Goal: Task Accomplishment & Management: Manage account settings

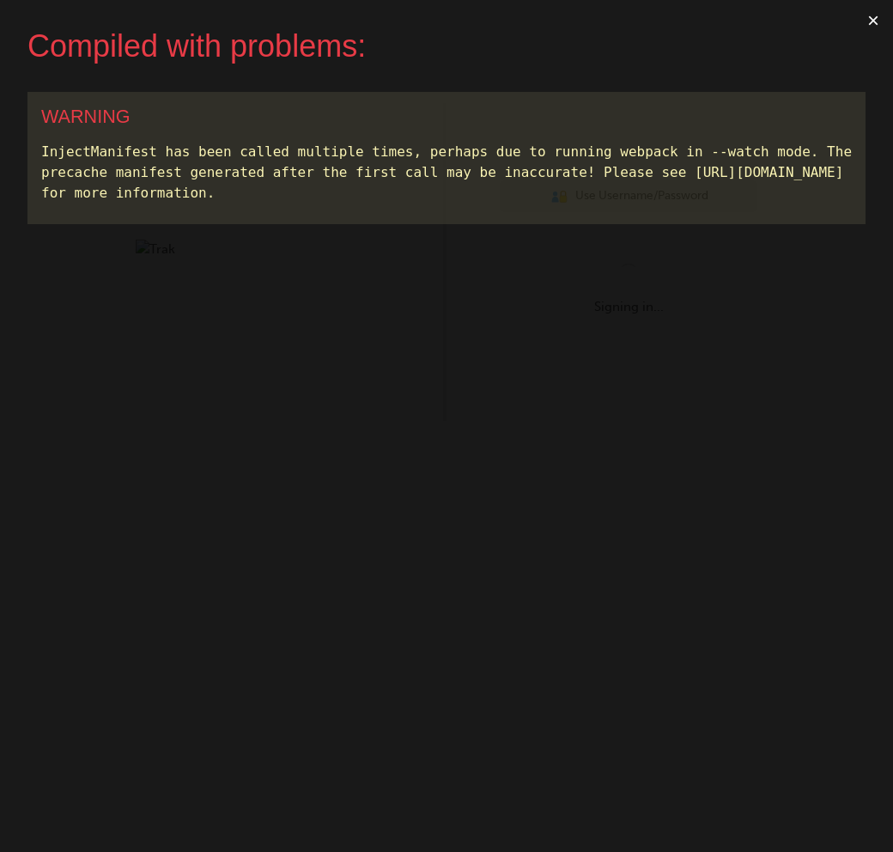
click at [874, 21] on button "×" at bounding box center [874, 20] width 40 height 41
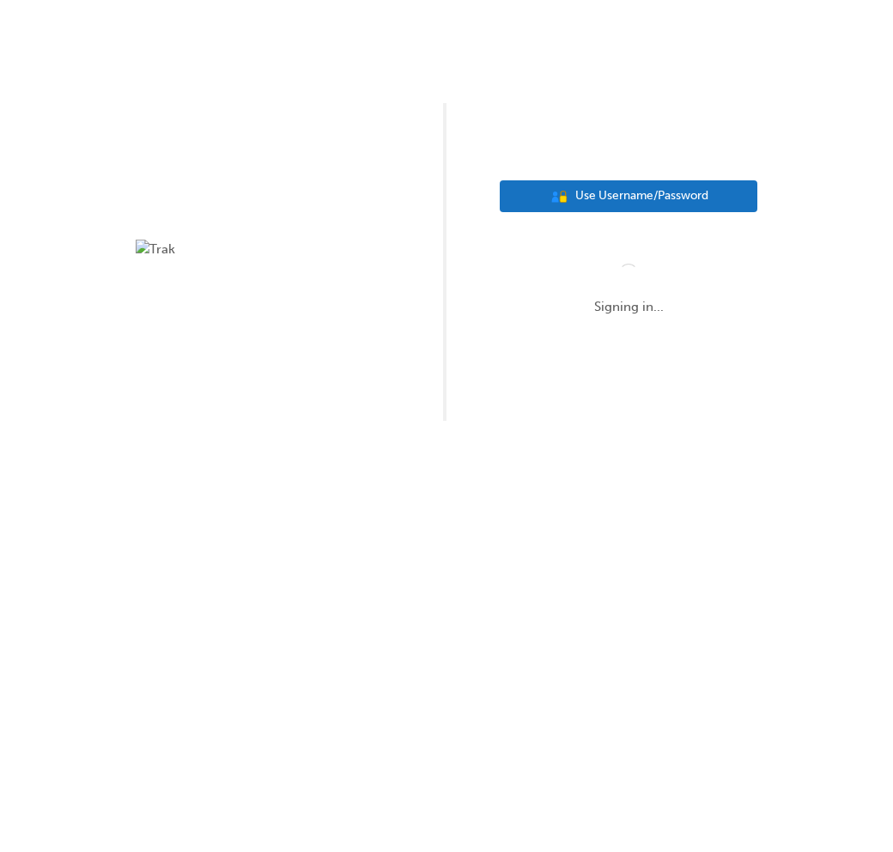
click at [625, 195] on span "Use Username/Password" at bounding box center [642, 196] width 133 height 20
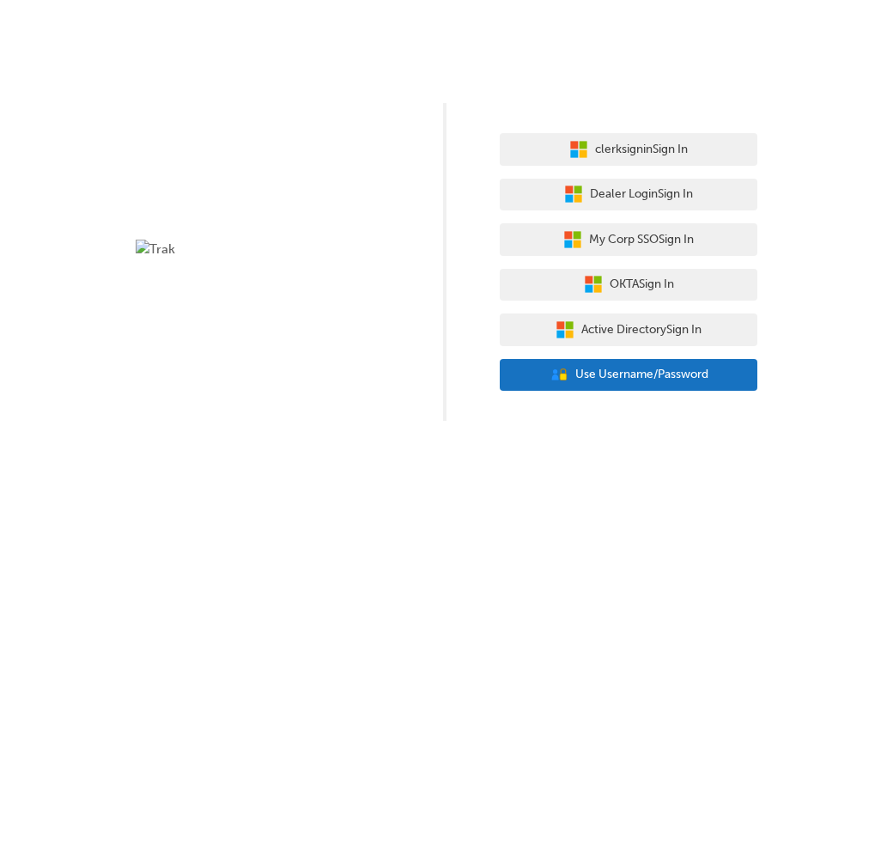
click at [679, 383] on span "Use Username/Password" at bounding box center [642, 375] width 133 height 20
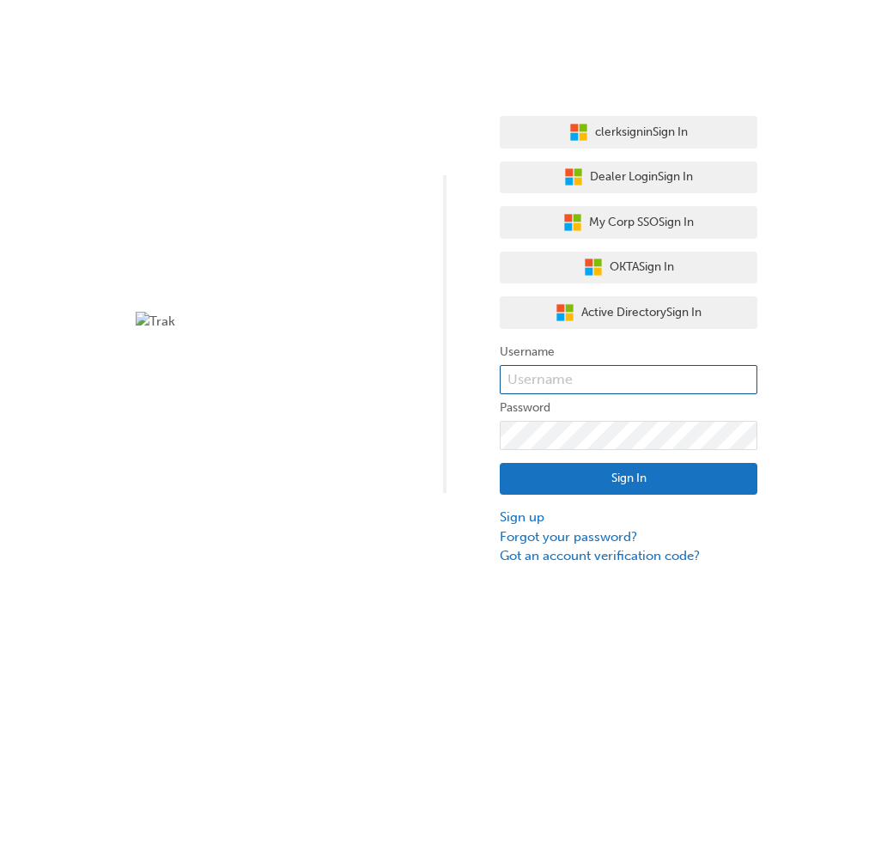
click at [679, 383] on input "text" at bounding box center [629, 379] width 258 height 29
type input "bf.marjon.[PERSON_NAME]"
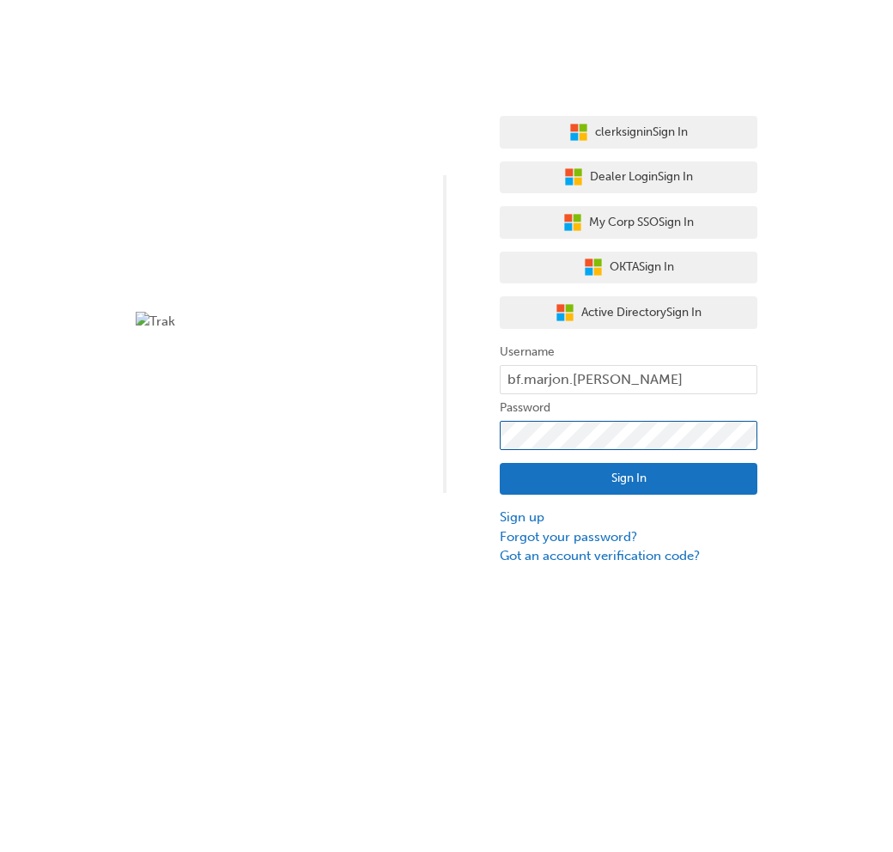
click button "Sign In" at bounding box center [629, 479] width 258 height 33
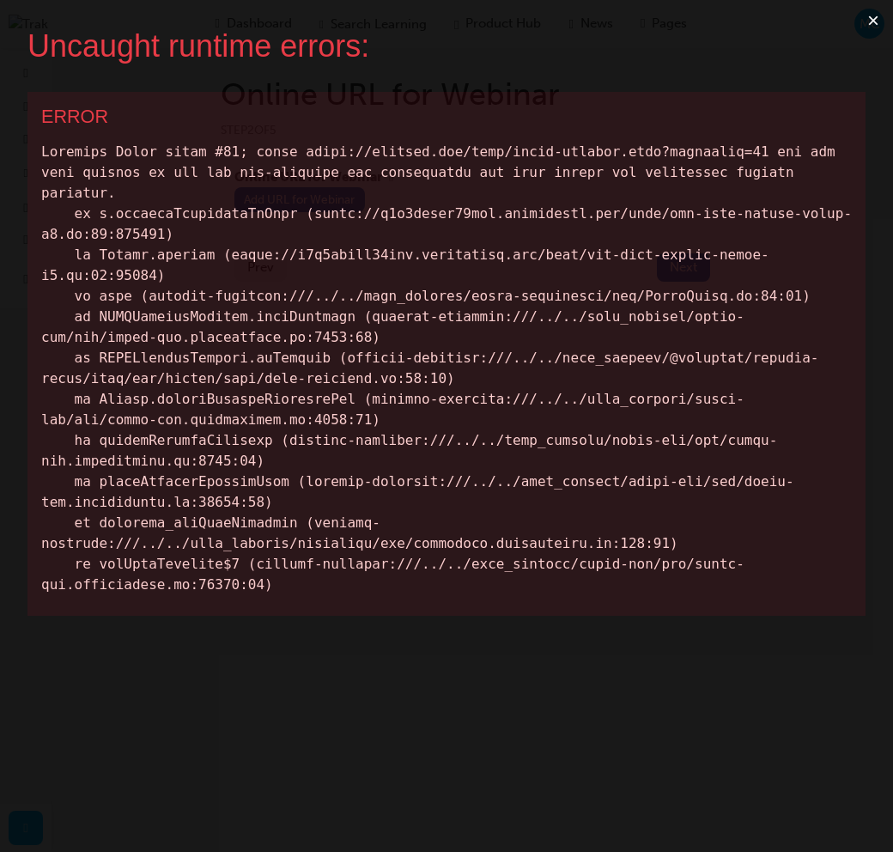
click at [874, 22] on button "×" at bounding box center [874, 20] width 40 height 41
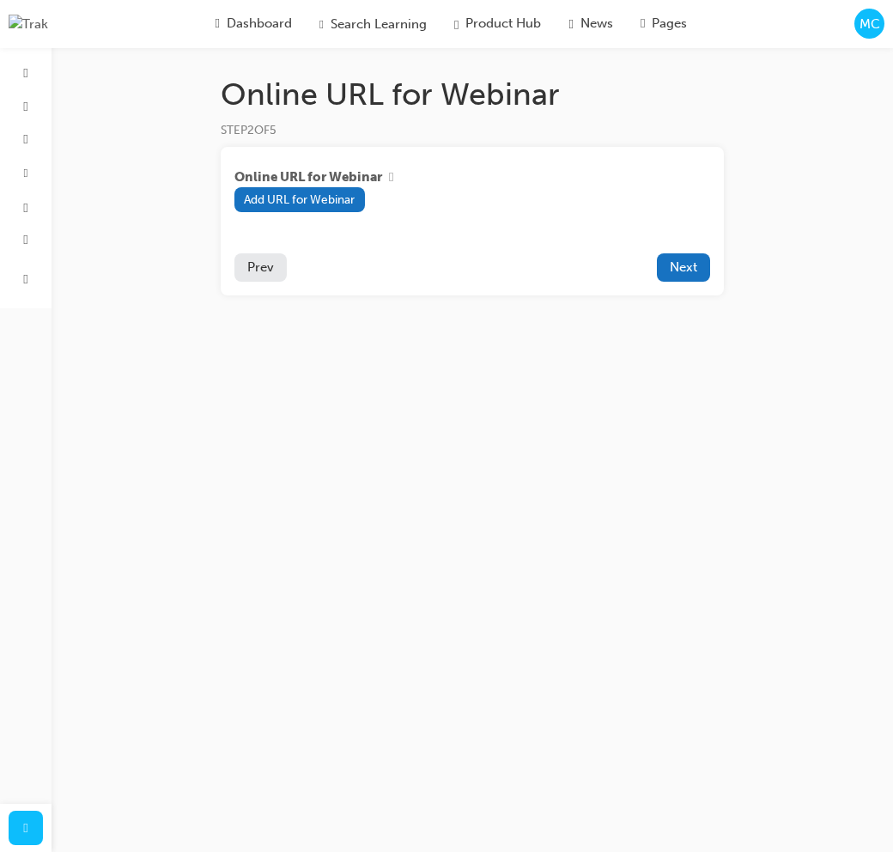
click at [694, 272] on span "Next" at bounding box center [683, 266] width 27 height 15
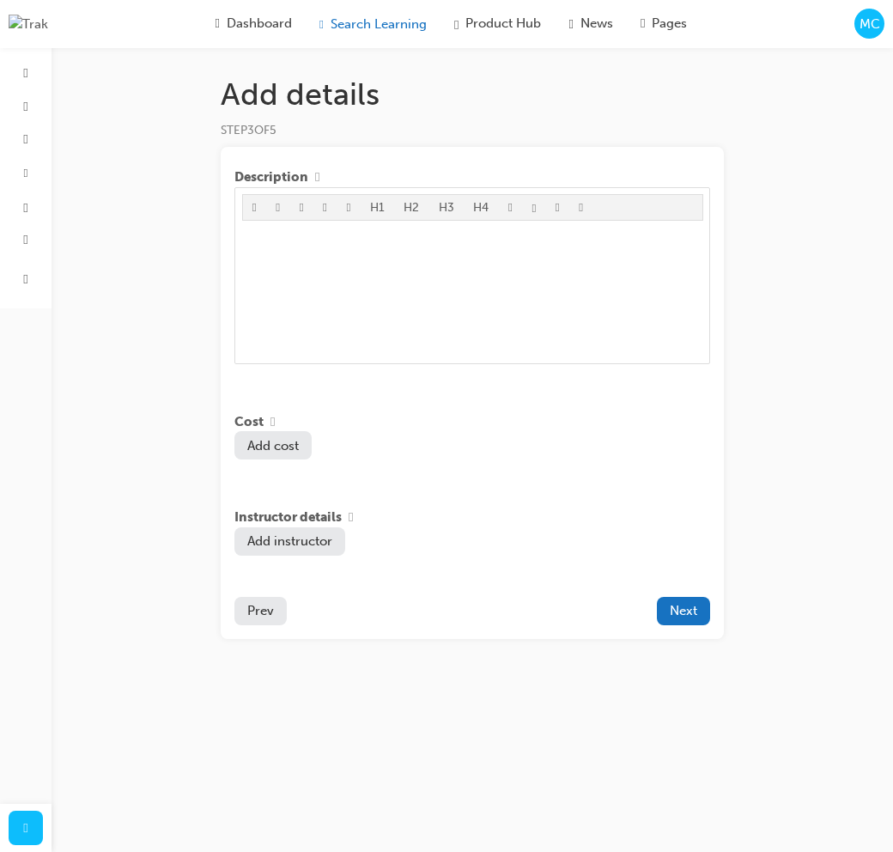
click at [397, 23] on span "Search Learning" at bounding box center [379, 25] width 96 height 20
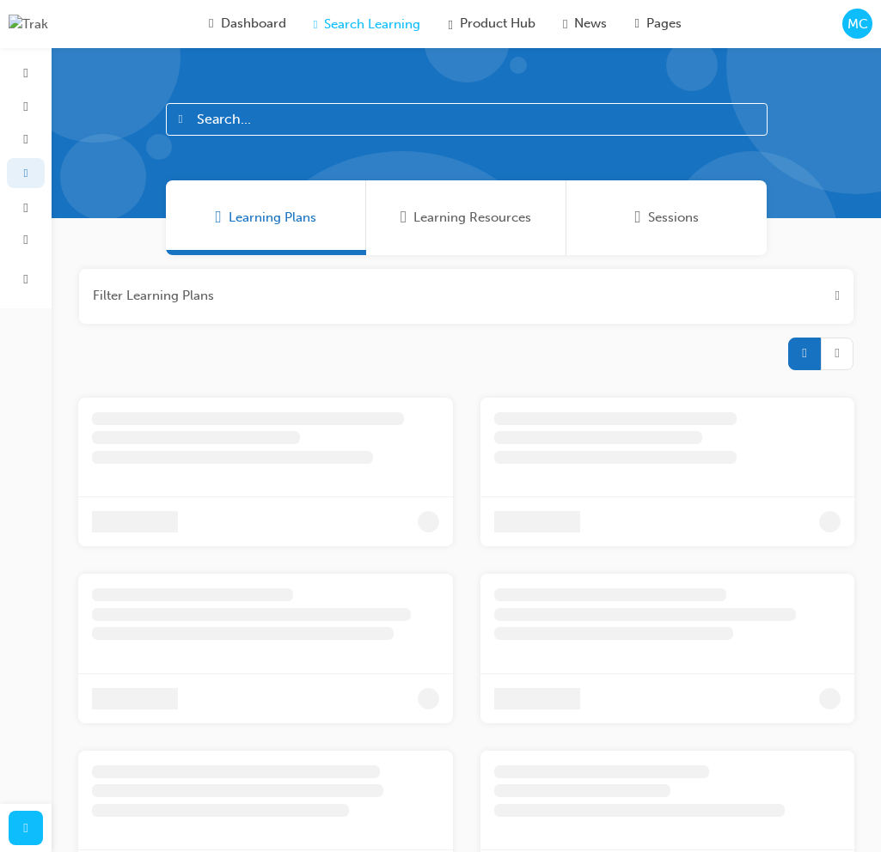
click at [860, 19] on span "MC" at bounding box center [857, 25] width 21 height 20
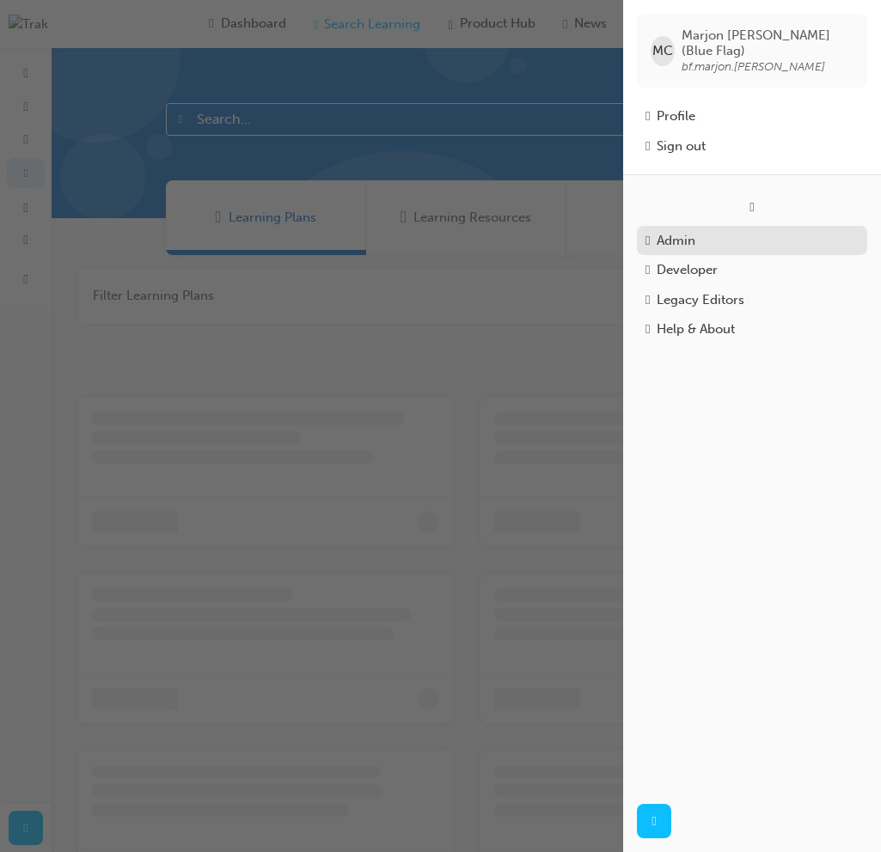
click at [689, 231] on div "Admin" at bounding box center [675, 241] width 39 height 20
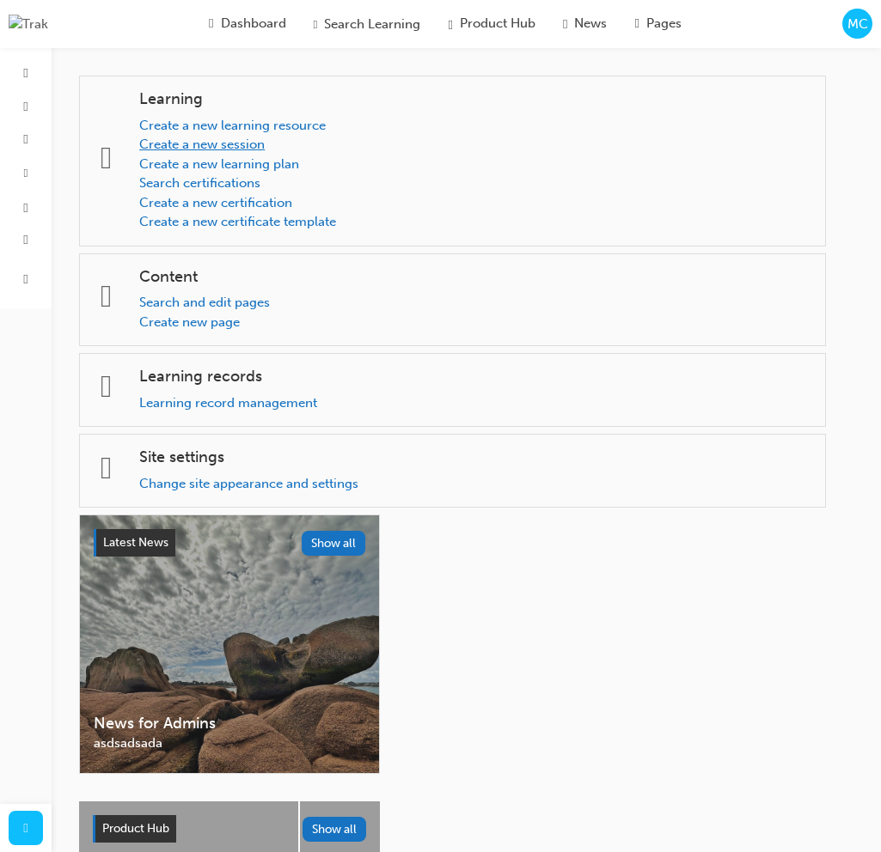
click at [264, 145] on link "Create a new session" at bounding box center [201, 144] width 125 height 15
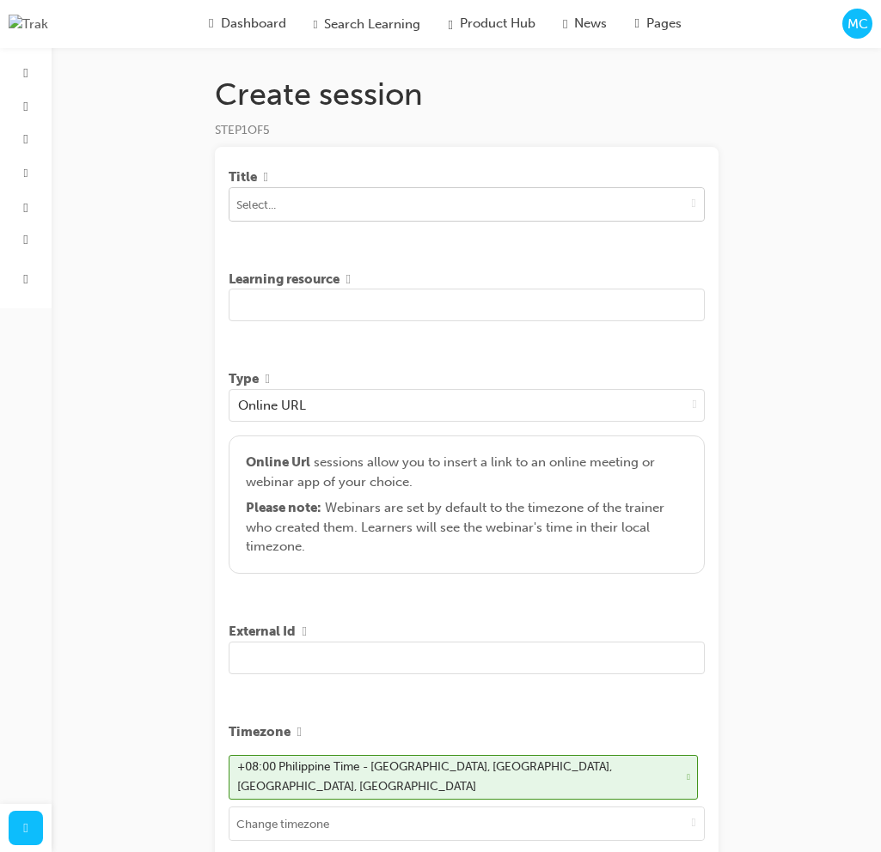
click at [402, 218] on input at bounding box center [466, 204] width 474 height 33
type input "S"
type input "ST engin"
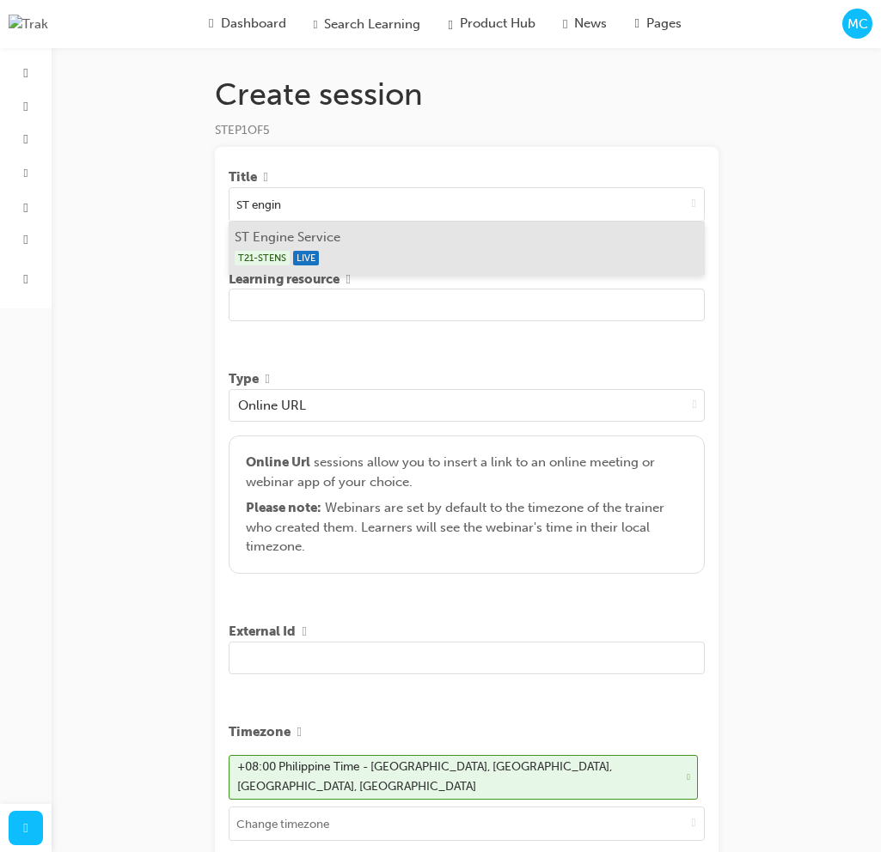
click at [466, 241] on li "ST Engine Service T21-STENS LIVE" at bounding box center [467, 248] width 476 height 53
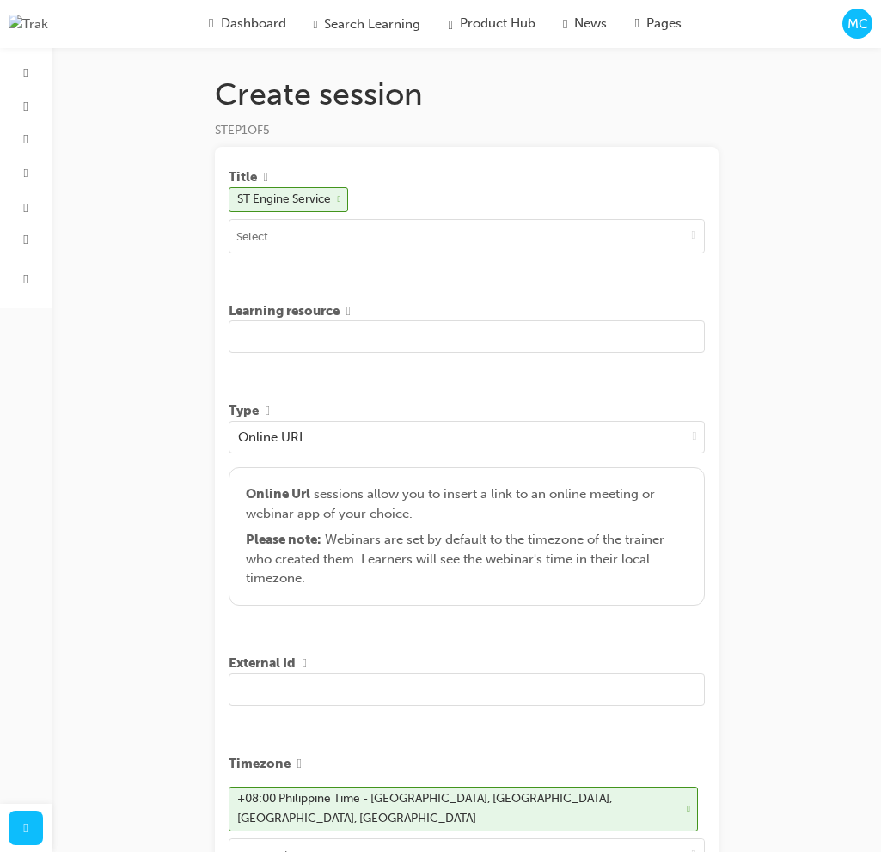
click at [376, 340] on input "text" at bounding box center [467, 336] width 476 height 33
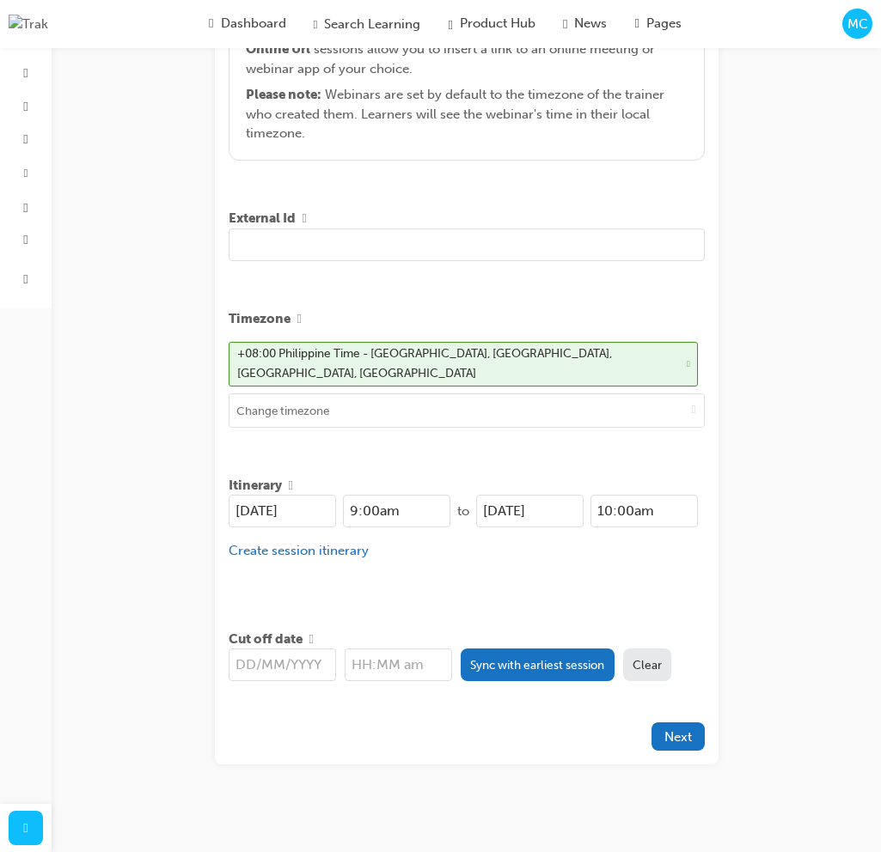
scroll to position [448, 0]
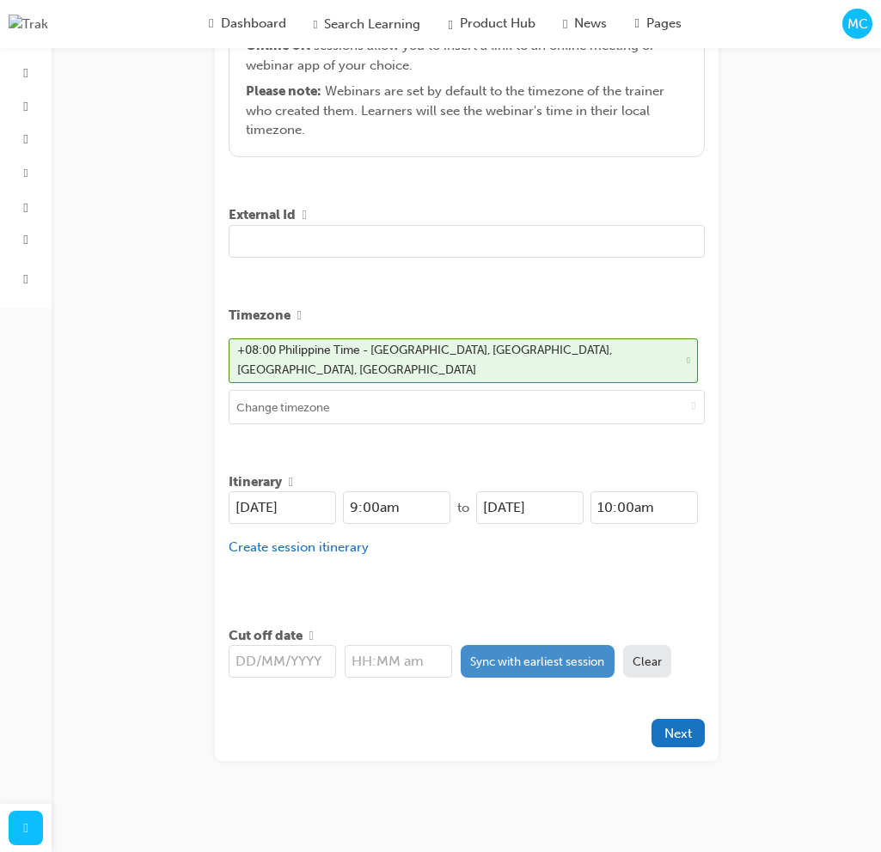
type input "ST Engine Service Testing"
click at [527, 650] on button "Sync with earliest session" at bounding box center [537, 661] width 154 height 33
type input "[DATE]"
type input "9:00am"
click at [707, 728] on div "Title ST Engine Service Learning resource ST Engine Service Testing Type Online…" at bounding box center [466, 229] width 503 height 1063
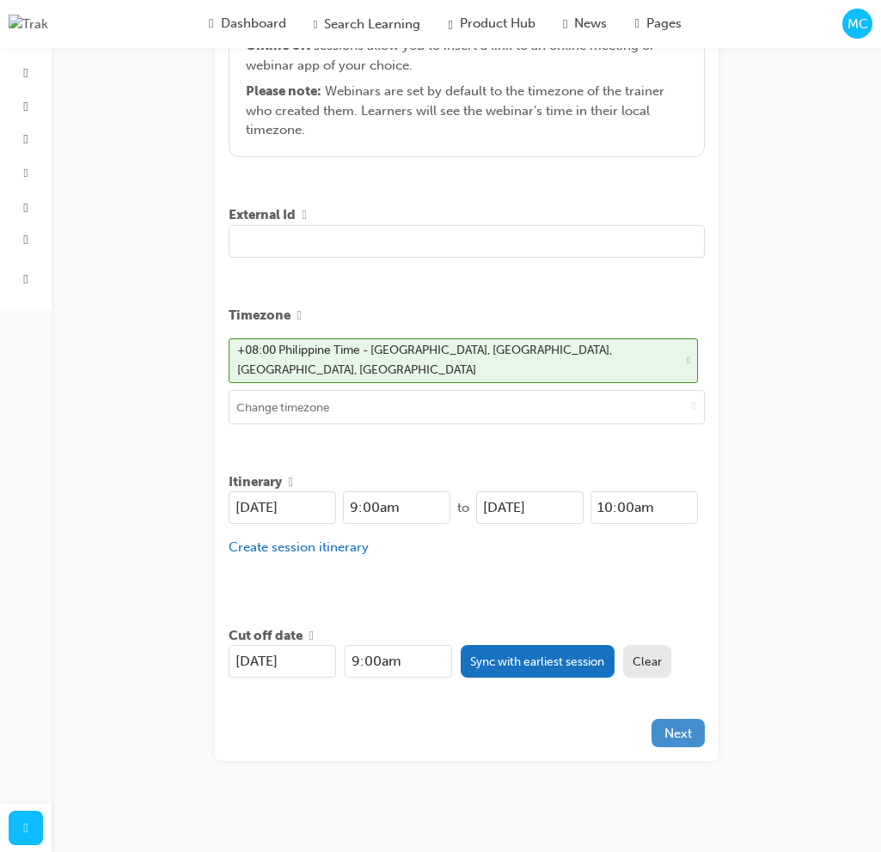
click at [681, 732] on span "Next" at bounding box center [677, 733] width 27 height 15
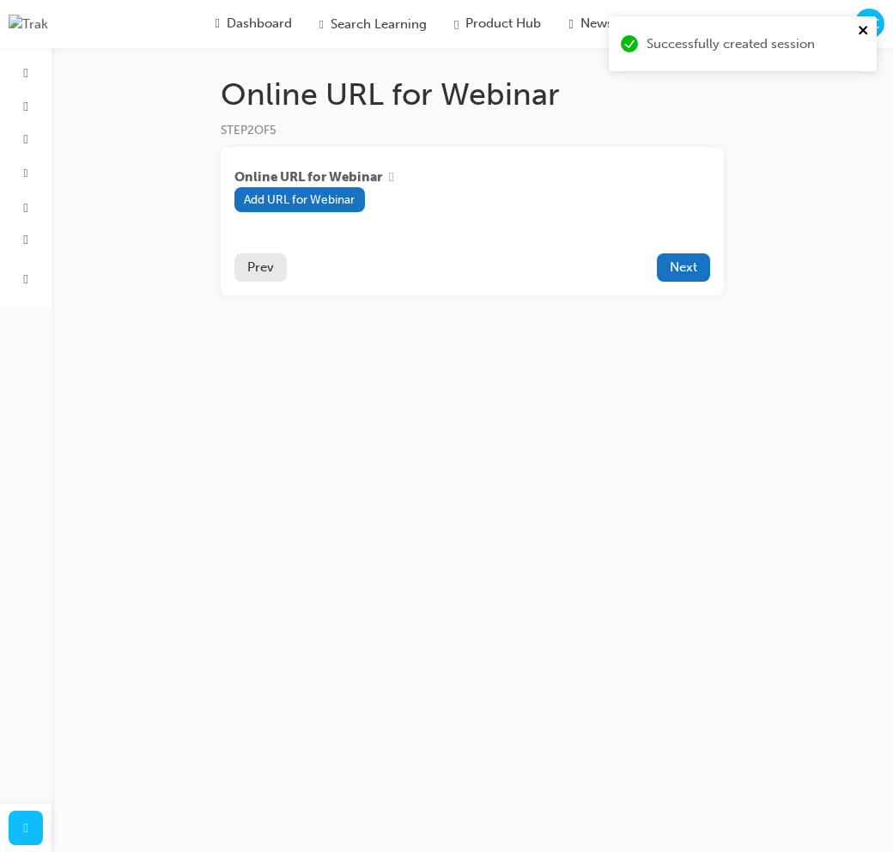
click at [866, 31] on icon "close" at bounding box center [864, 30] width 12 height 14
click at [684, 274] on span "Next" at bounding box center [683, 266] width 27 height 15
click at [858, 27] on icon "close" at bounding box center [864, 30] width 12 height 14
click at [698, 269] on button "Next" at bounding box center [683, 267] width 53 height 28
click at [250, 271] on span "Prev" at bounding box center [260, 266] width 27 height 15
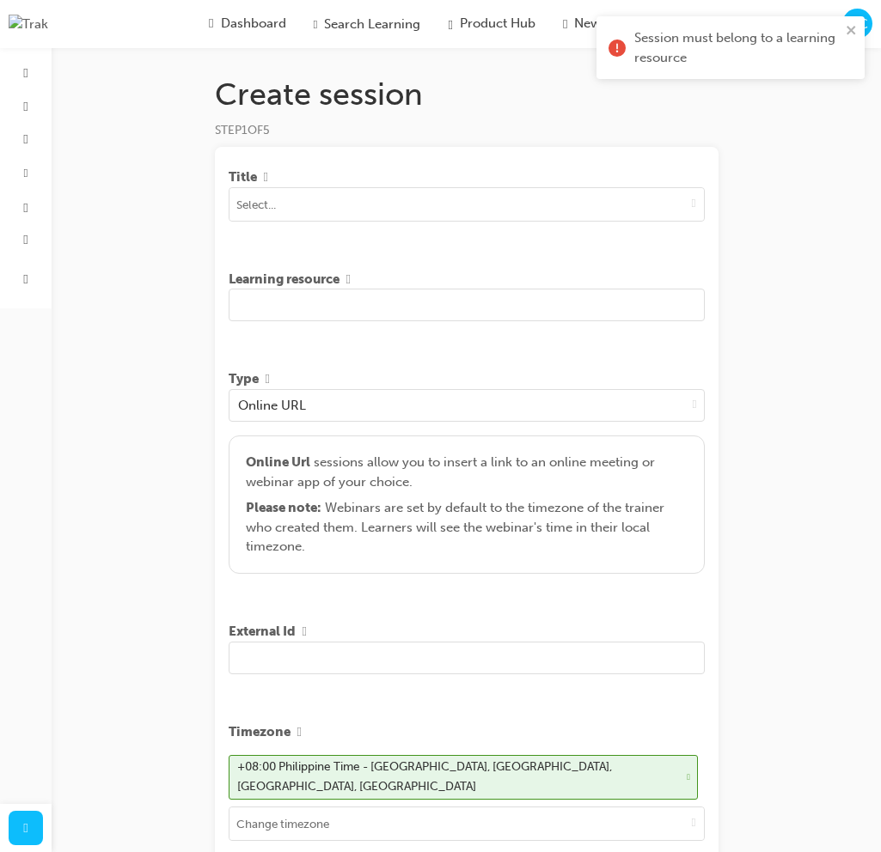
scroll to position [417, 0]
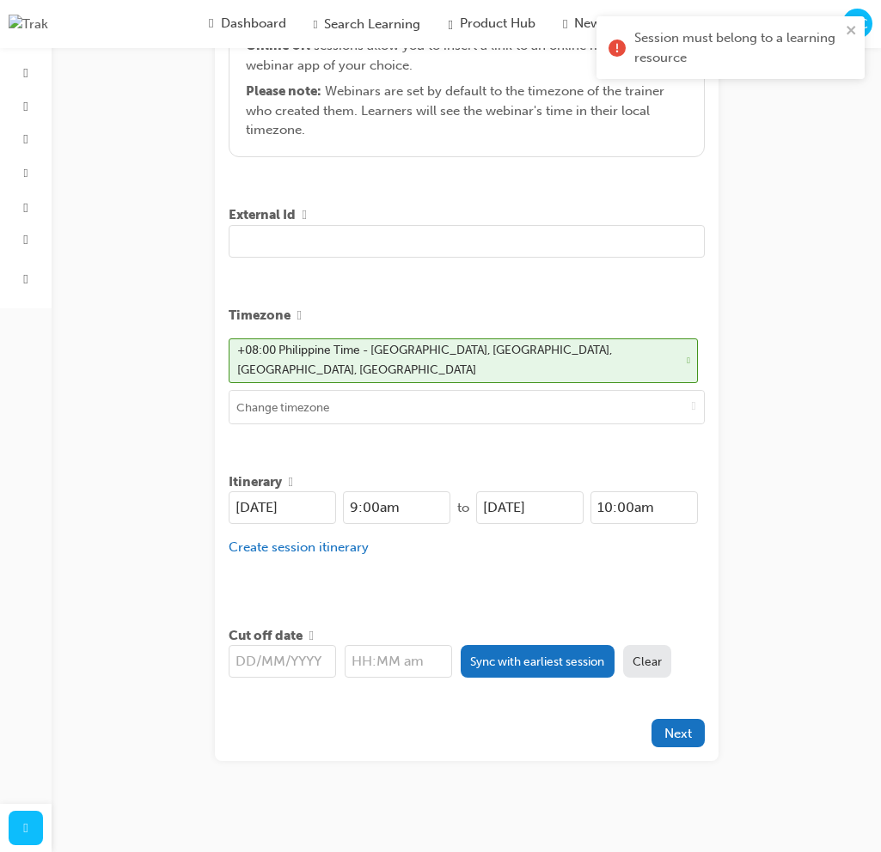
click at [844, 27] on div "Session must belong to a learning resource" at bounding box center [724, 47] width 242 height 49
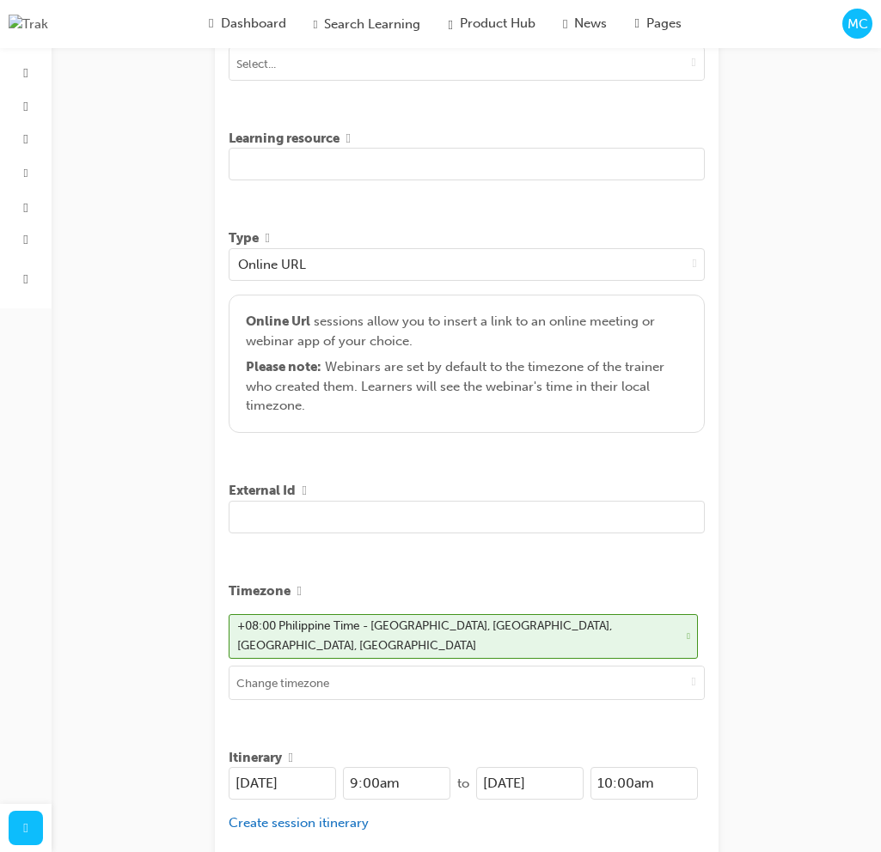
scroll to position [0, 0]
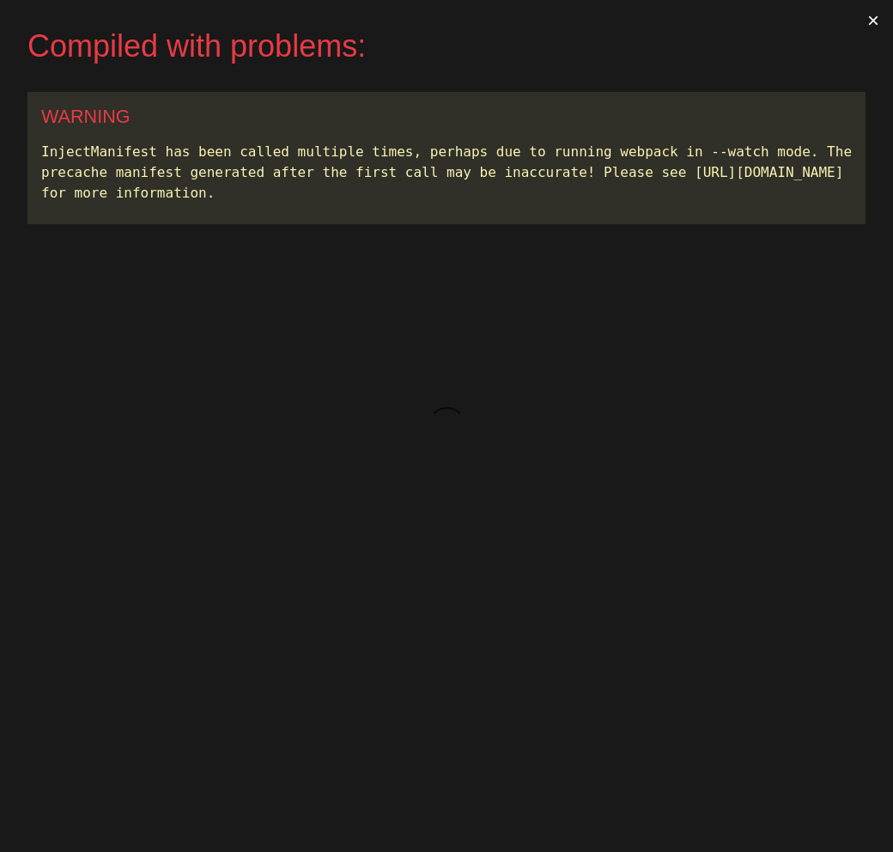
click at [863, 23] on button "×" at bounding box center [874, 20] width 40 height 41
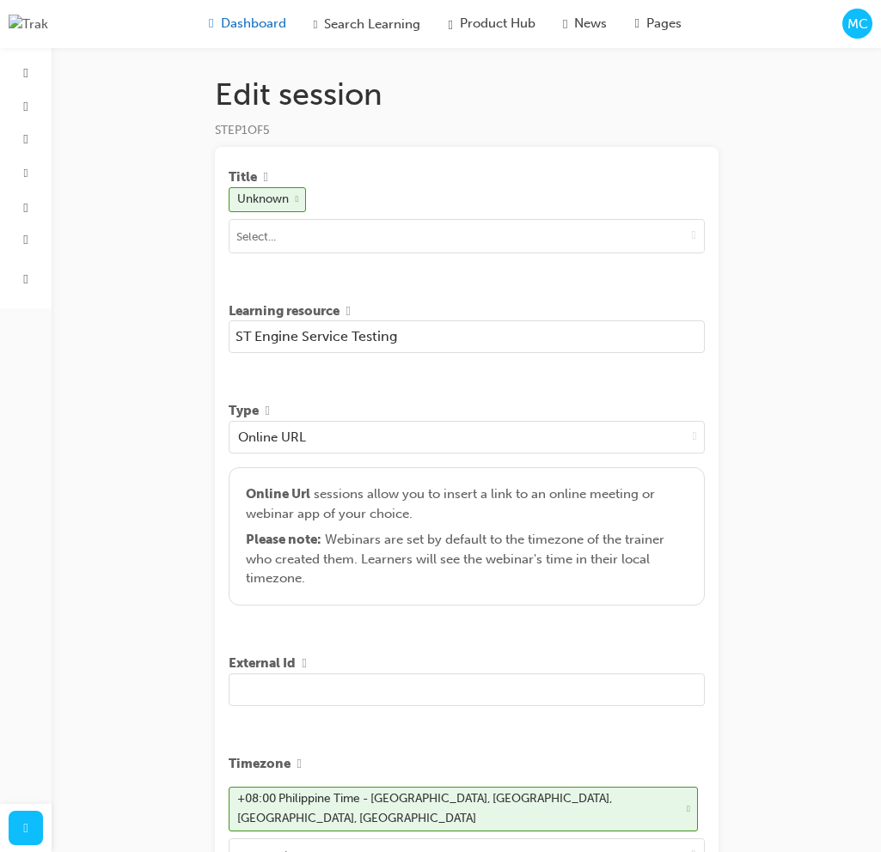
click at [252, 29] on span "Dashboard" at bounding box center [253, 24] width 65 height 20
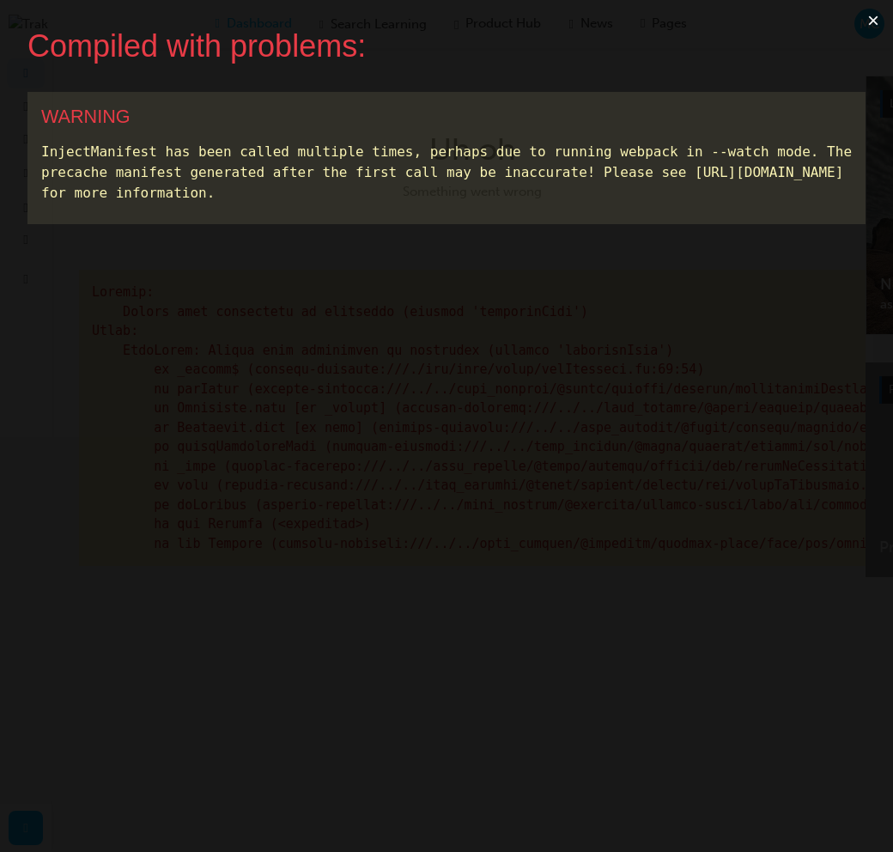
click at [875, 23] on button "×" at bounding box center [874, 20] width 40 height 41
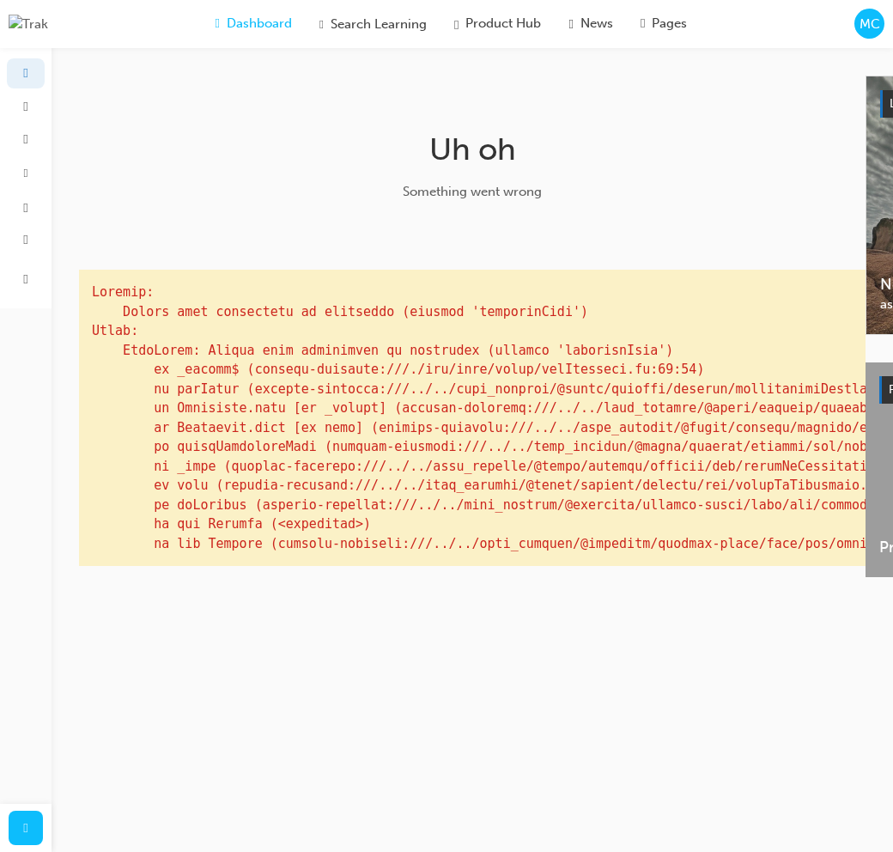
click at [862, 31] on span "MC" at bounding box center [870, 25] width 21 height 20
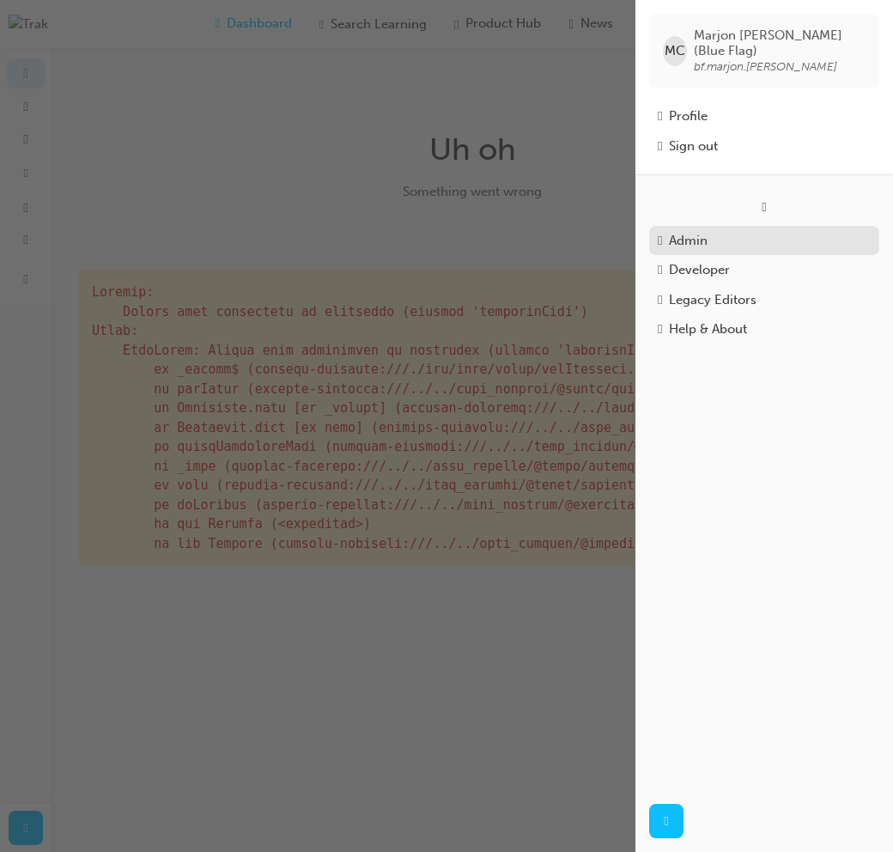
click at [708, 231] on div "Admin" at bounding box center [688, 241] width 39 height 20
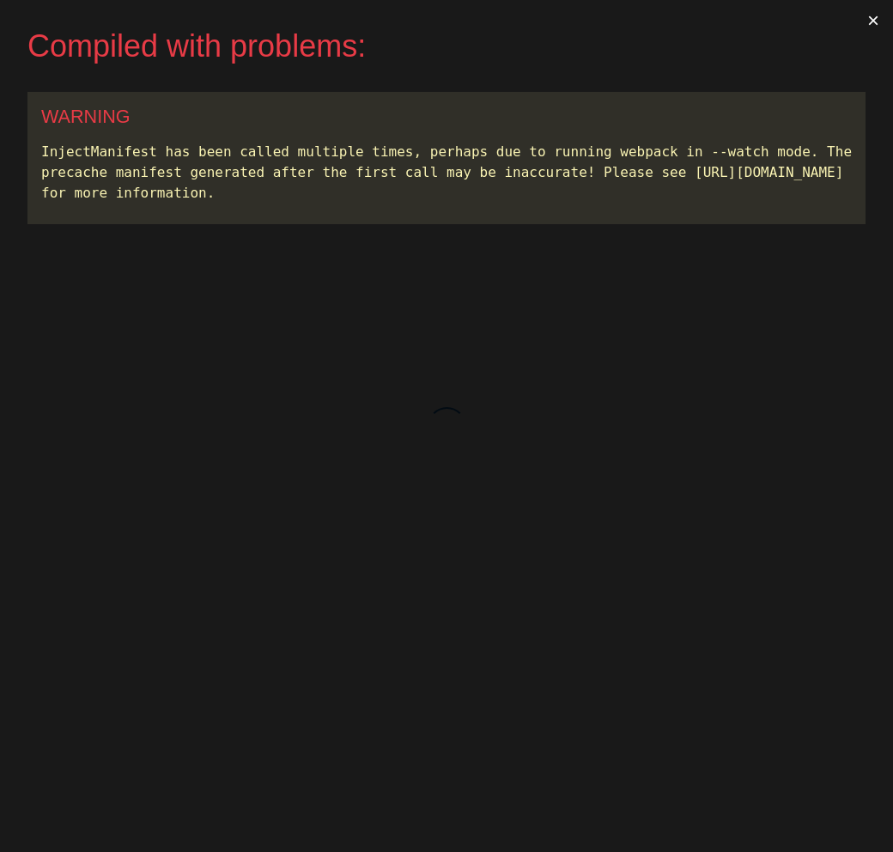
click at [871, 21] on button "×" at bounding box center [874, 20] width 40 height 41
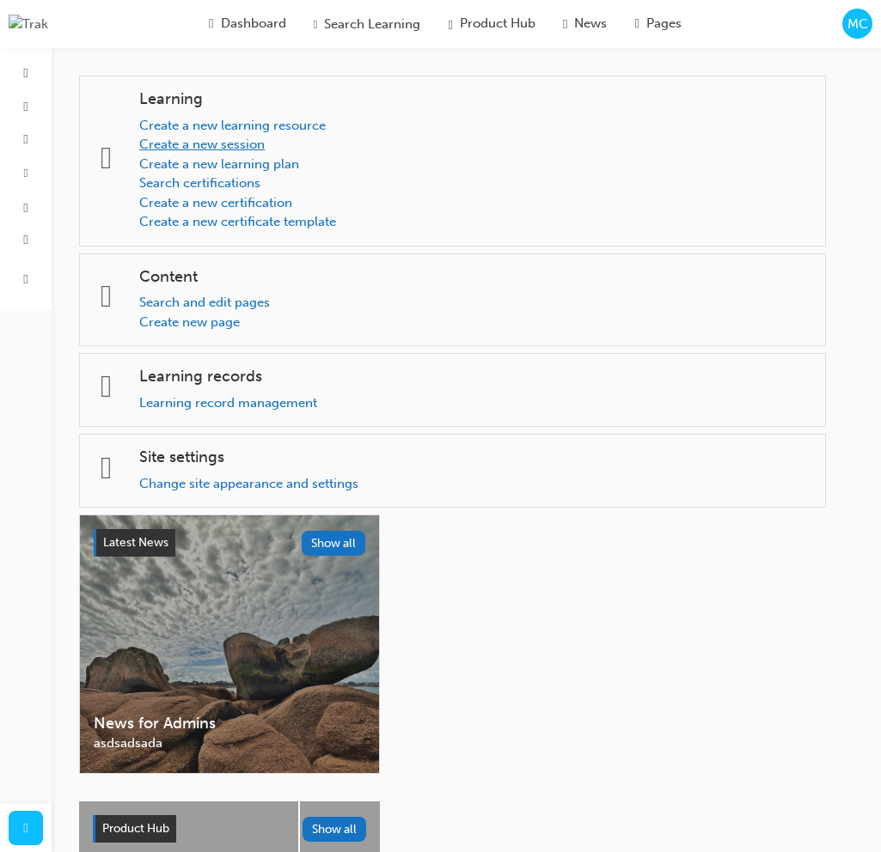
click at [262, 147] on link "Create a new session" at bounding box center [201, 144] width 125 height 15
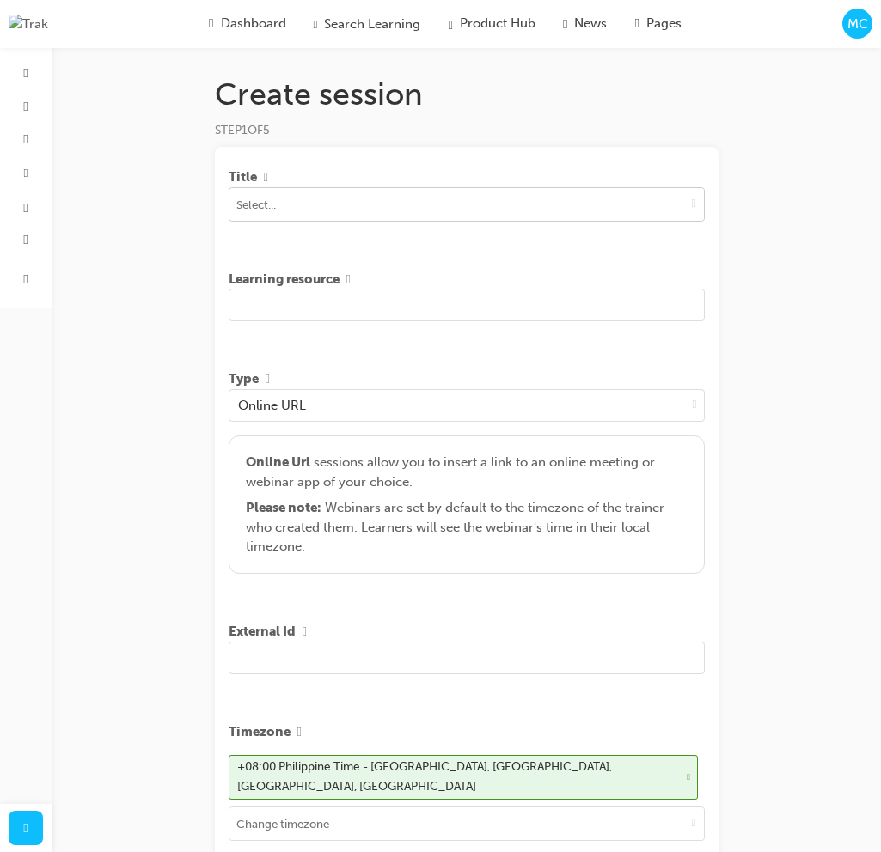
click at [335, 198] on input at bounding box center [466, 204] width 474 height 33
type input "ST eng"
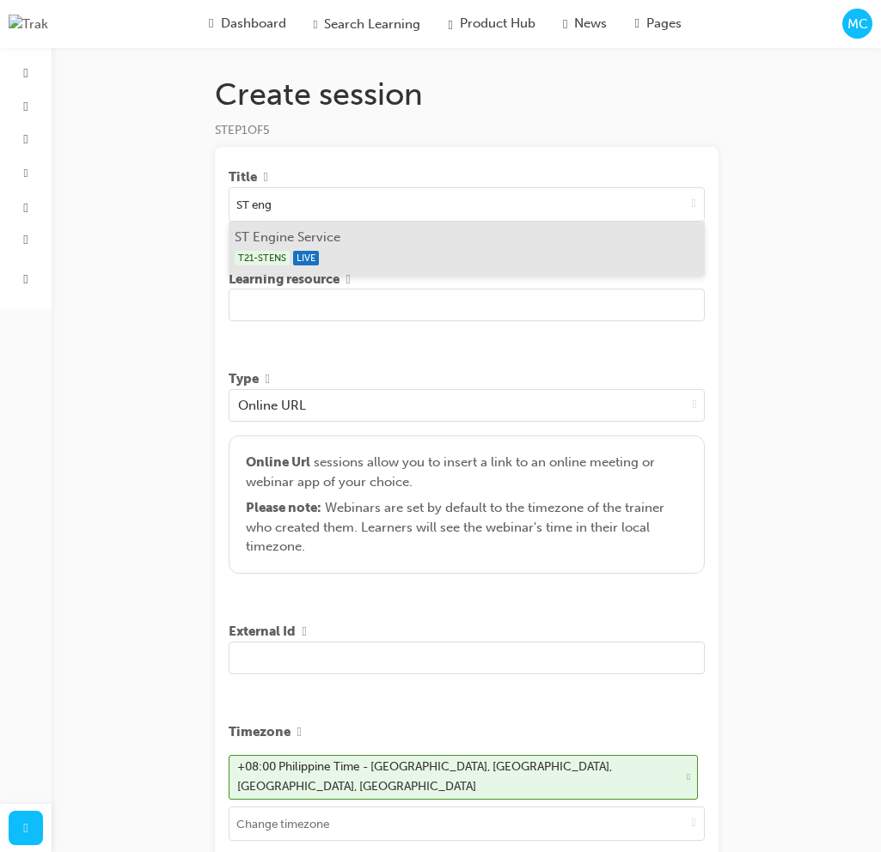
click at [314, 231] on li "ST Engine Service T21-STENS LIVE" at bounding box center [467, 248] width 476 height 53
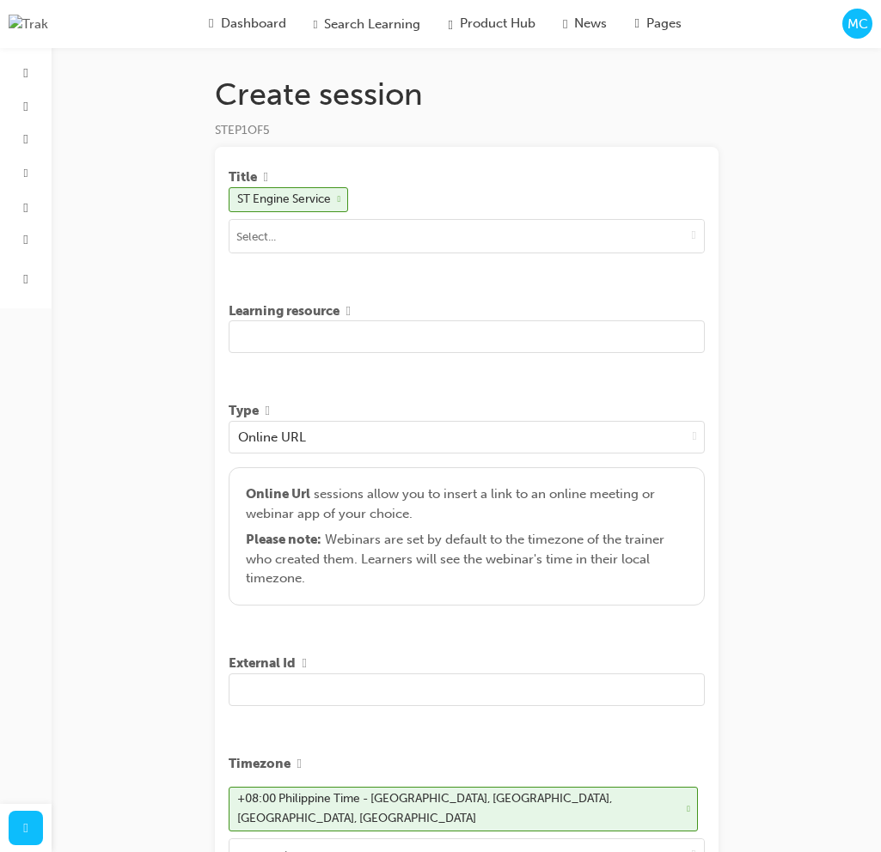
click at [379, 338] on input "text" at bounding box center [467, 336] width 476 height 33
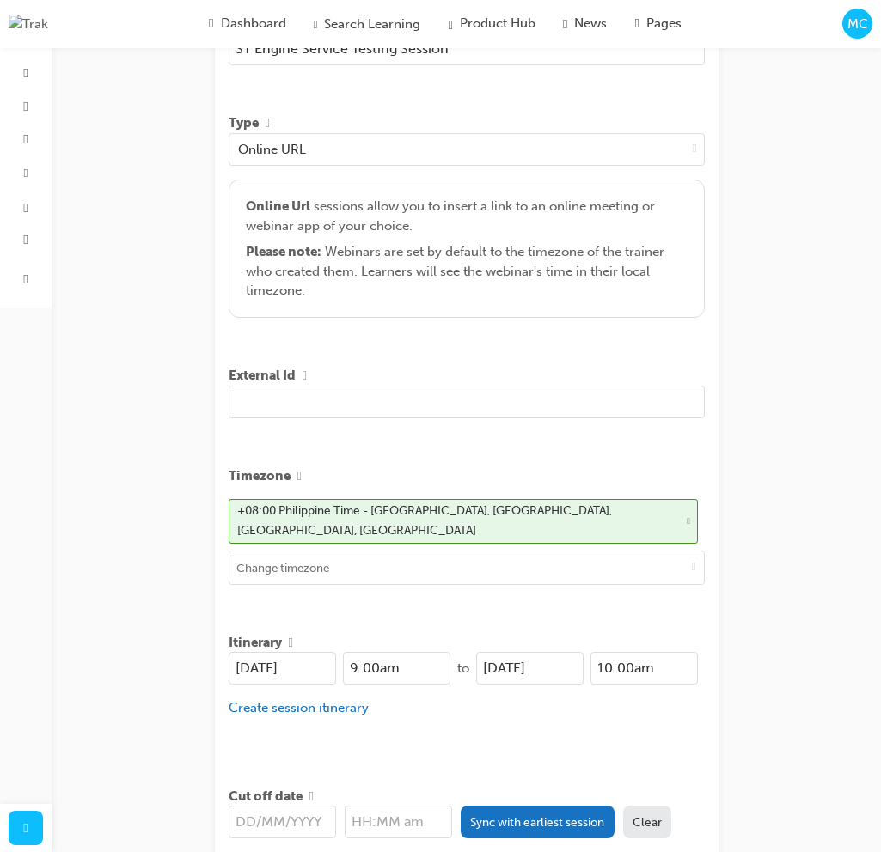
scroll to position [289, 0]
type input "ST Engine Service Testing Session"
click at [515, 819] on button "Sync with earliest session" at bounding box center [537, 821] width 154 height 33
type input "[DATE]"
type input "9:00am"
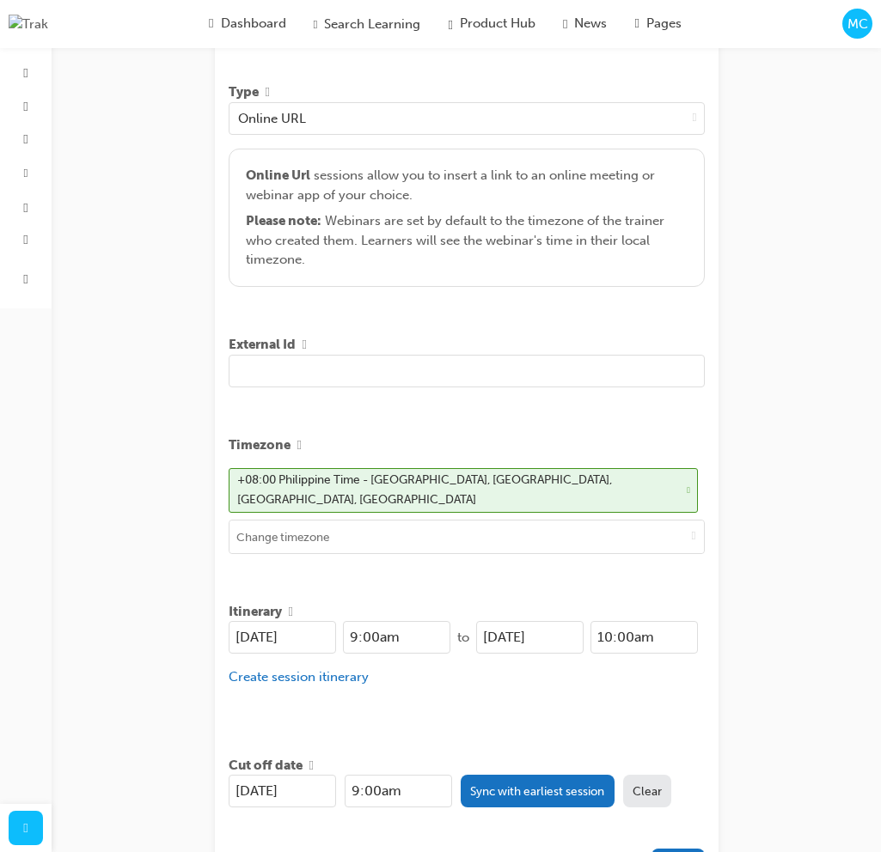
scroll to position [448, 0]
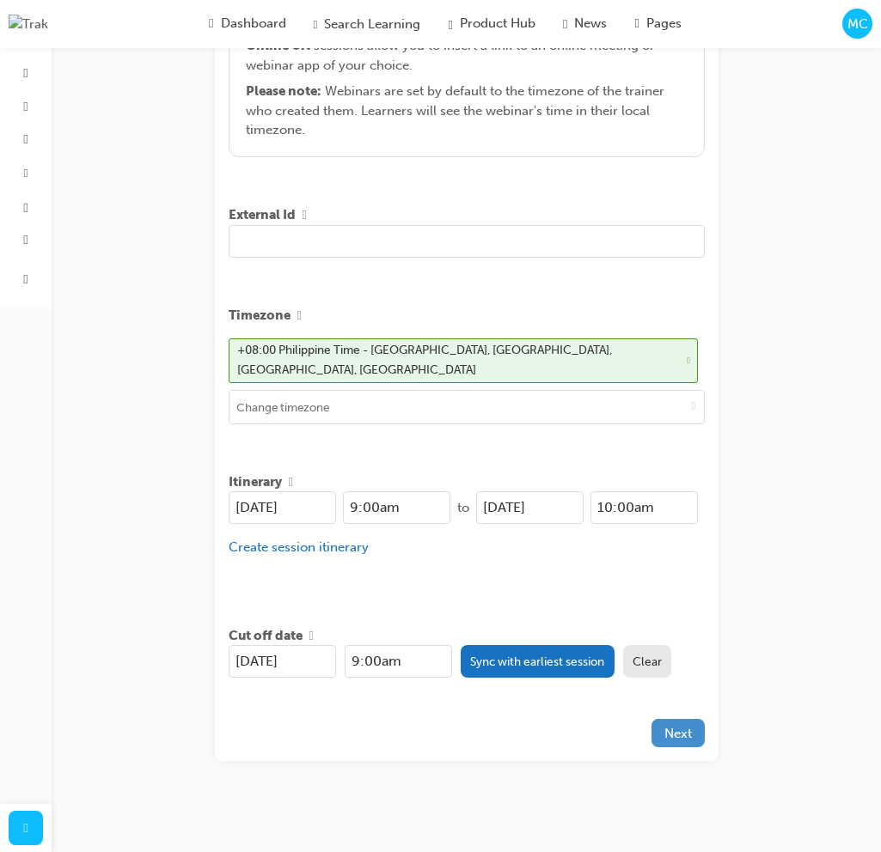
click at [690, 729] on span "Next" at bounding box center [677, 733] width 27 height 15
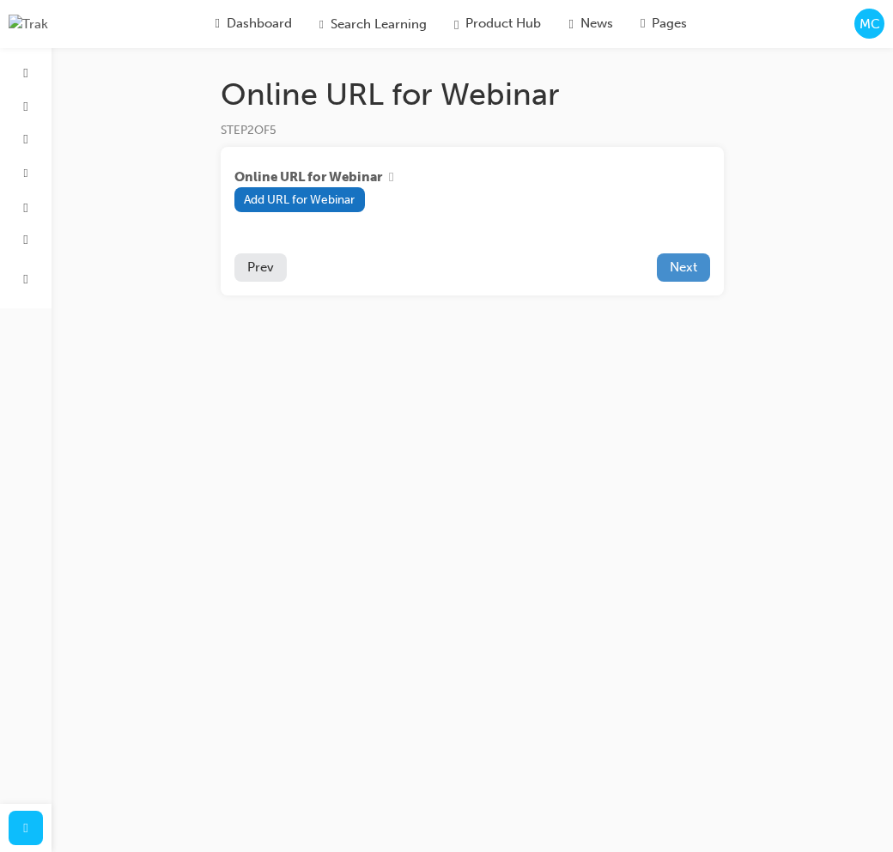
click at [680, 264] on span "Next" at bounding box center [683, 266] width 27 height 15
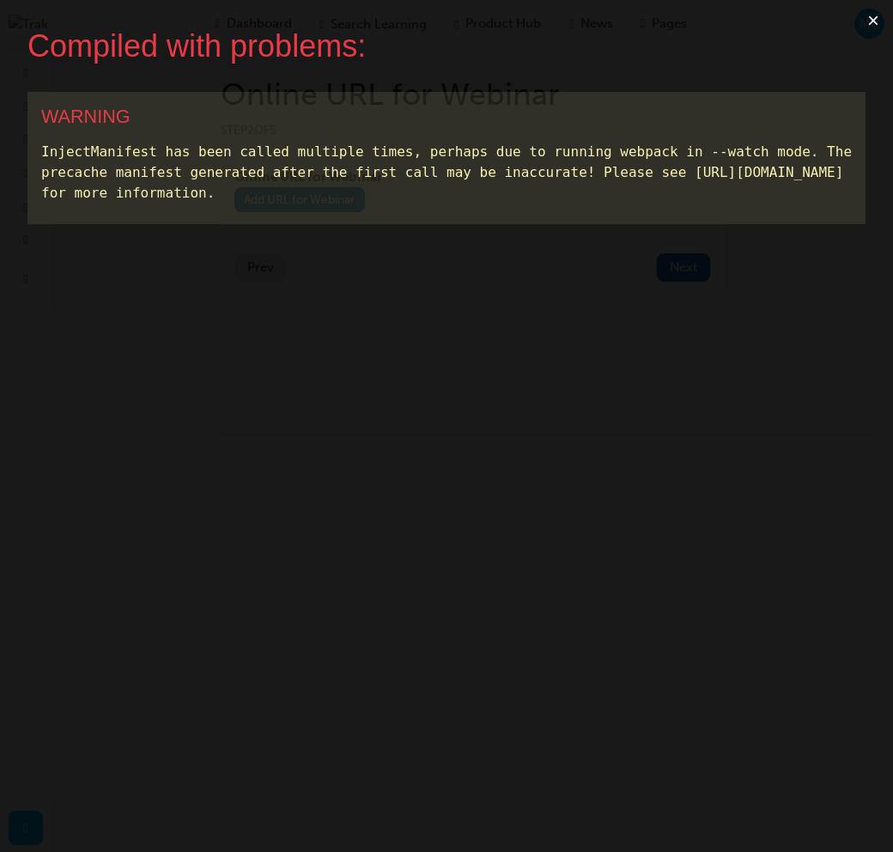
click at [868, 18] on button "×" at bounding box center [874, 20] width 40 height 41
click at [868, 16] on button "×" at bounding box center [874, 20] width 40 height 41
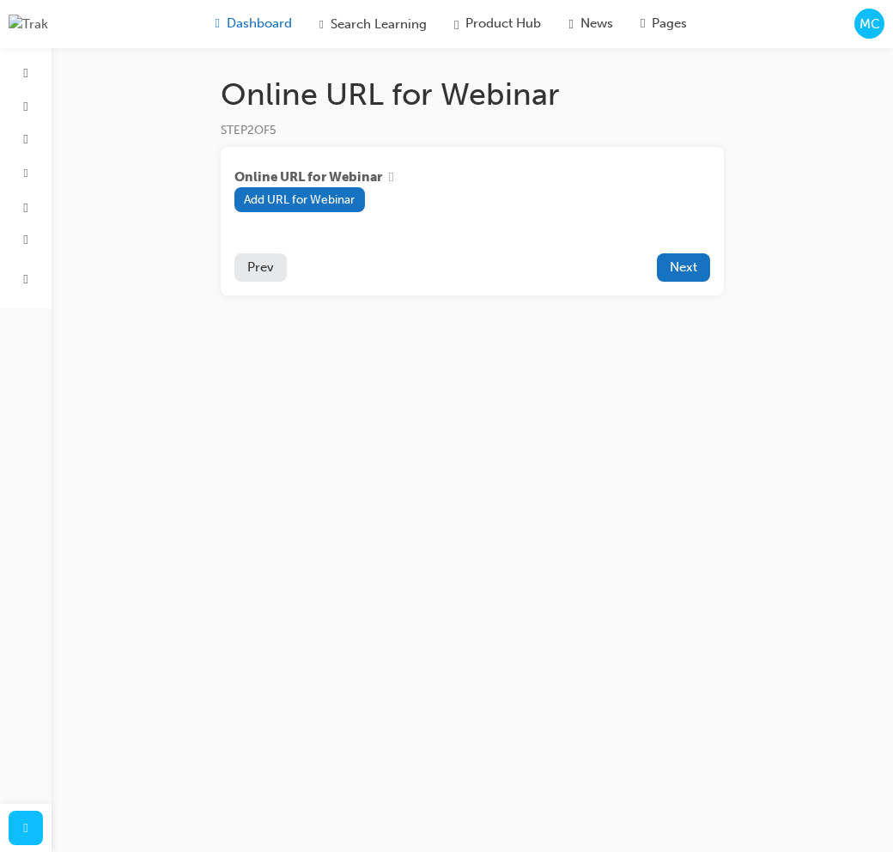
click at [247, 29] on span "Dashboard" at bounding box center [259, 24] width 65 height 20
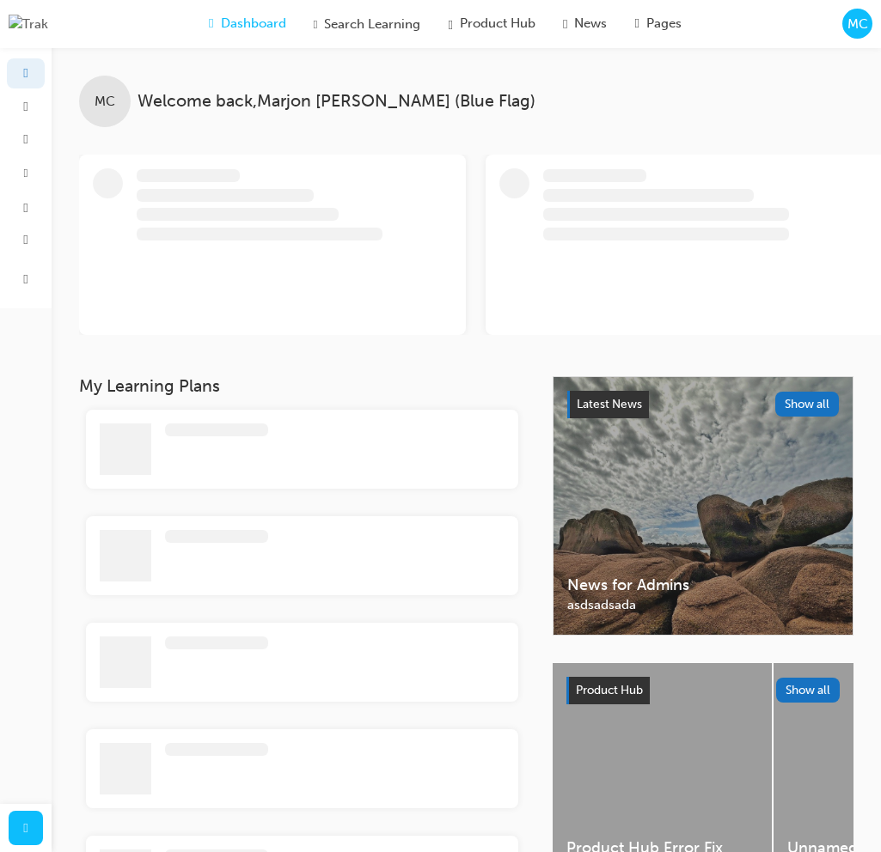
click at [873, 22] on div "Dashboard Search Learning Product Hub News Pages MC" at bounding box center [440, 24] width 881 height 48
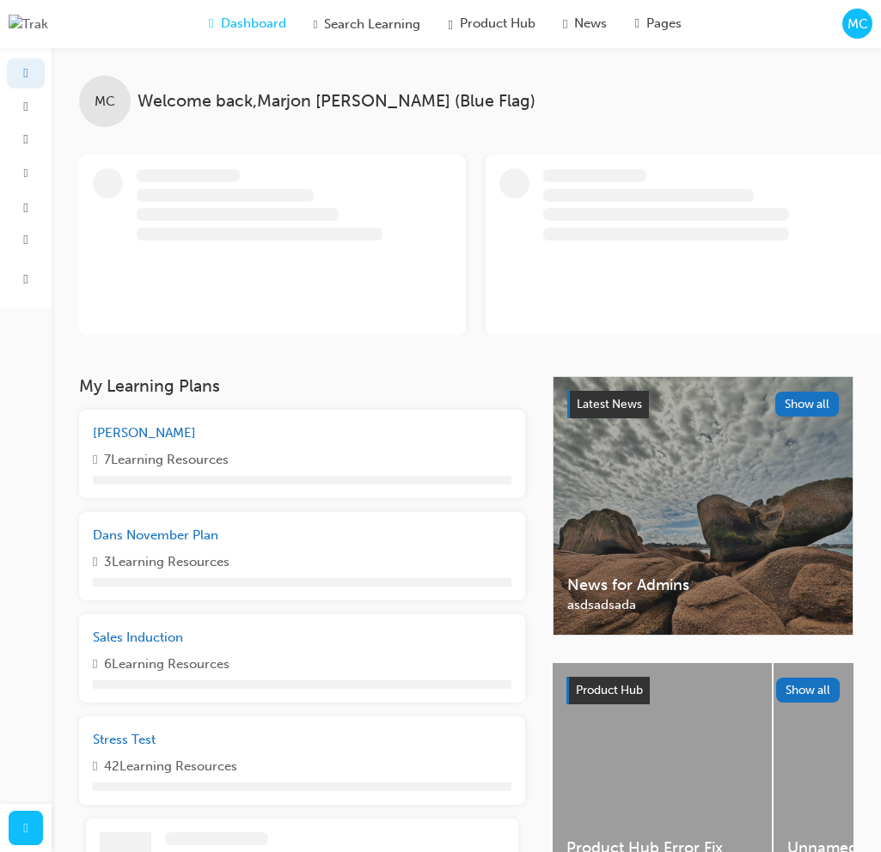
click at [850, 26] on span "MC" at bounding box center [857, 25] width 21 height 20
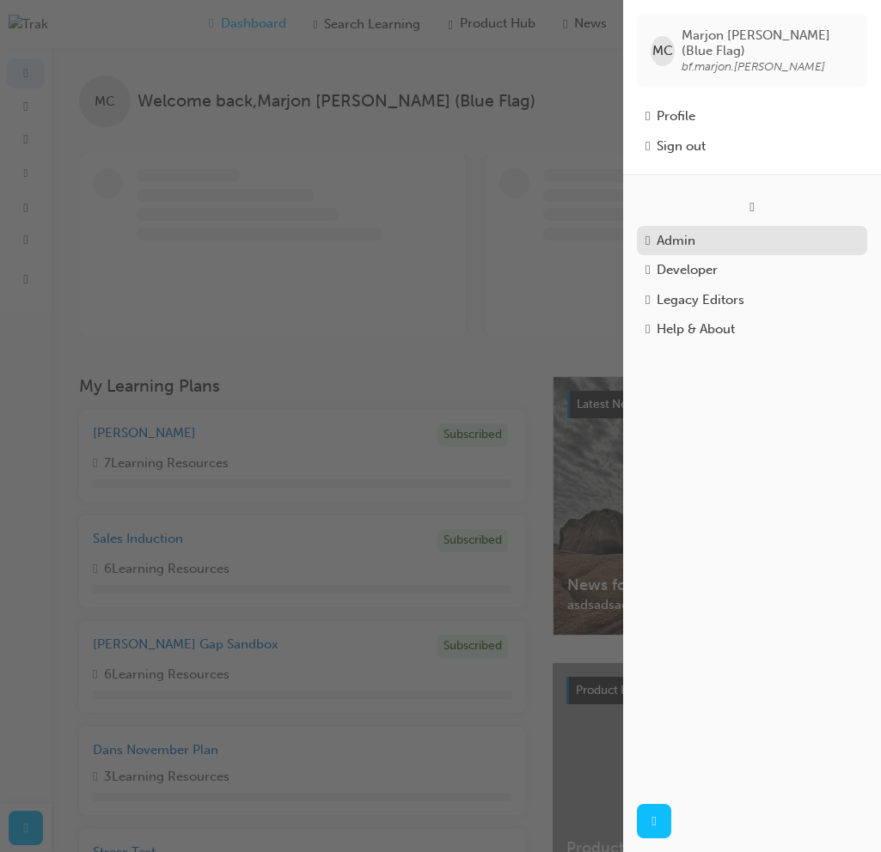
click at [709, 233] on div "Admin" at bounding box center [751, 241] width 213 height 20
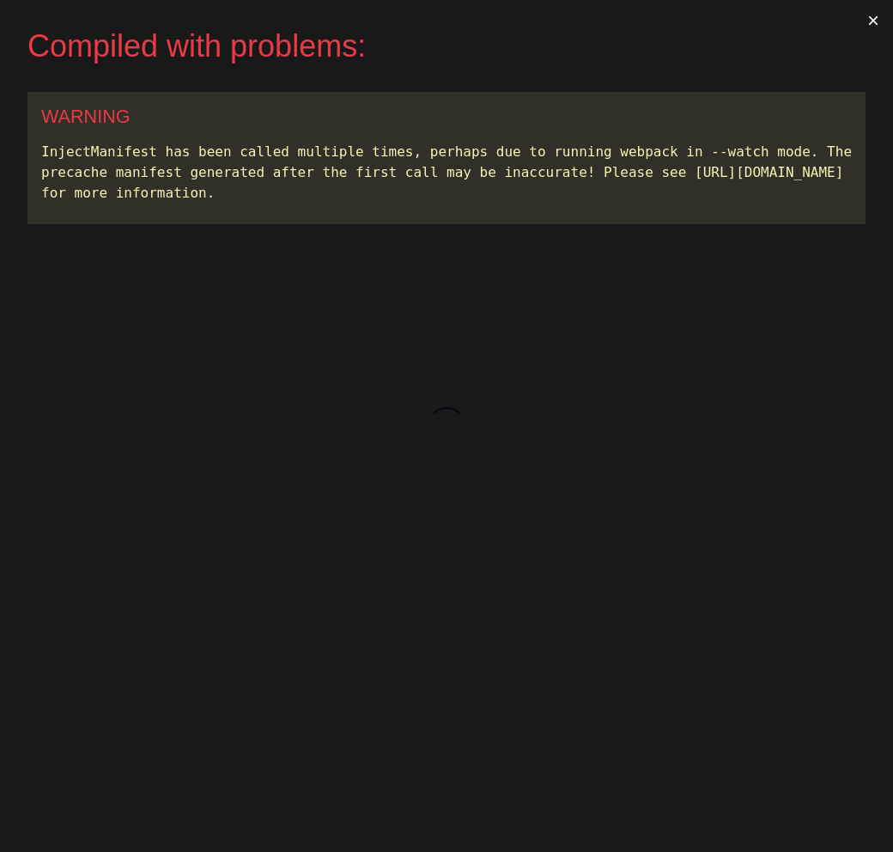
click at [868, 16] on button "×" at bounding box center [874, 20] width 40 height 41
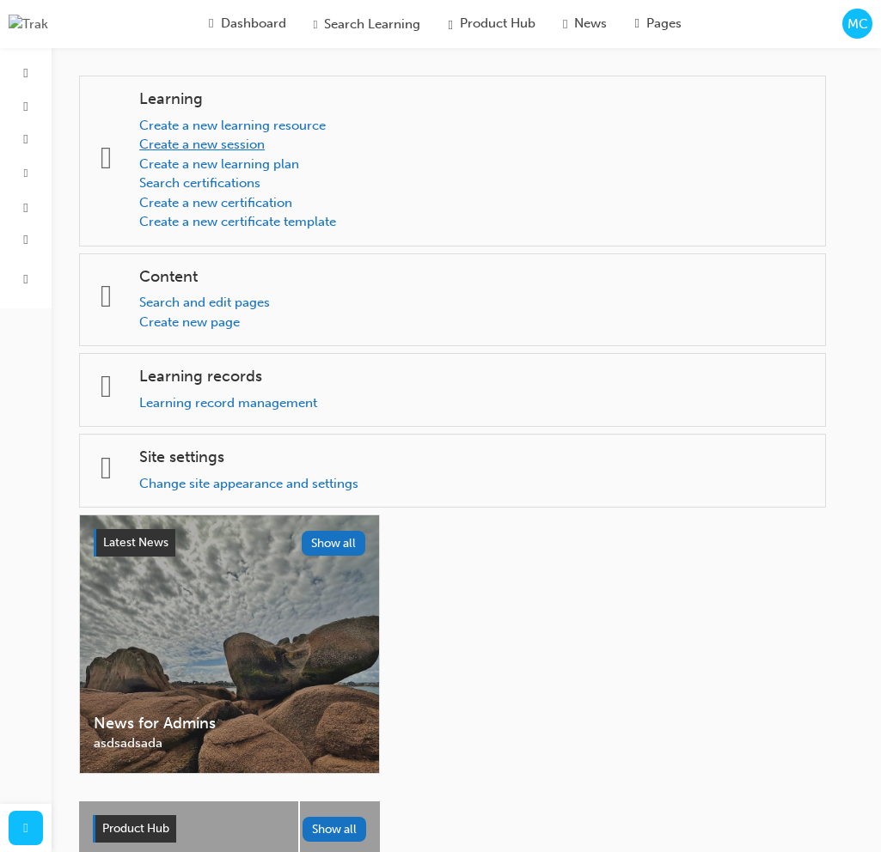
click at [265, 144] on link "Create a new session" at bounding box center [201, 144] width 125 height 15
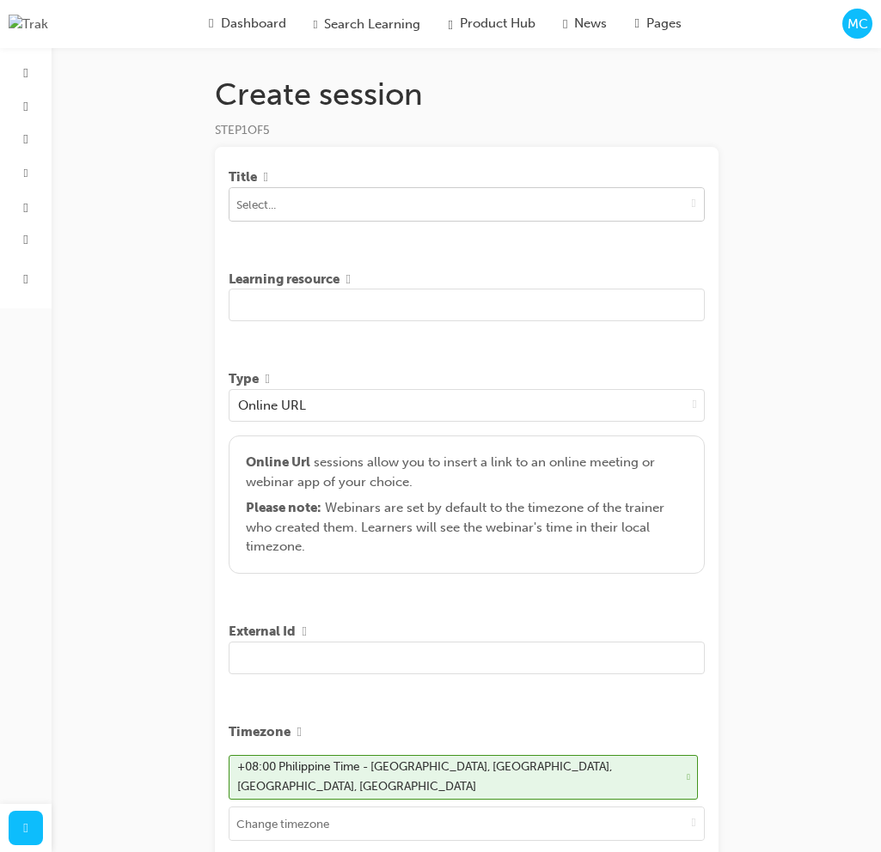
click at [274, 210] on input at bounding box center [466, 204] width 474 height 33
type input "Marc"
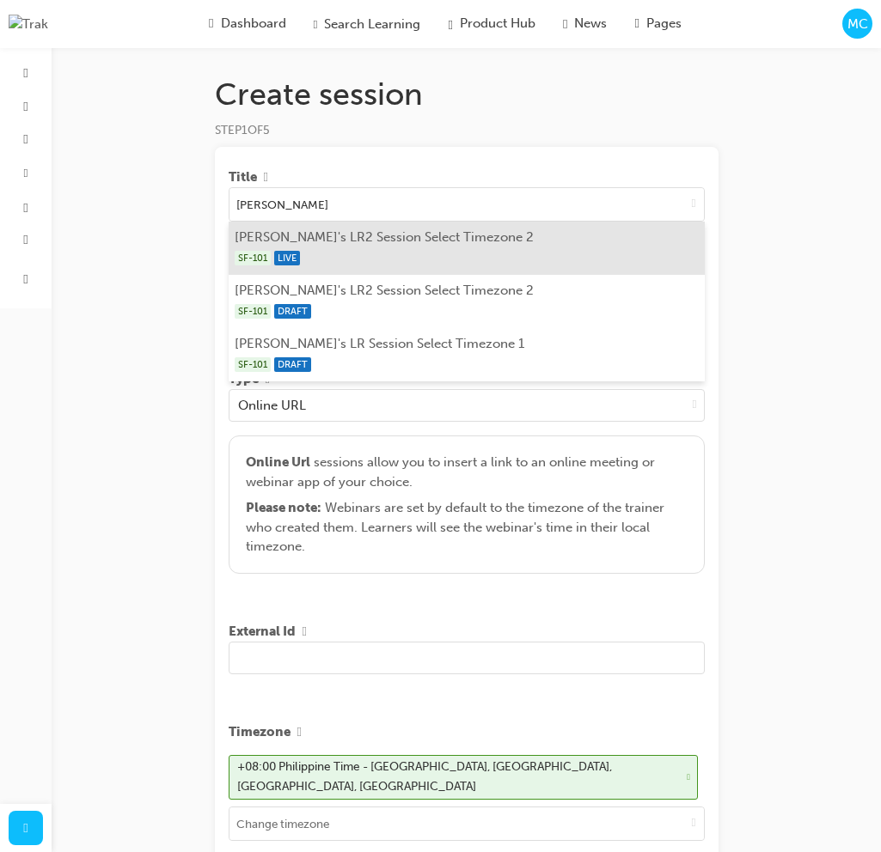
click at [347, 252] on div "SF-101 LIVE" at bounding box center [466, 257] width 463 height 21
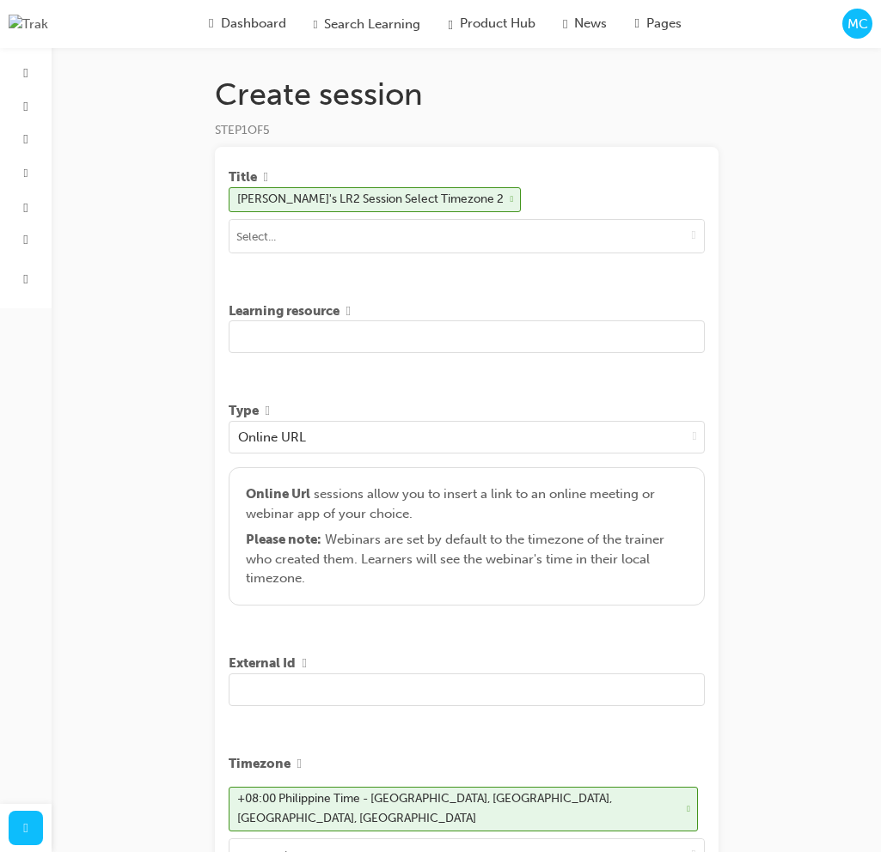
click at [340, 339] on input "text" at bounding box center [467, 336] width 476 height 33
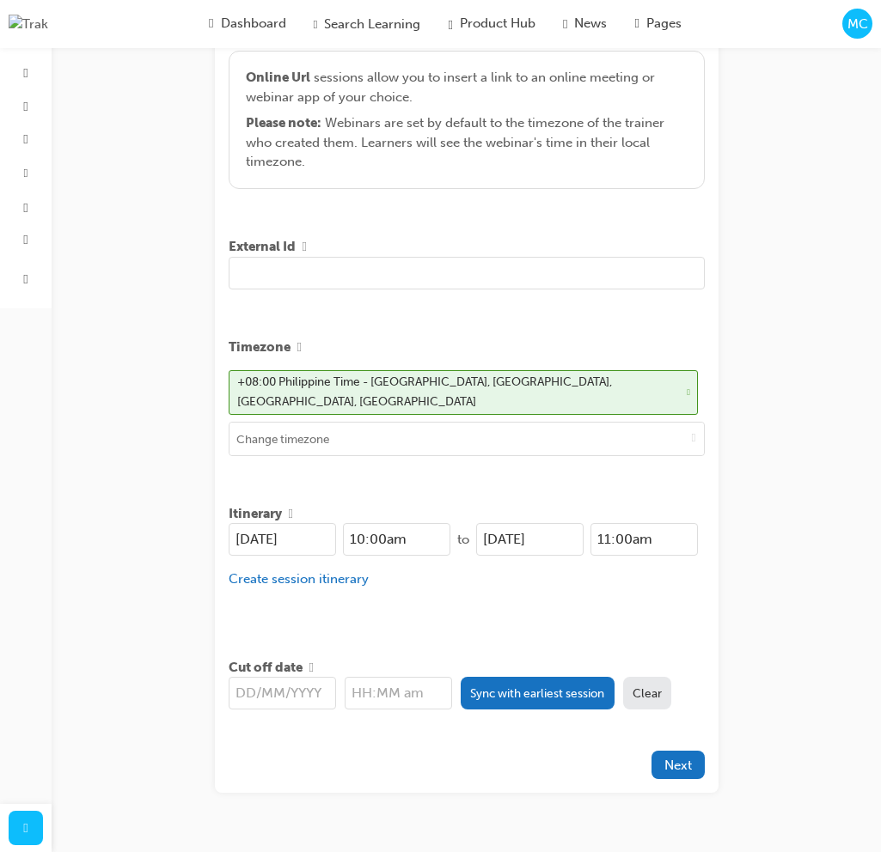
scroll to position [448, 0]
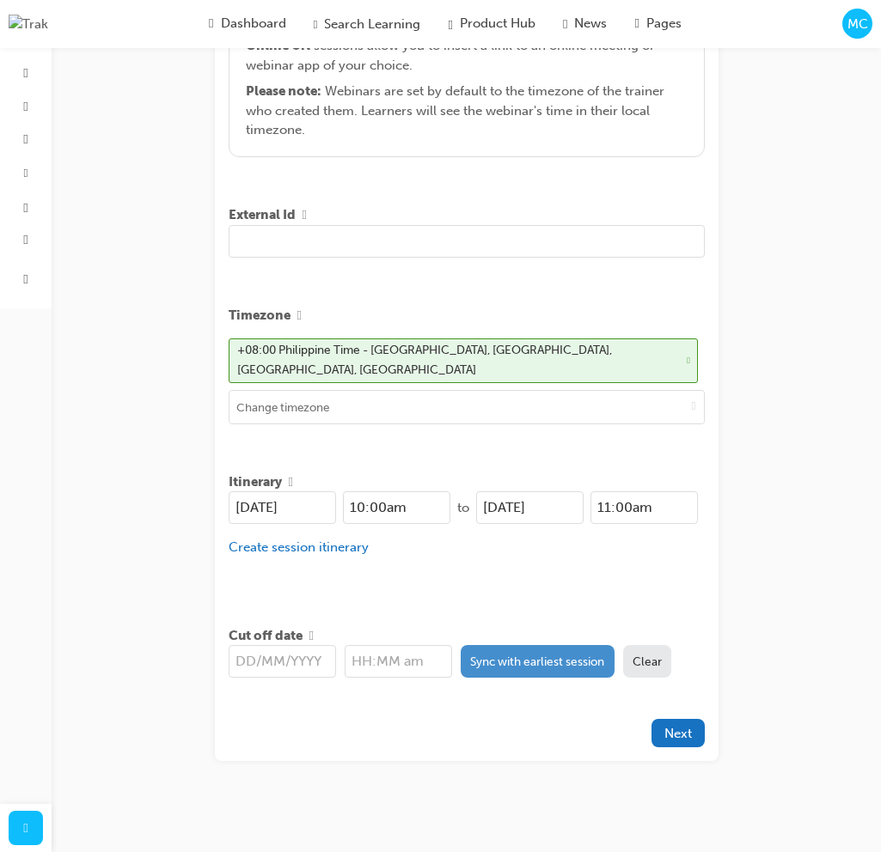
type input "Testing Session Create"
click at [532, 662] on button "Sync with earliest session" at bounding box center [537, 661] width 154 height 33
type input "[DATE]"
type input "10:00am"
click at [695, 729] on button "Next" at bounding box center [677, 733] width 53 height 28
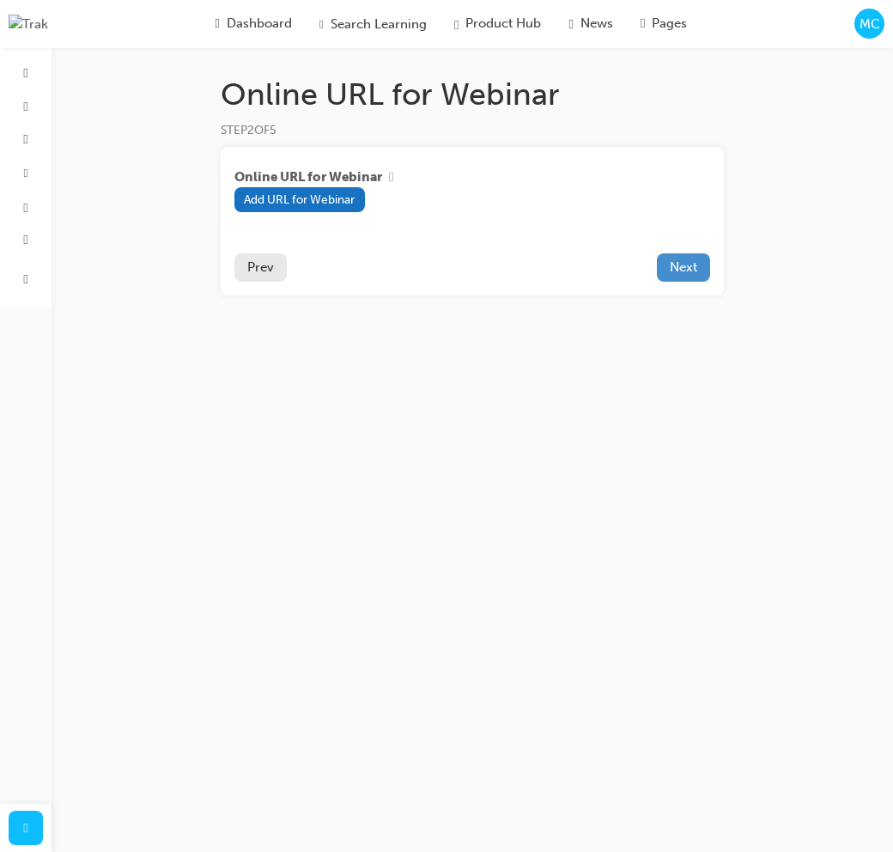
click at [700, 270] on button "Next" at bounding box center [683, 267] width 53 height 28
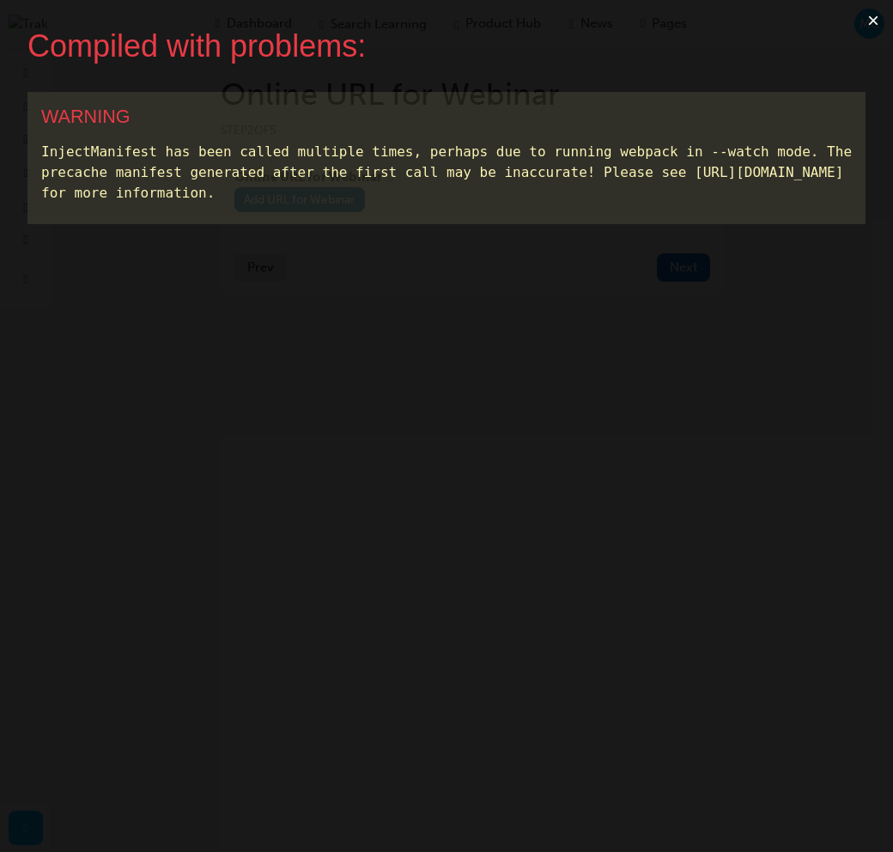
click at [874, 16] on button "×" at bounding box center [874, 20] width 40 height 41
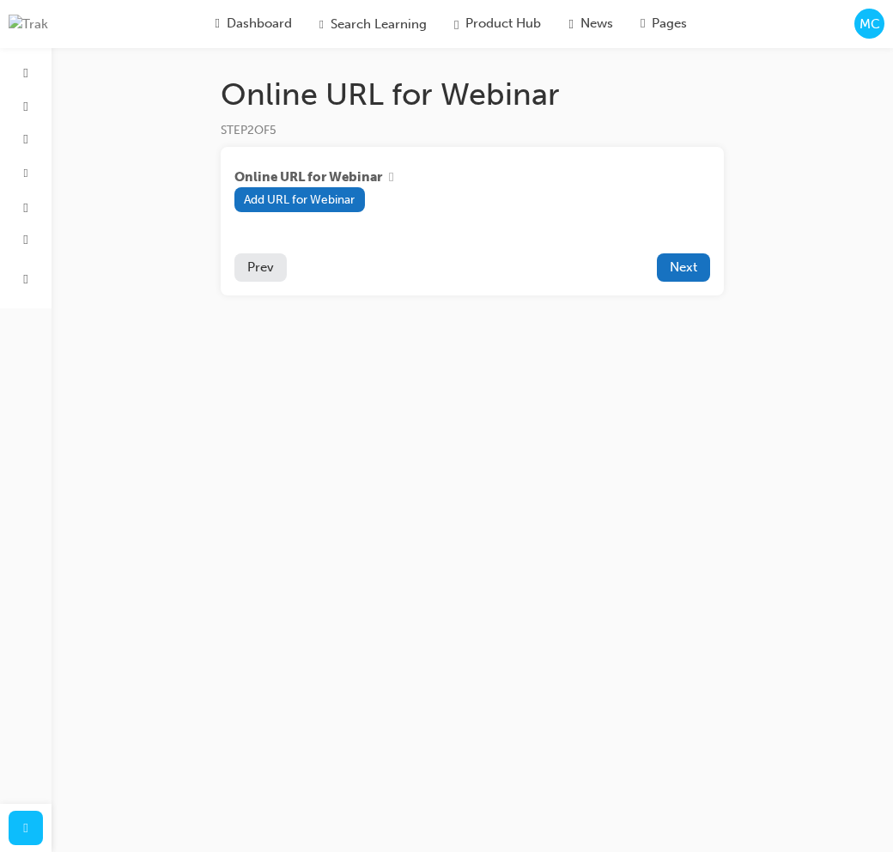
click at [28, 21] on img at bounding box center [29, 25] width 40 height 20
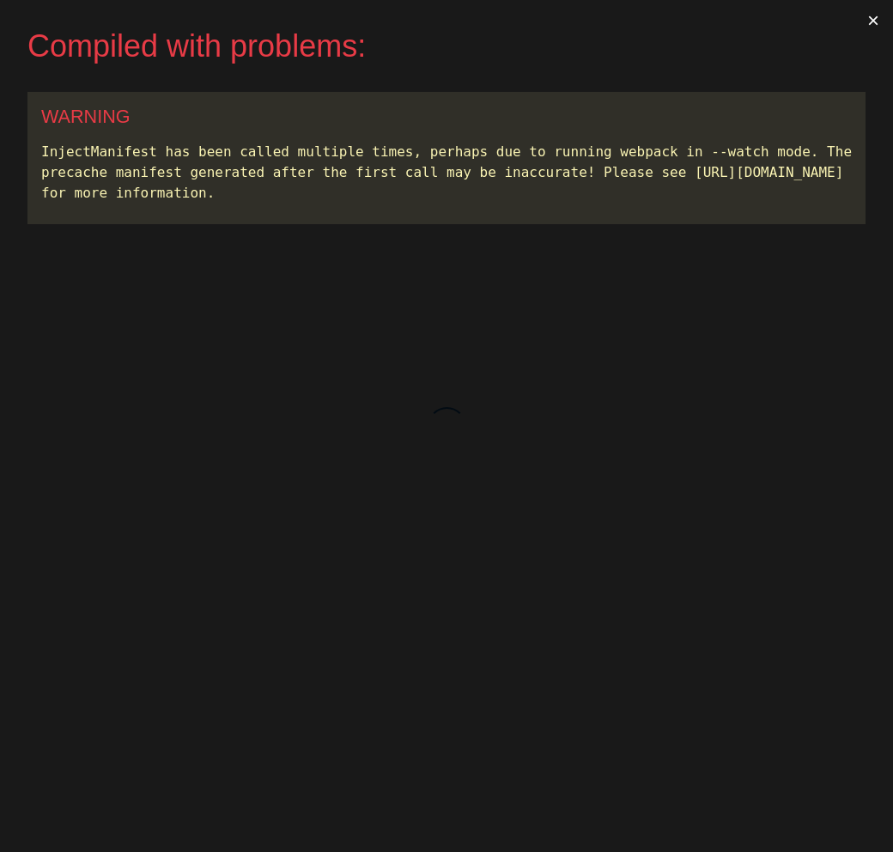
click at [875, 19] on button "×" at bounding box center [874, 20] width 40 height 41
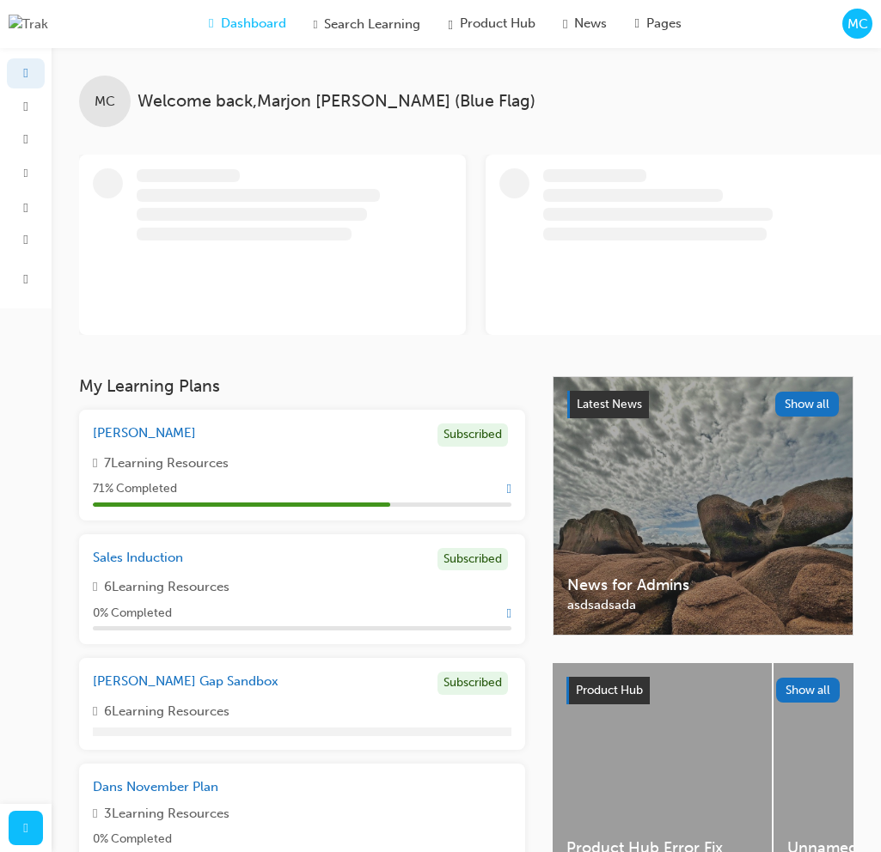
click at [858, 40] on div "Dashboard Search Learning Product Hub News Pages MC" at bounding box center [440, 24] width 881 height 48
click at [856, 36] on div "MC" at bounding box center [857, 24] width 30 height 30
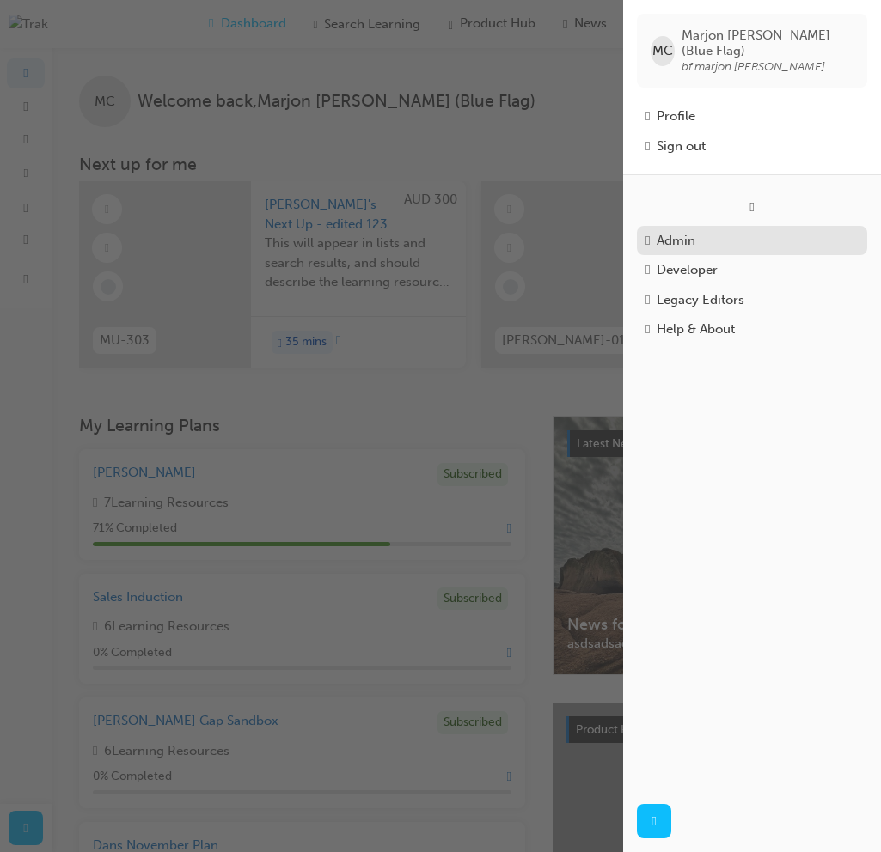
click at [695, 231] on div "Admin" at bounding box center [675, 241] width 39 height 20
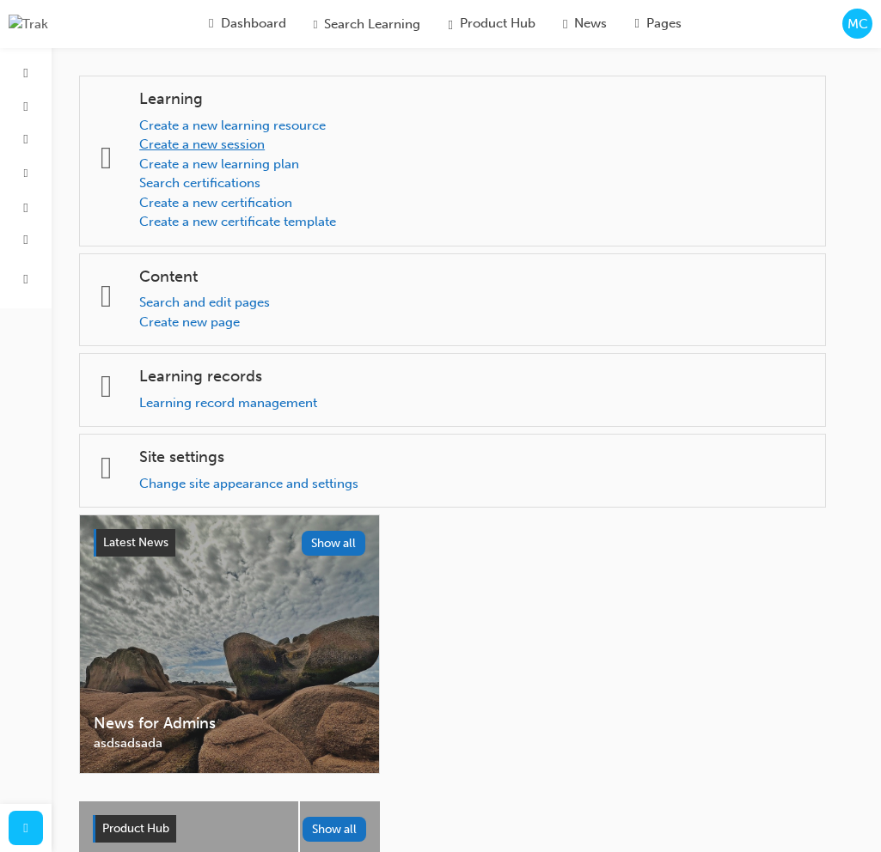
click at [183, 144] on link "Create a new session" at bounding box center [201, 144] width 125 height 15
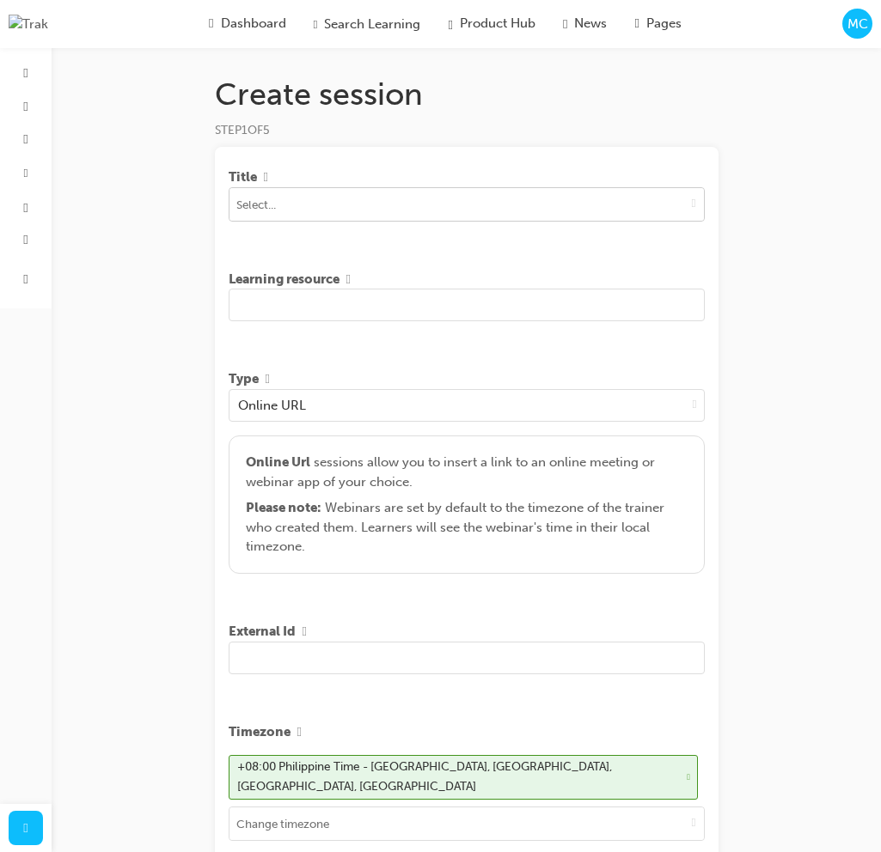
click at [306, 212] on input at bounding box center [466, 204] width 474 height 33
type input "[PERSON_NAME]"
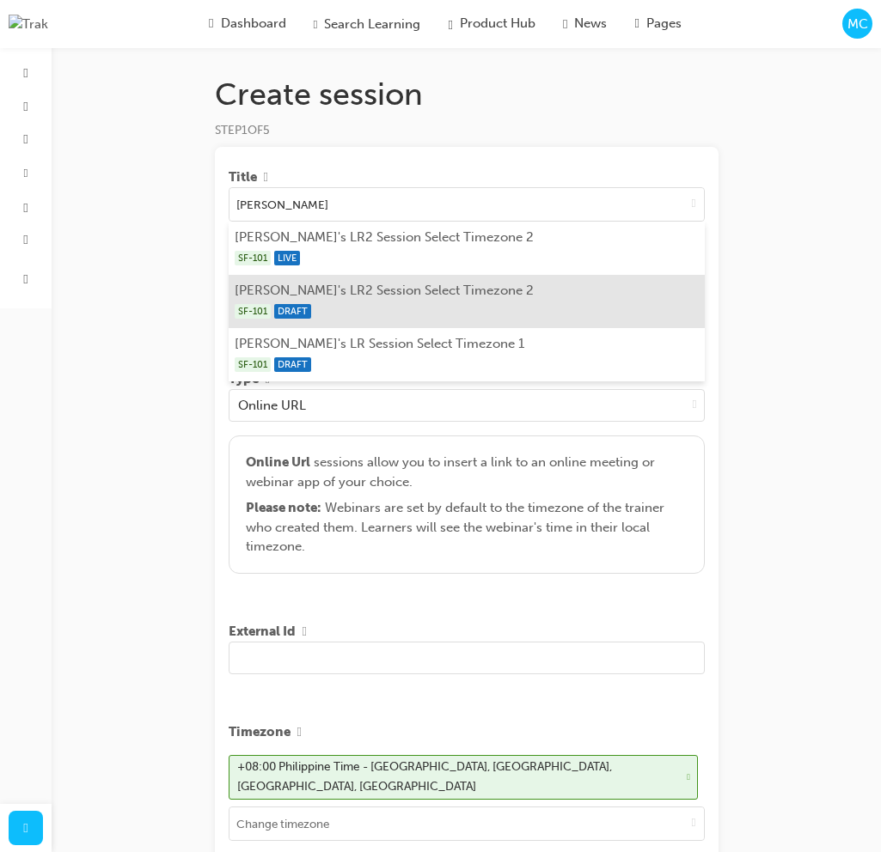
click at [373, 308] on div "SF-101 DRAFT" at bounding box center [466, 311] width 463 height 21
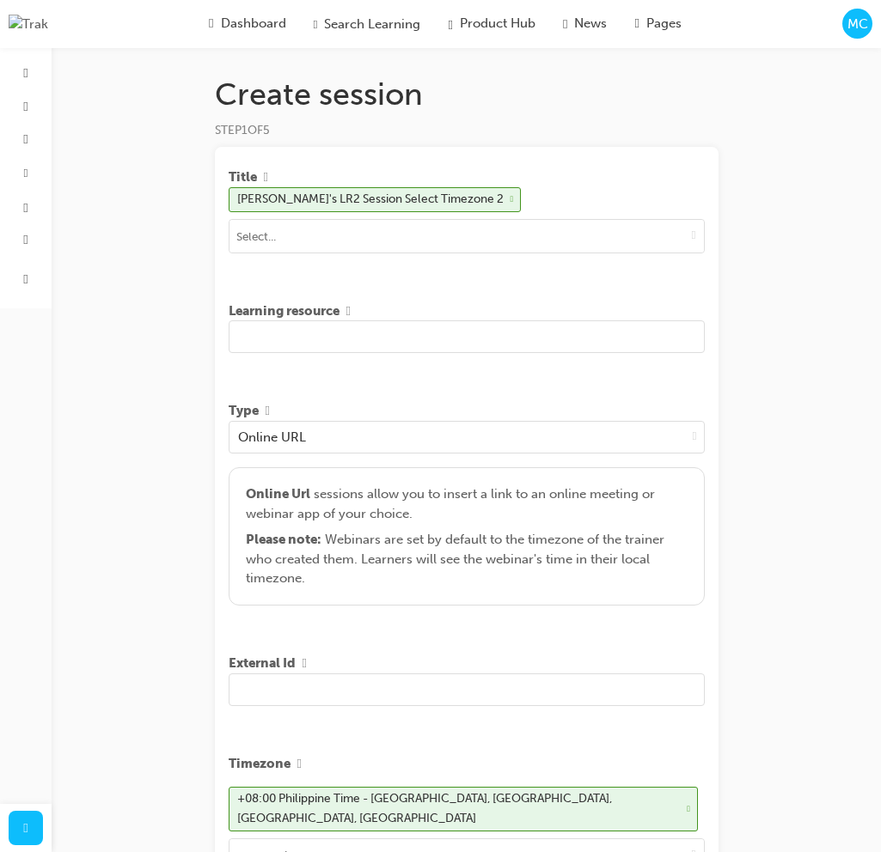
click at [363, 345] on input "text" at bounding box center [467, 336] width 476 height 33
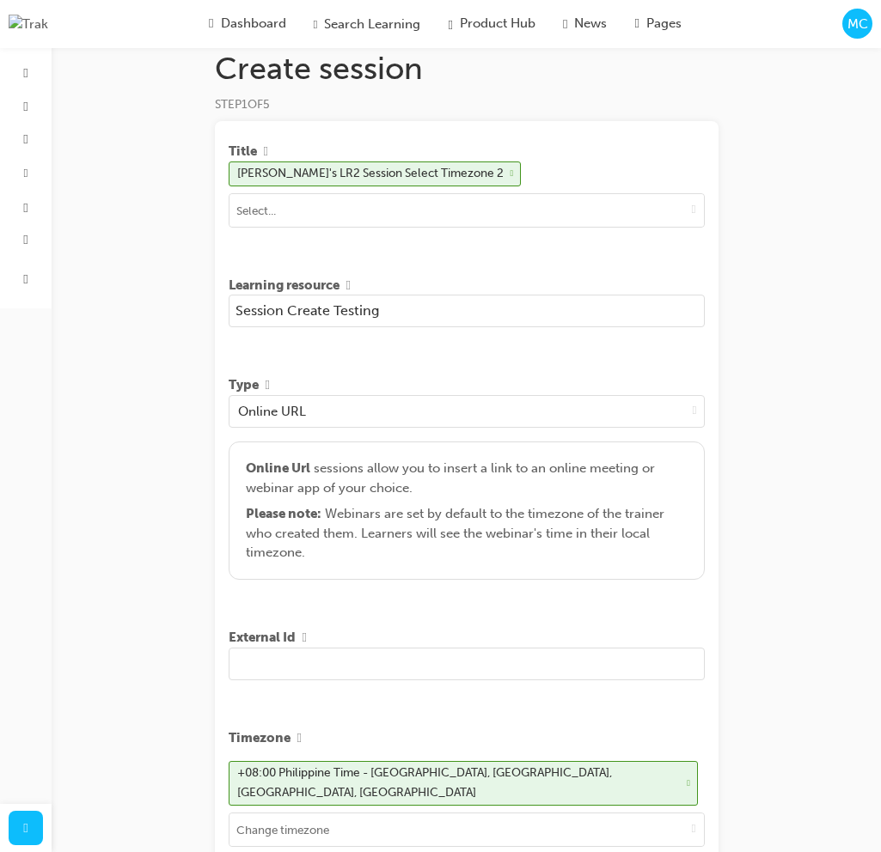
scroll to position [448, 0]
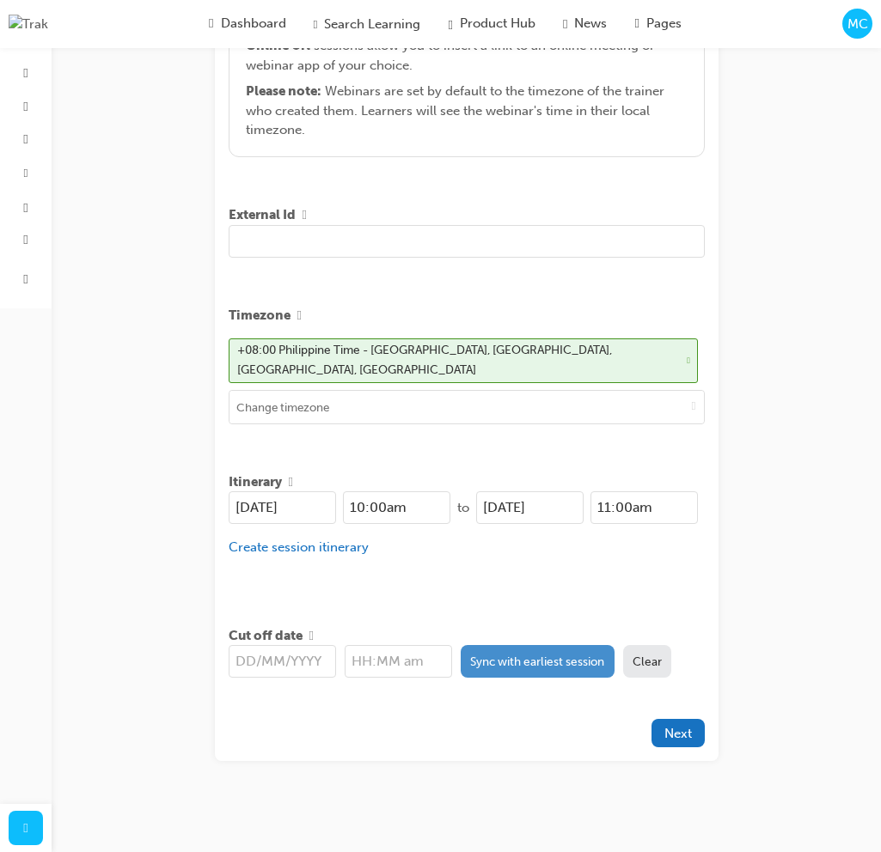
type input "Session Create Testing"
click at [528, 654] on button "Sync with earliest session" at bounding box center [537, 661] width 154 height 33
type input "[DATE]"
type input "10:00am"
click at [689, 728] on span "Next" at bounding box center [677, 733] width 27 height 15
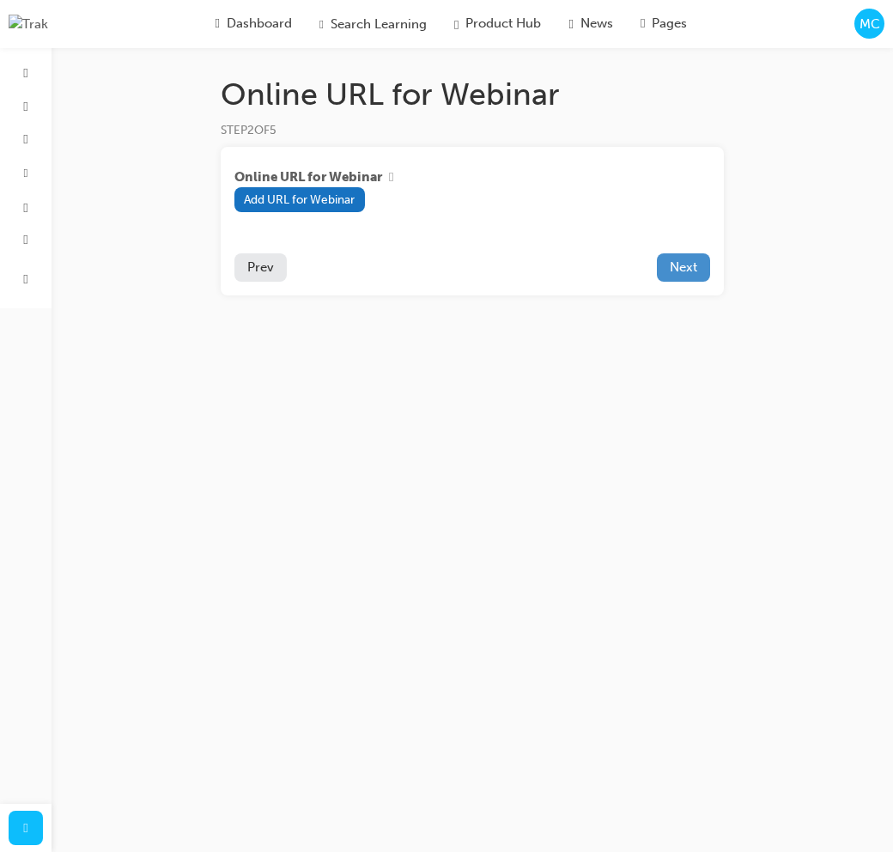
click at [692, 269] on span "Next" at bounding box center [683, 266] width 27 height 15
click at [865, 29] on icon "close" at bounding box center [863, 30] width 9 height 9
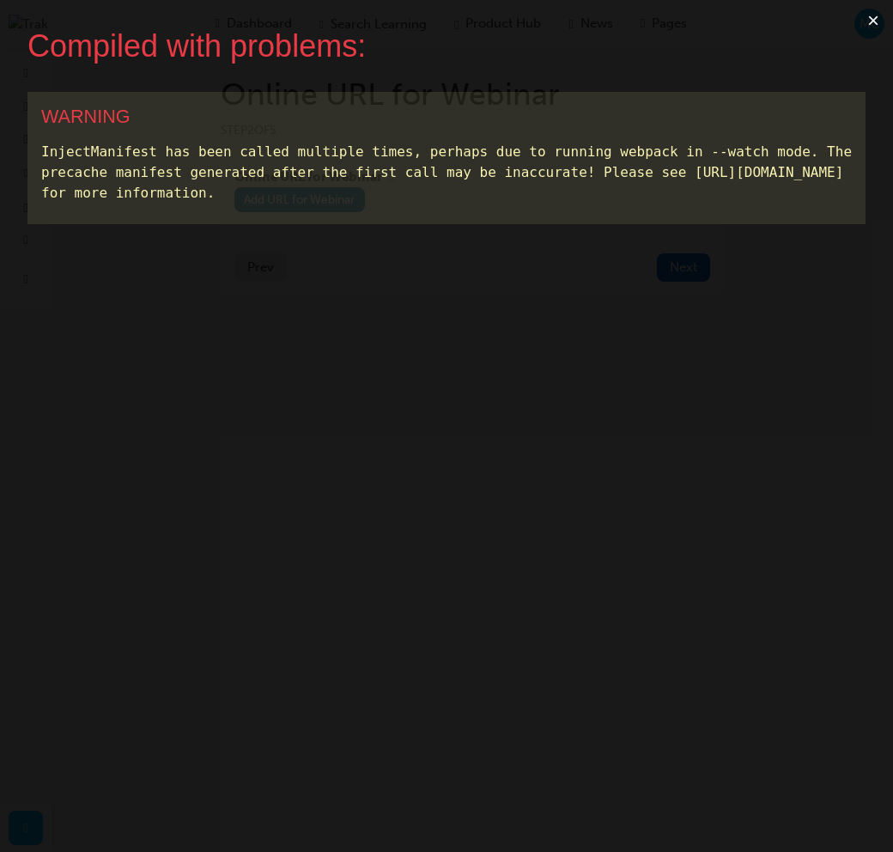
click at [872, 20] on button "×" at bounding box center [874, 20] width 40 height 41
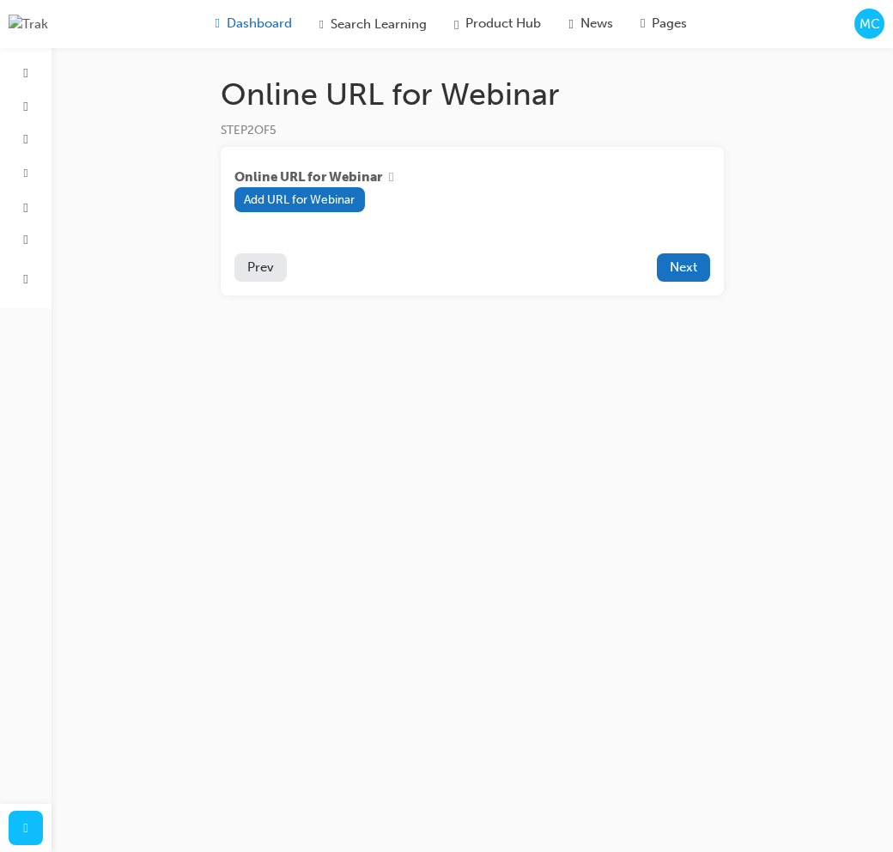
click at [227, 27] on span "Dashboard" at bounding box center [259, 24] width 65 height 20
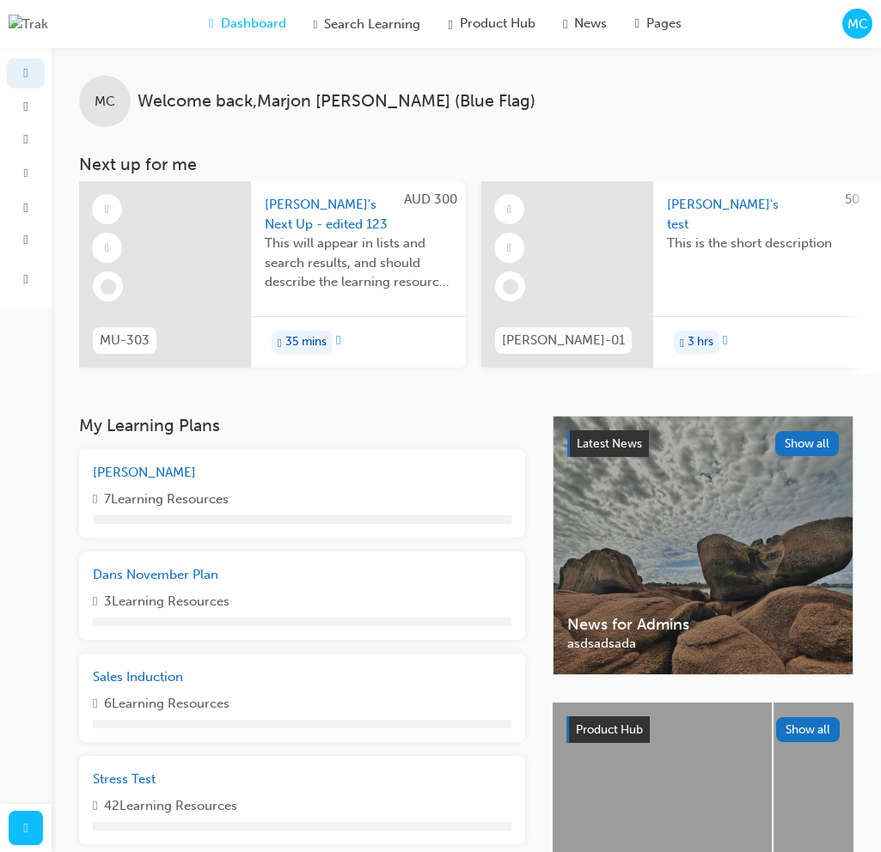
click at [860, 26] on span "MC" at bounding box center [857, 25] width 21 height 20
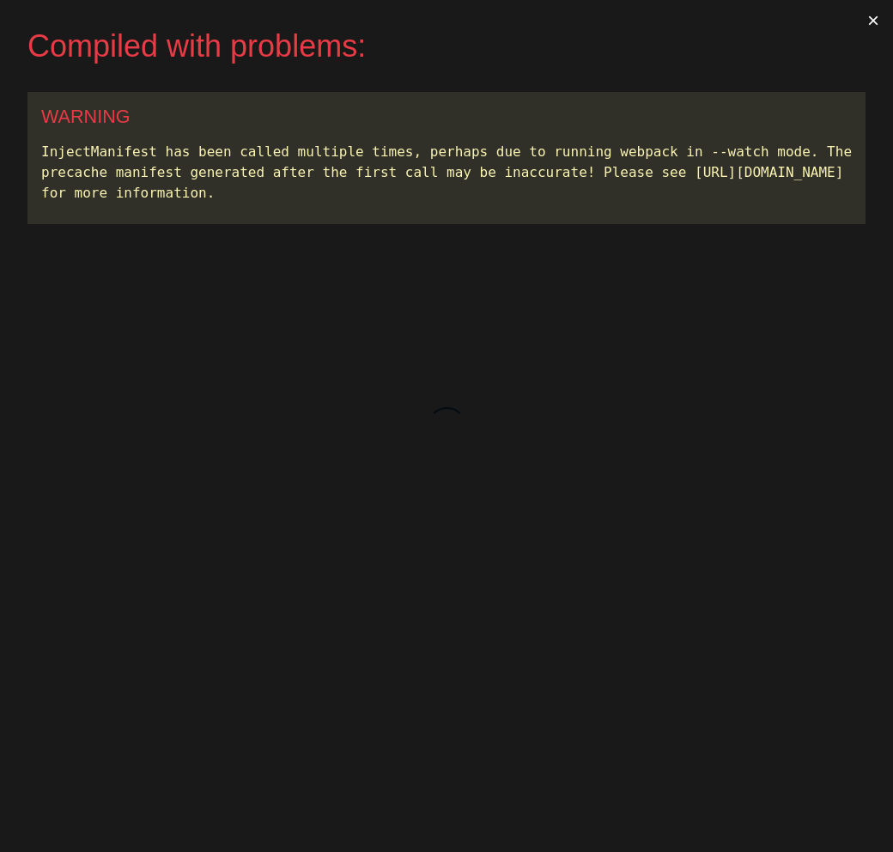
click at [873, 20] on button "×" at bounding box center [874, 20] width 40 height 41
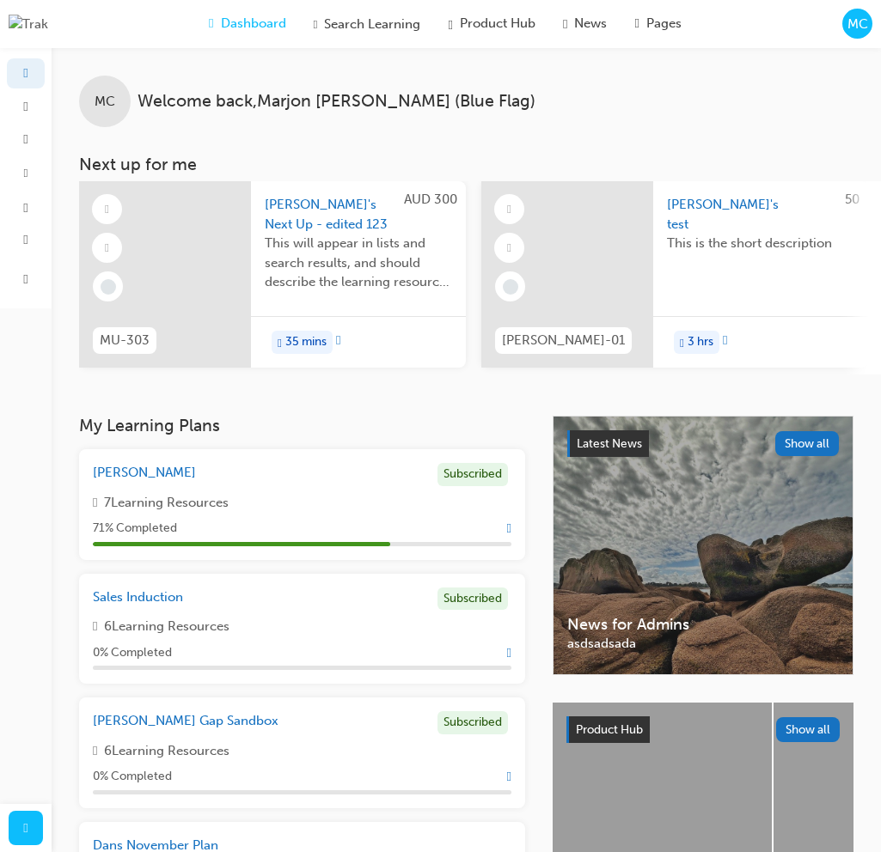
click at [864, 24] on span "MC" at bounding box center [857, 25] width 21 height 20
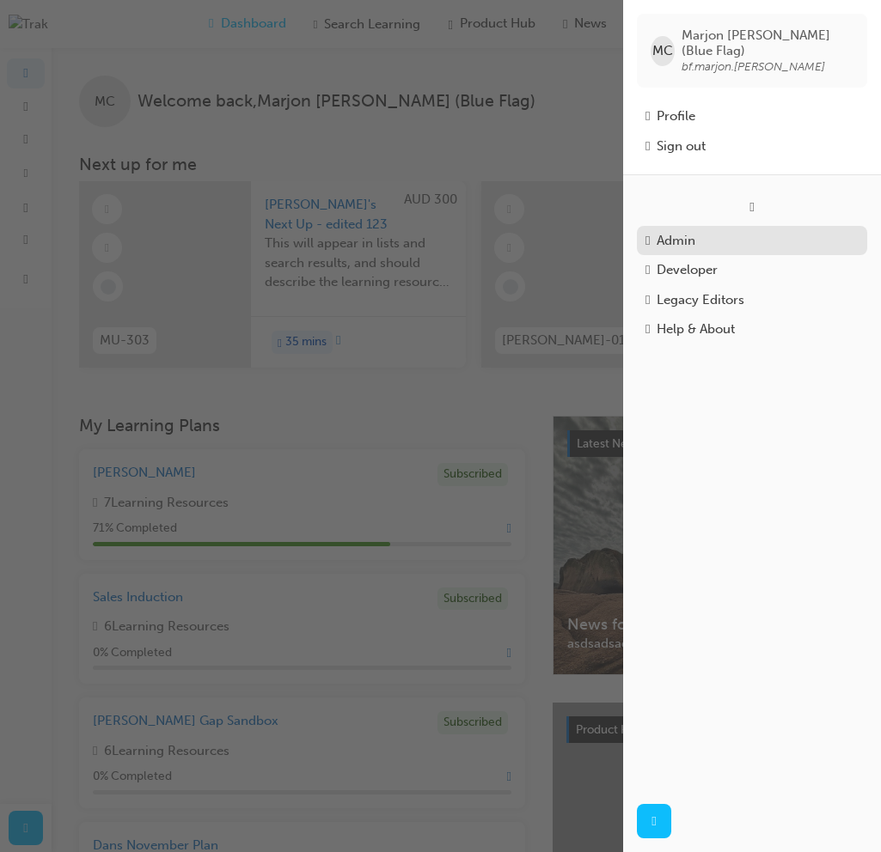
click at [718, 231] on div "Admin" at bounding box center [751, 241] width 213 height 20
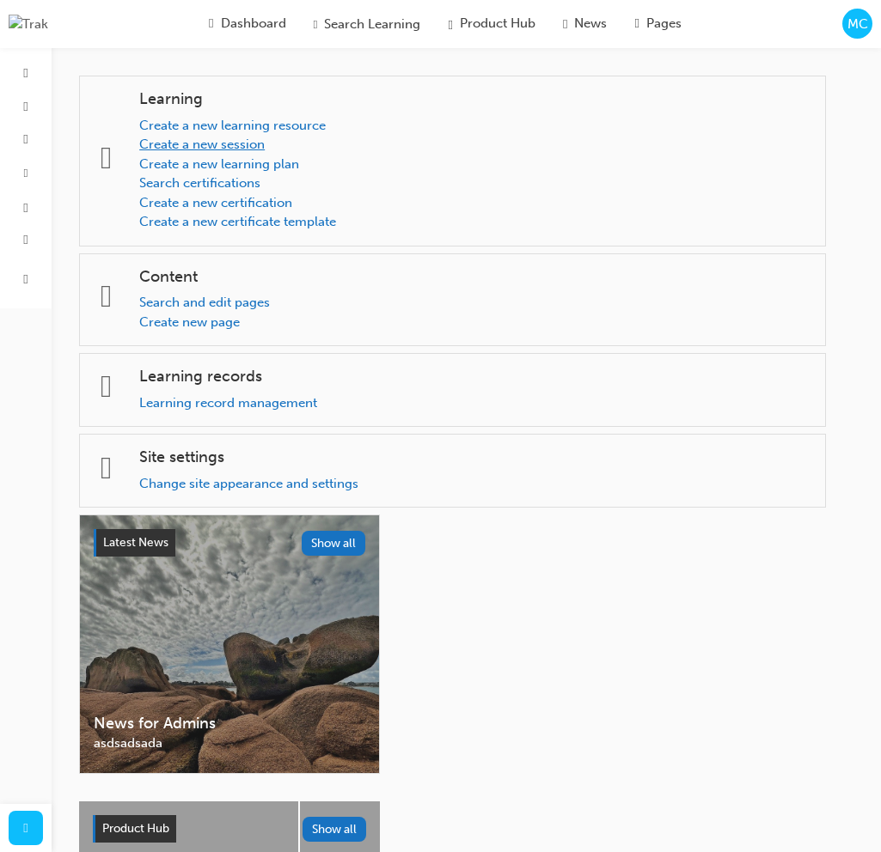
click at [253, 145] on link "Create a new session" at bounding box center [201, 144] width 125 height 15
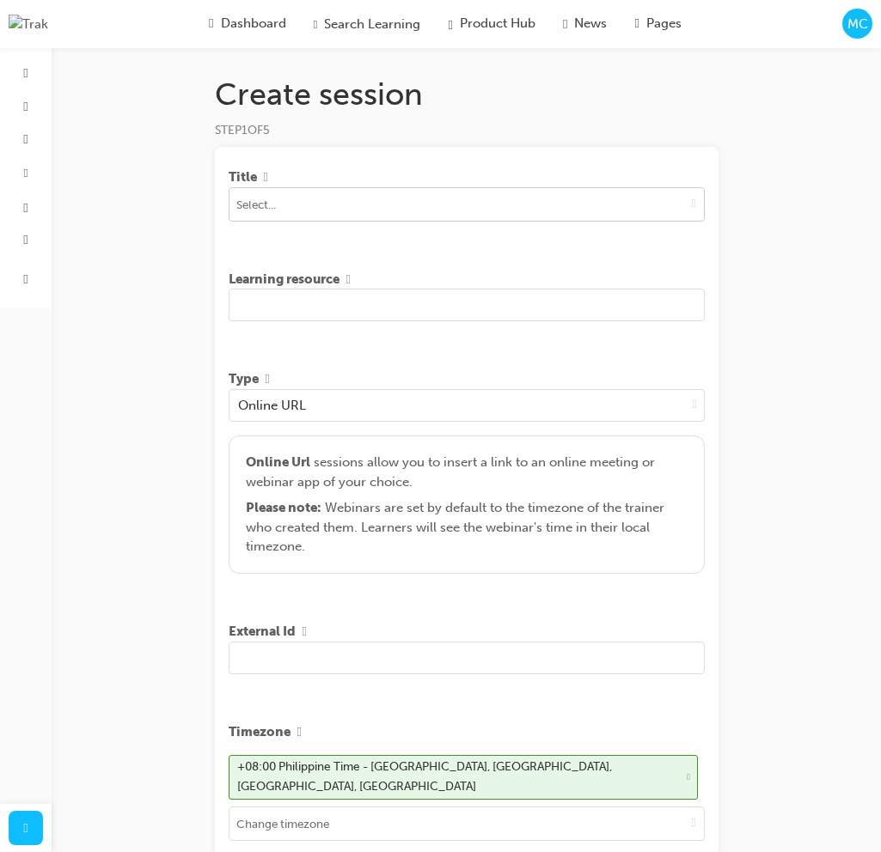
click at [412, 207] on input at bounding box center [466, 204] width 474 height 33
type input "Marc"
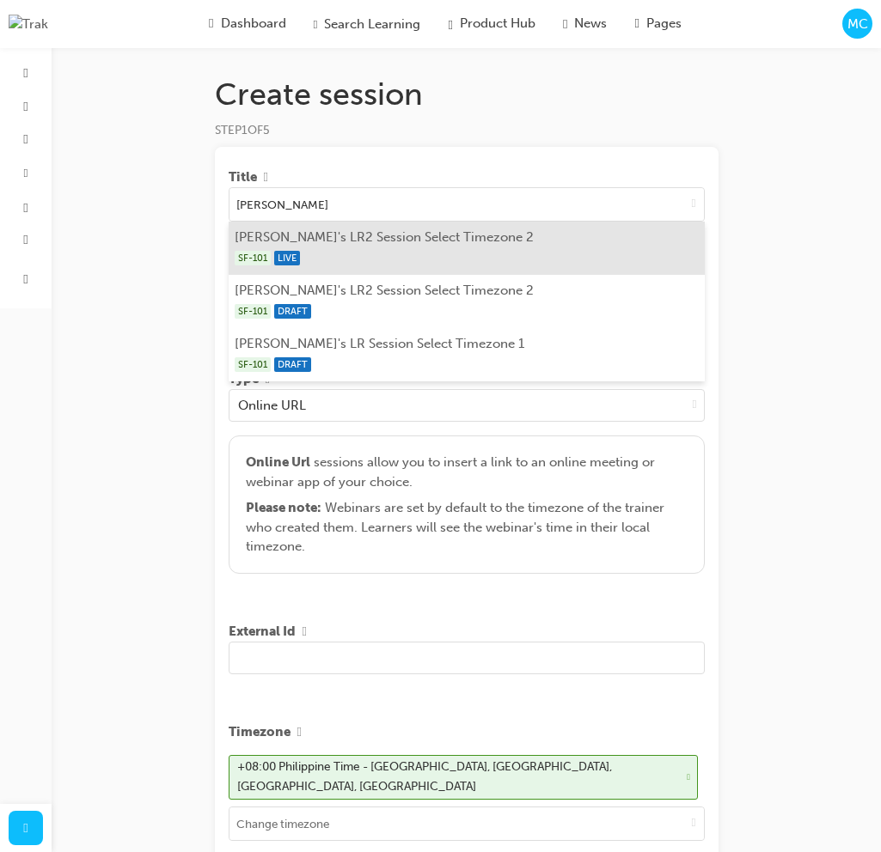
click at [430, 245] on li "Marc's LR2 Session Select Timezone 2 SF-101 LIVE" at bounding box center [467, 248] width 476 height 53
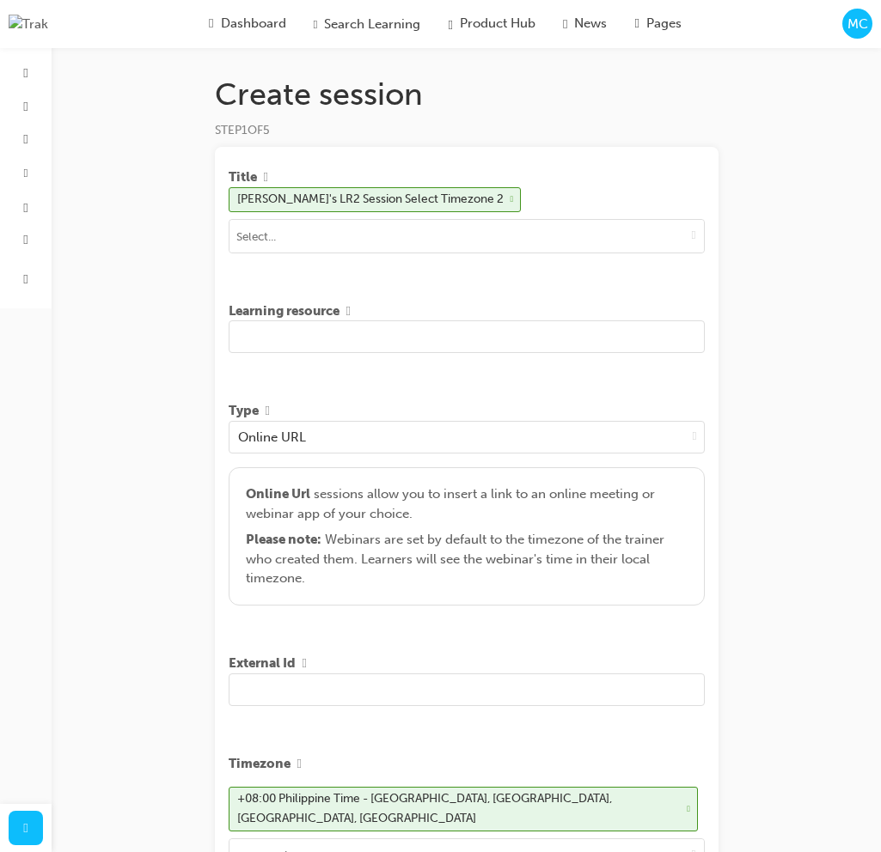
click at [387, 343] on input "text" at bounding box center [467, 336] width 476 height 33
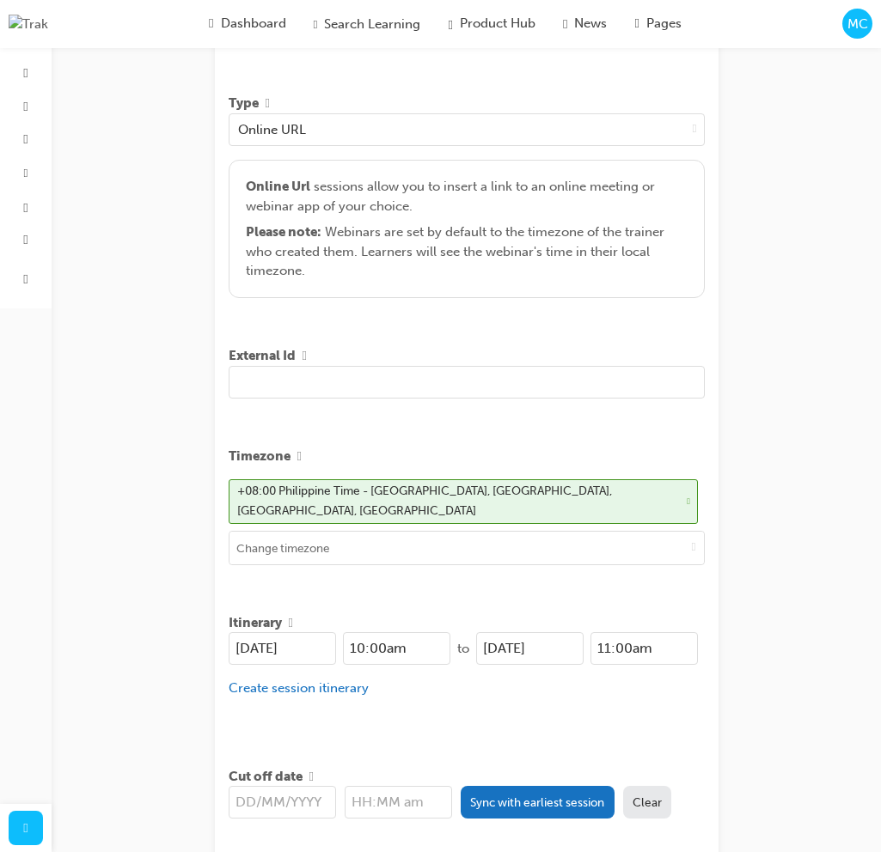
scroll to position [448, 0]
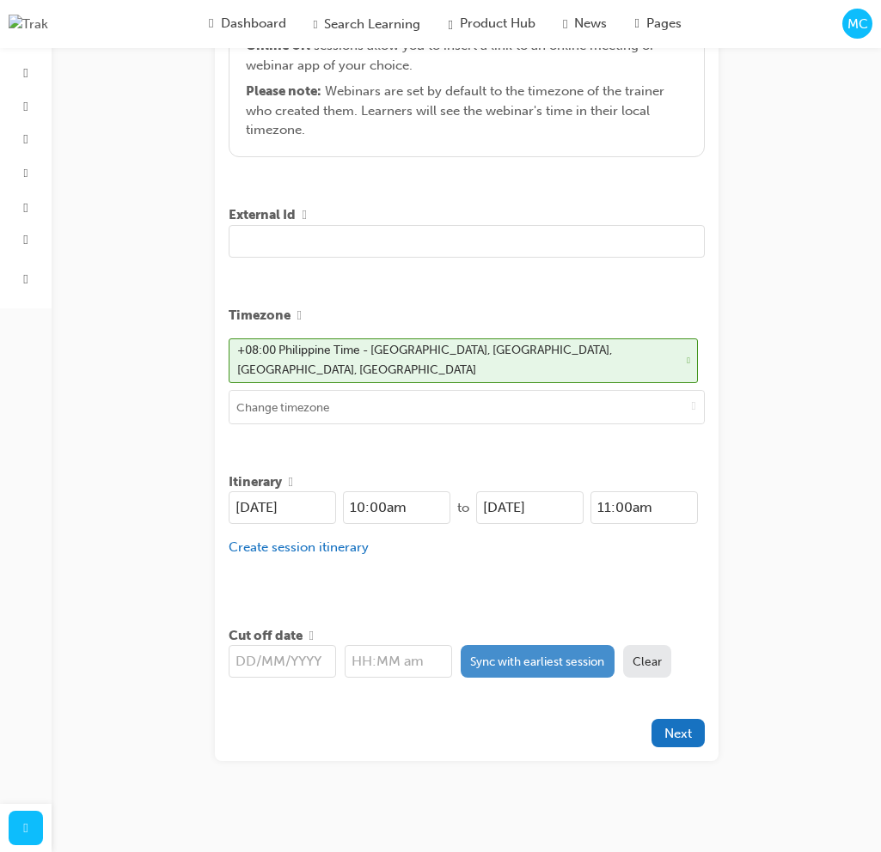
type input "Testing Creation of Session"
click at [528, 665] on button "Sync with earliest session" at bounding box center [537, 661] width 154 height 33
type input "[DATE]"
type input "10:00am"
click at [692, 722] on button "Next" at bounding box center [677, 733] width 53 height 28
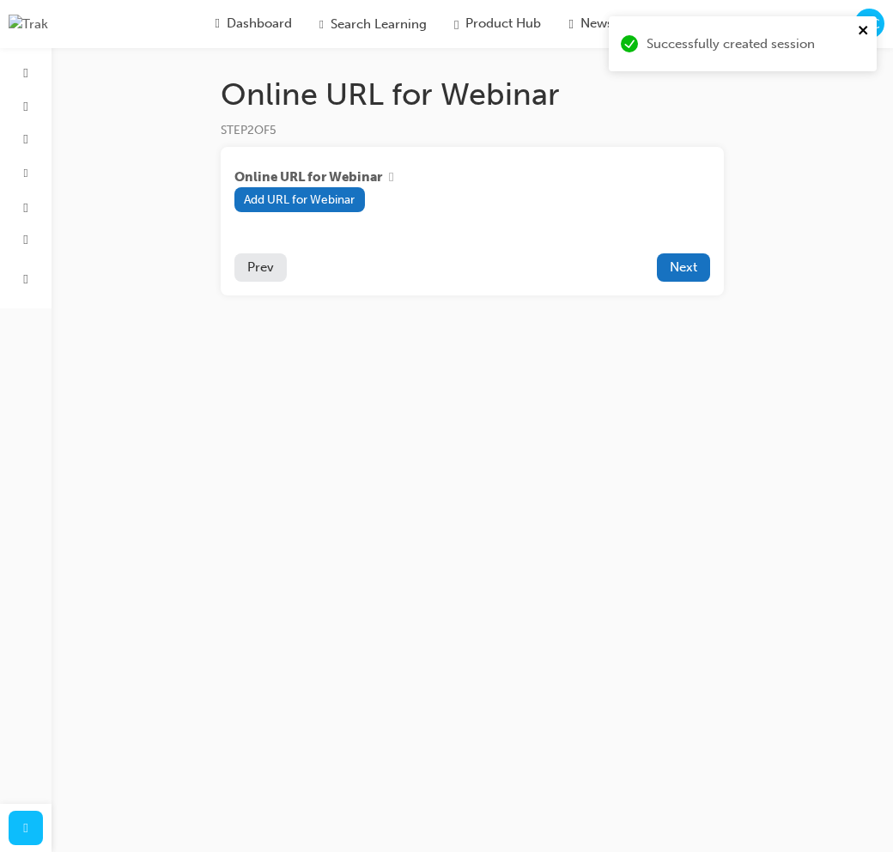
click at [863, 34] on icon "close" at bounding box center [864, 30] width 12 height 14
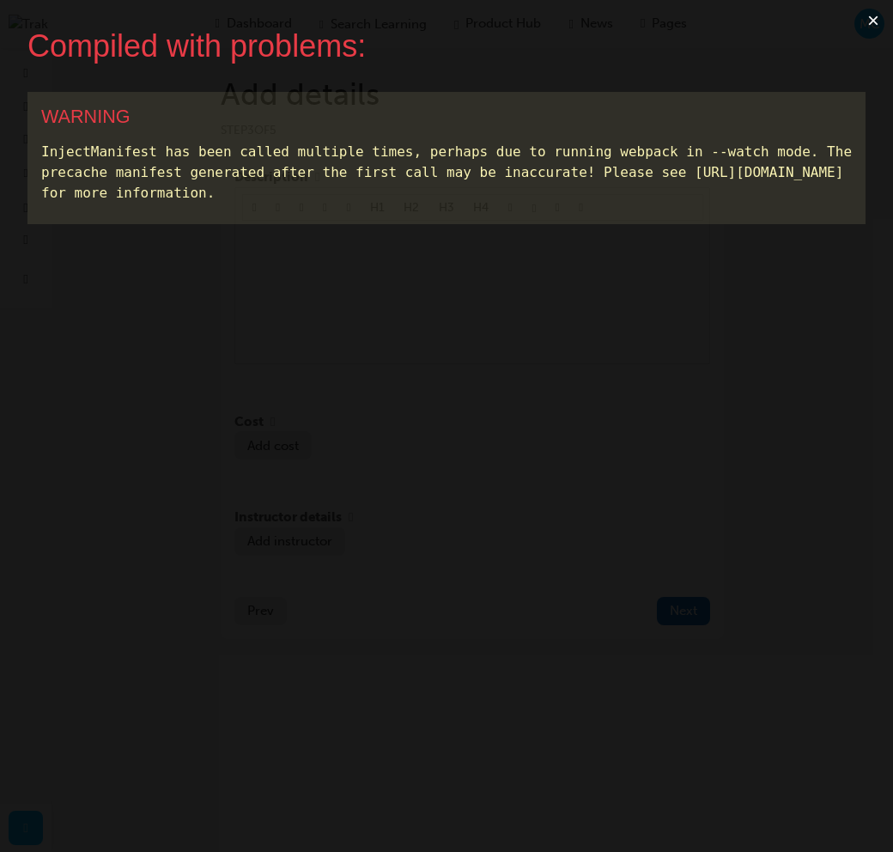
click at [876, 19] on button "×" at bounding box center [874, 20] width 40 height 41
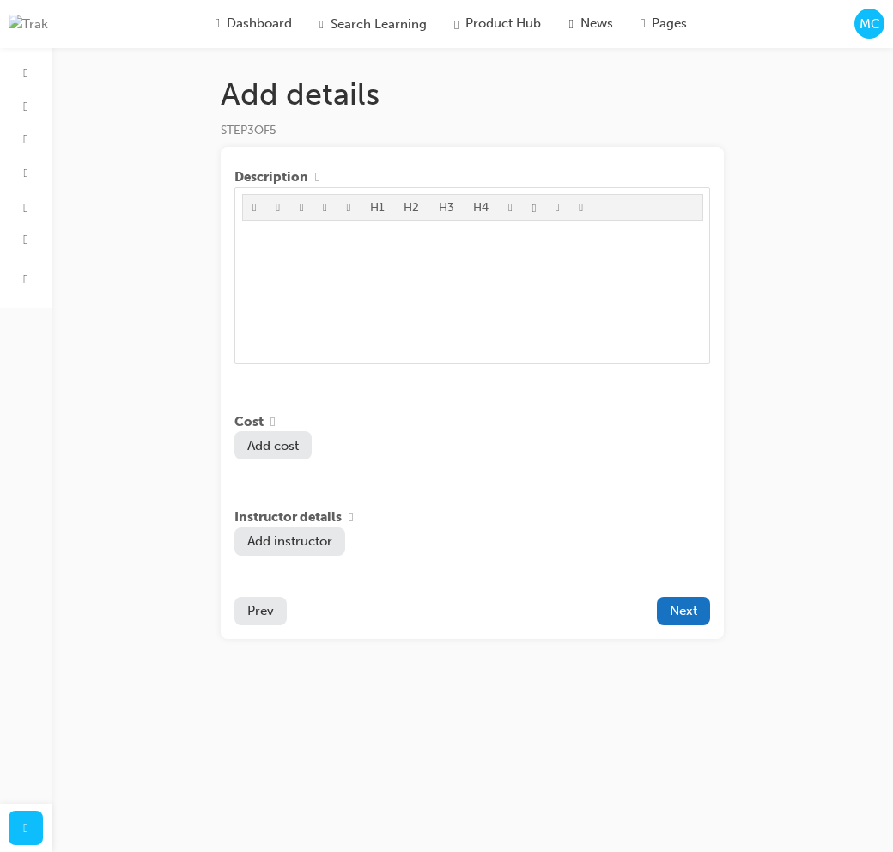
click at [20, 32] on img at bounding box center [29, 25] width 40 height 20
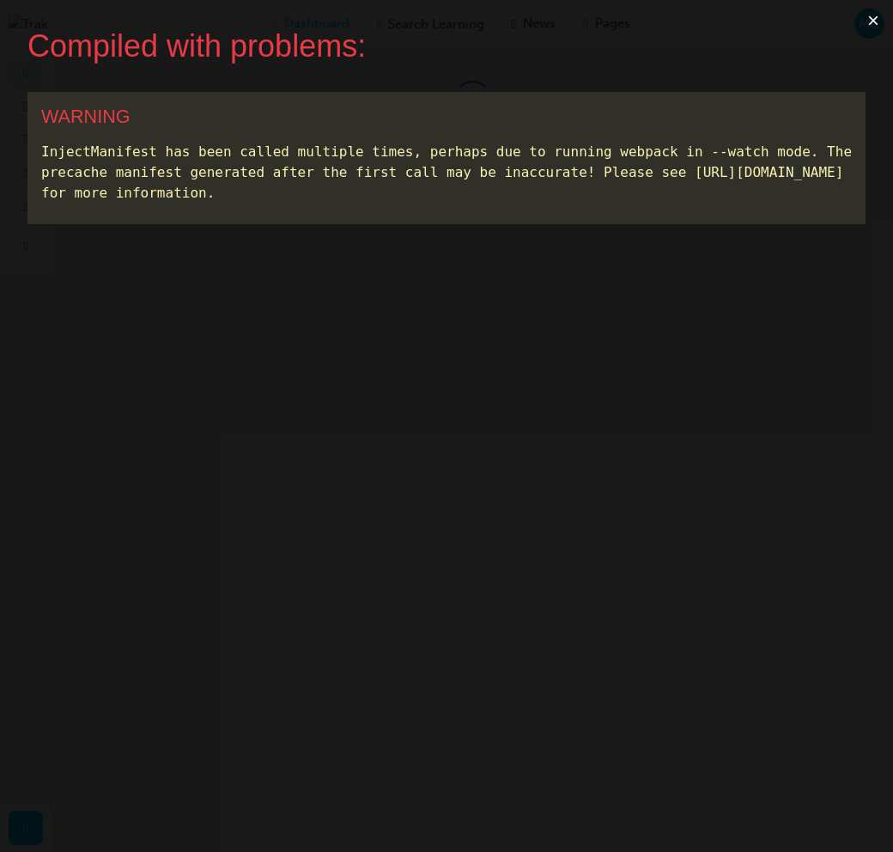
click at [874, 20] on button "×" at bounding box center [874, 20] width 40 height 41
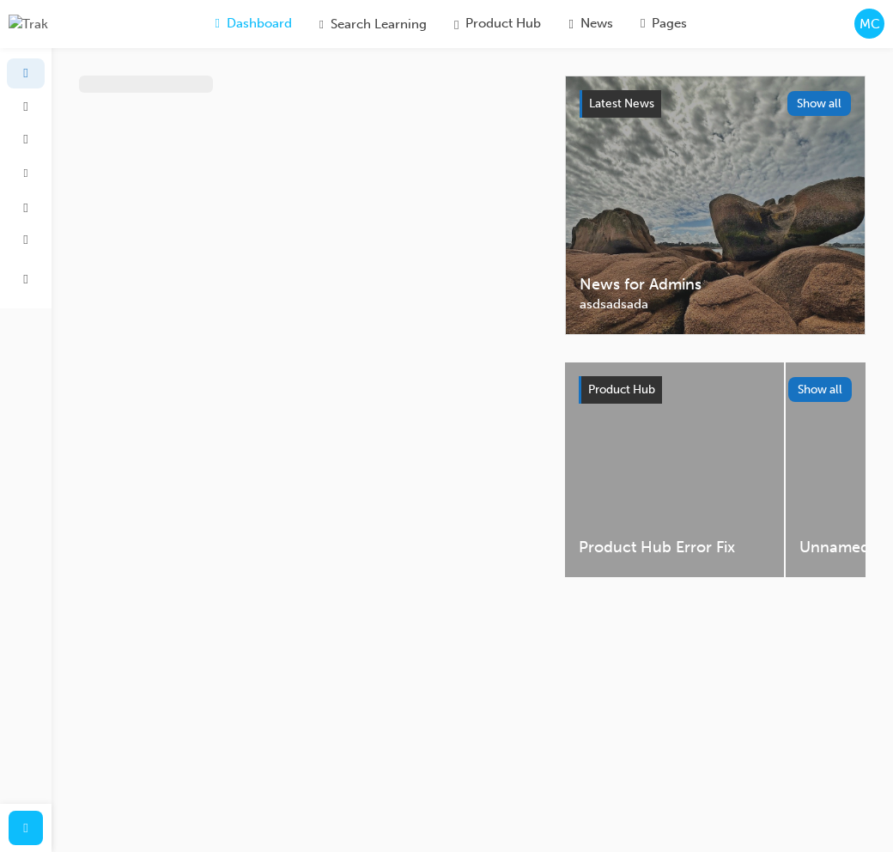
click at [873, 27] on span "MC" at bounding box center [870, 25] width 21 height 20
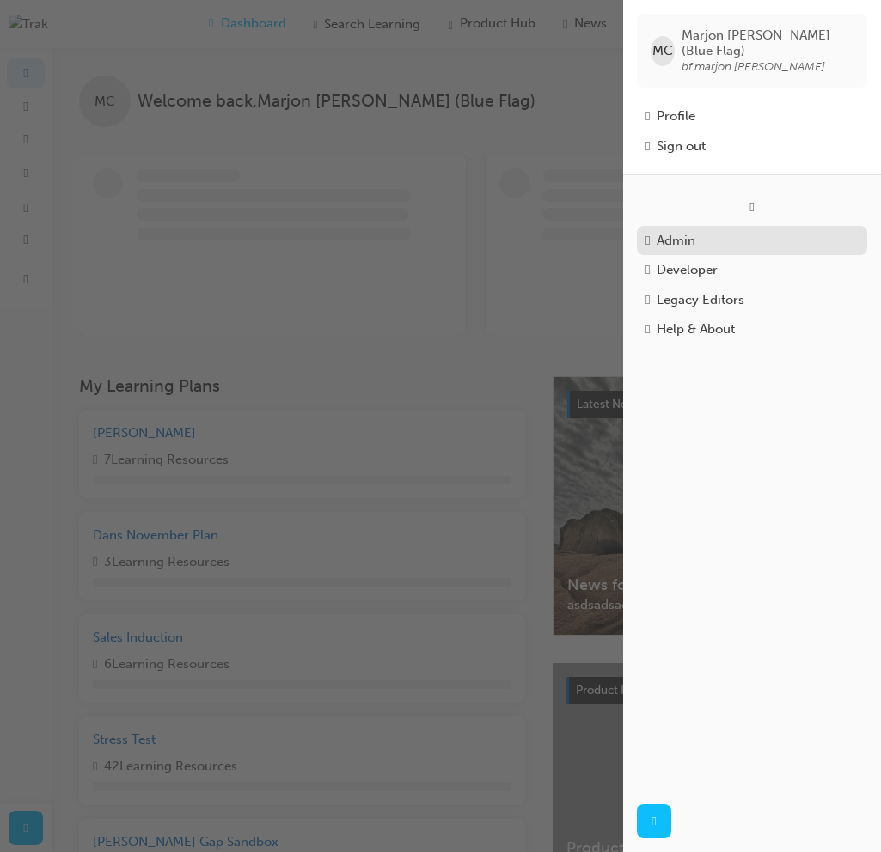
click at [692, 231] on div "Admin" at bounding box center [675, 241] width 39 height 20
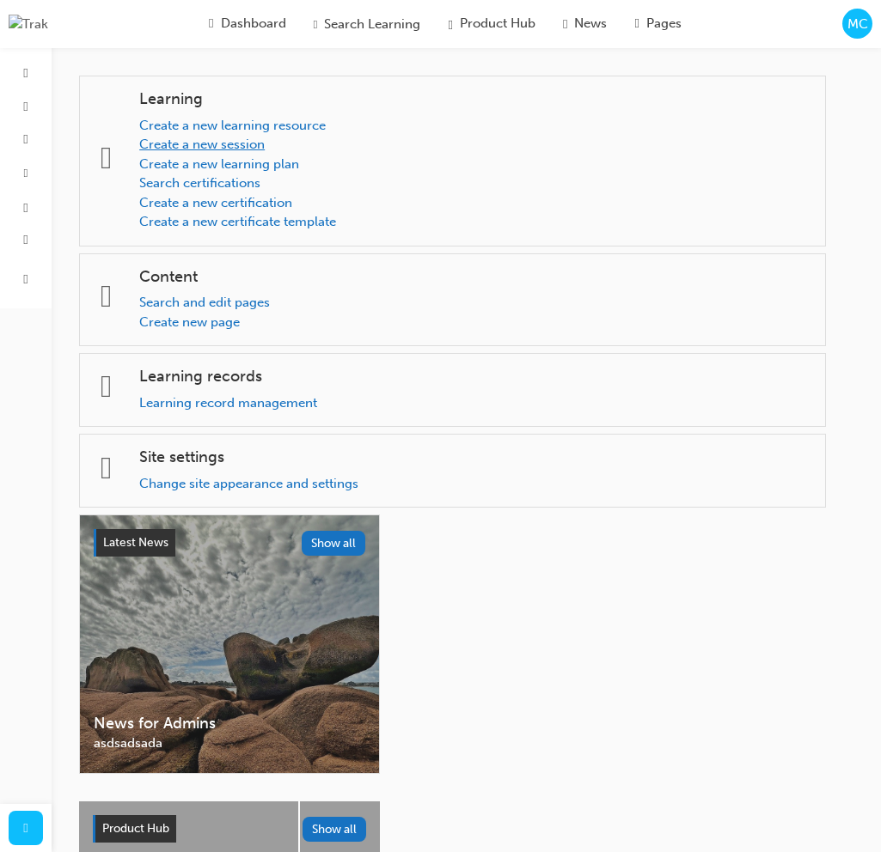
click at [255, 147] on link "Create a new session" at bounding box center [201, 144] width 125 height 15
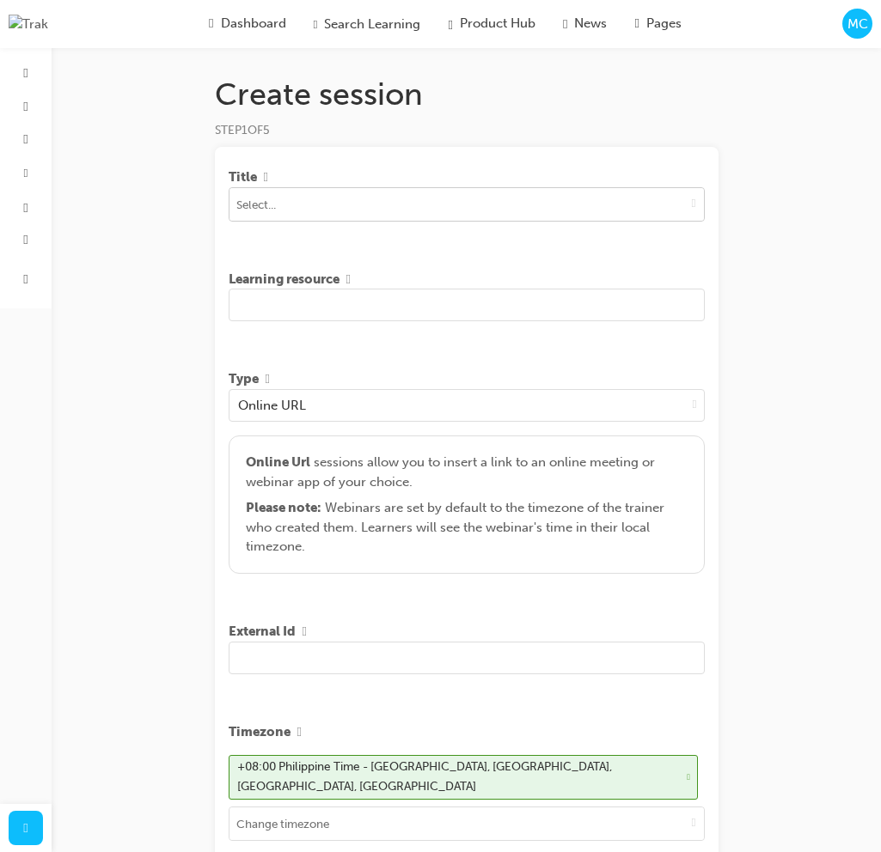
click at [353, 193] on input at bounding box center [466, 204] width 474 height 33
type input "Mar"
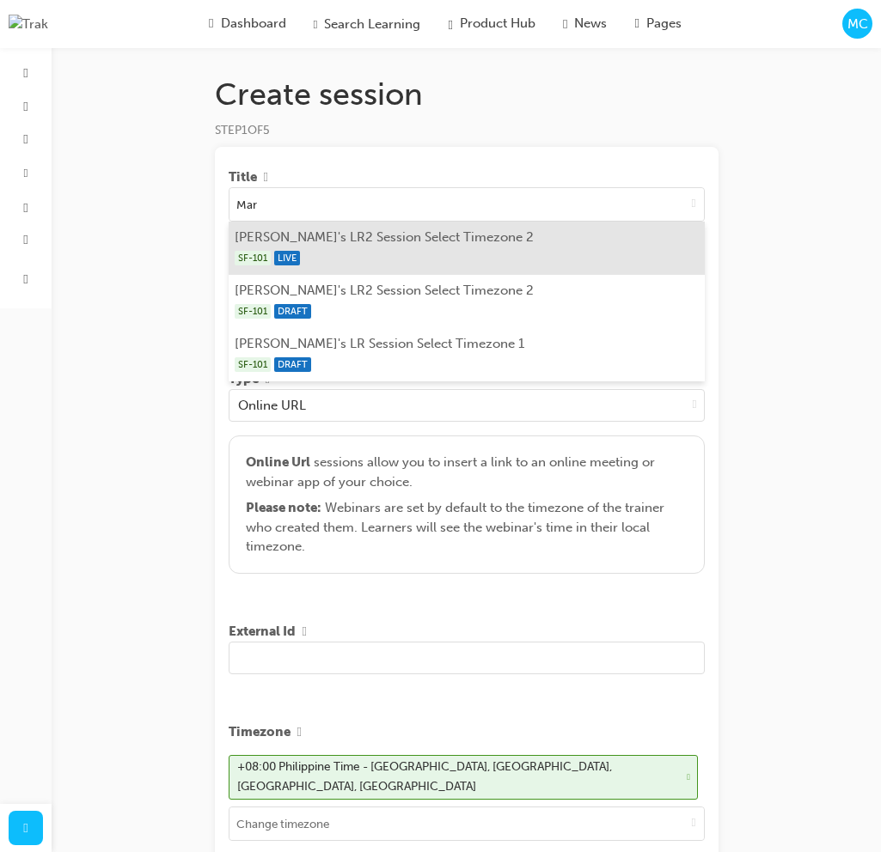
click at [326, 262] on div "SF-101 LIVE" at bounding box center [466, 257] width 463 height 21
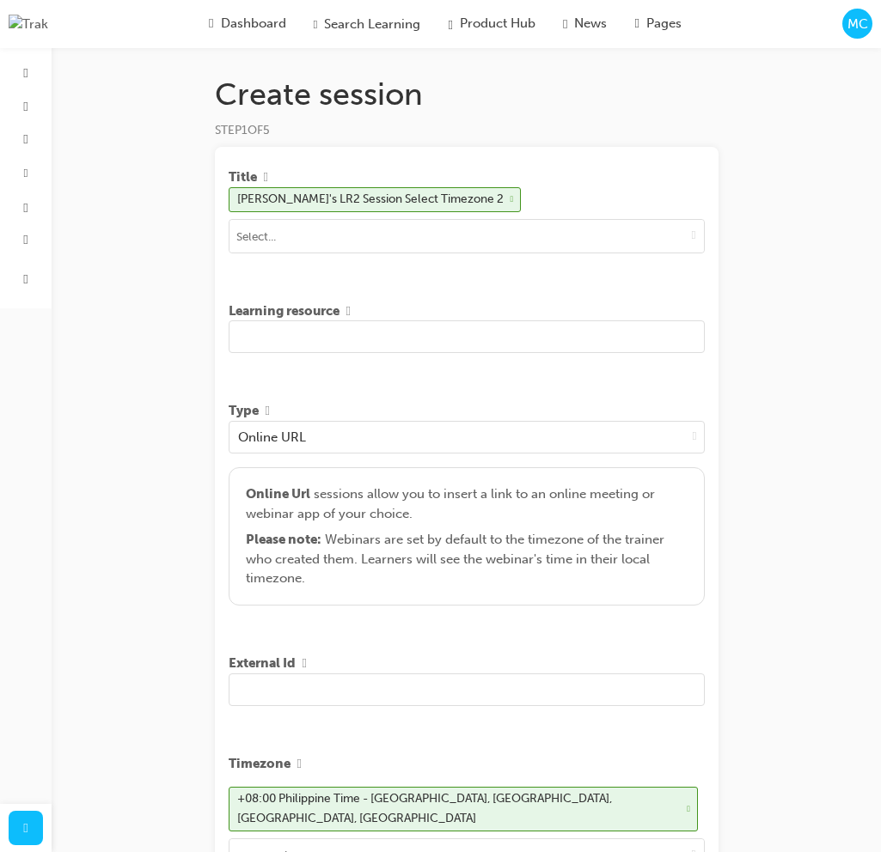
click at [332, 343] on input "text" at bounding box center [467, 336] width 476 height 33
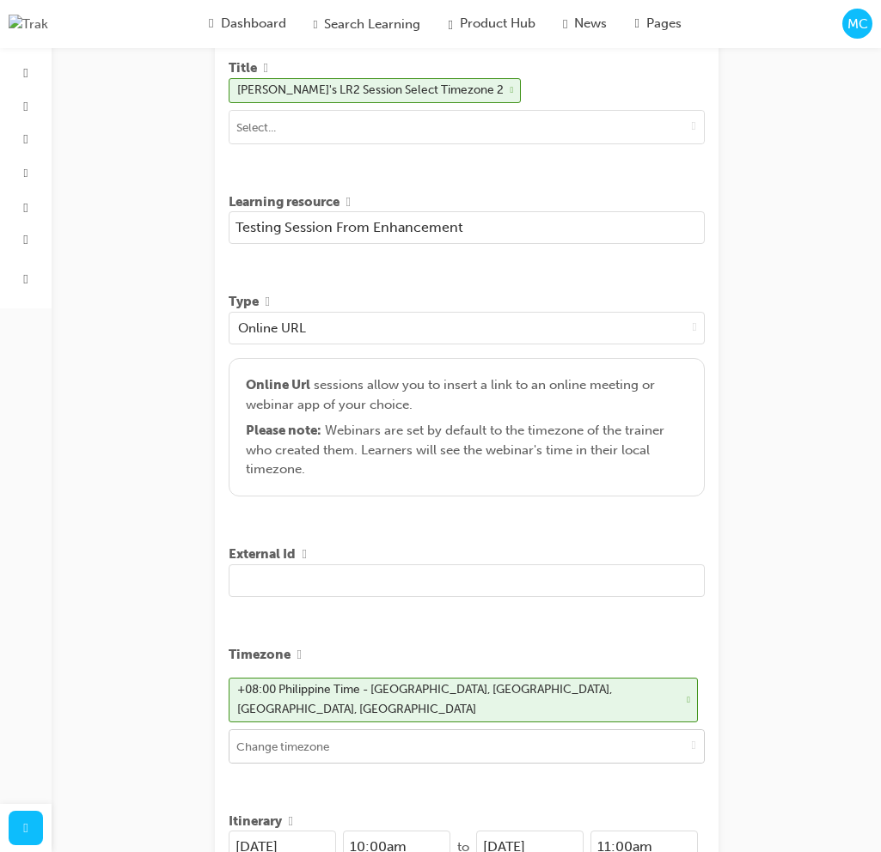
scroll to position [448, 0]
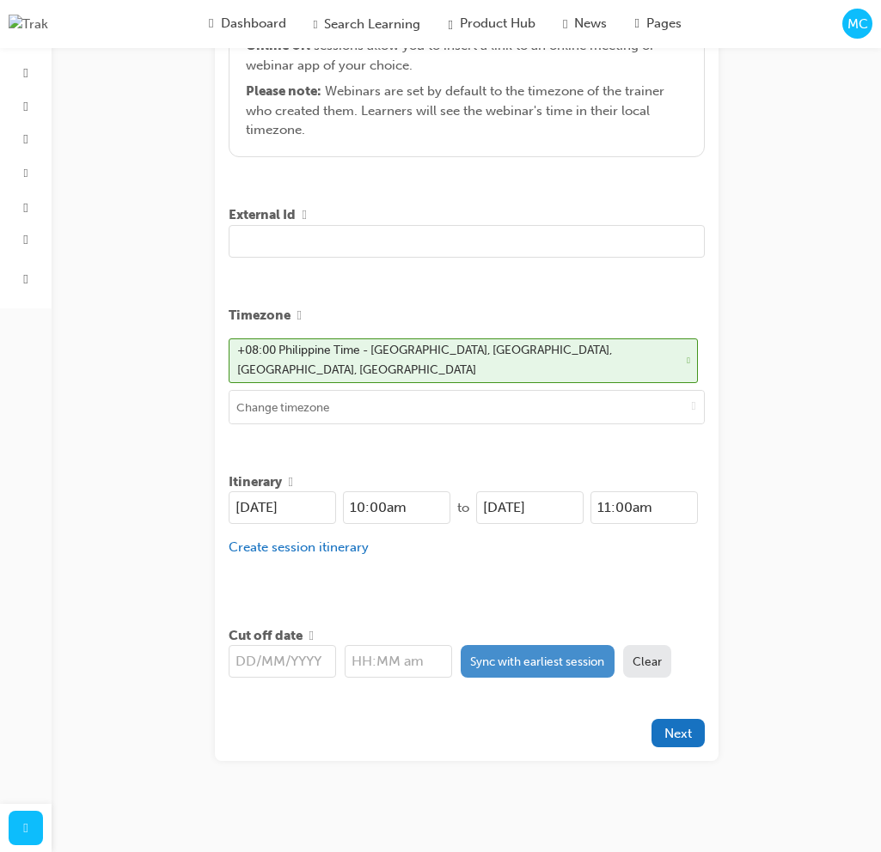
type input "Testing Session From Enhancement"
click at [508, 662] on button "Sync with earliest session" at bounding box center [537, 661] width 154 height 33
type input "[DATE]"
type input "10:00am"
click at [681, 726] on span "Next" at bounding box center [677, 733] width 27 height 15
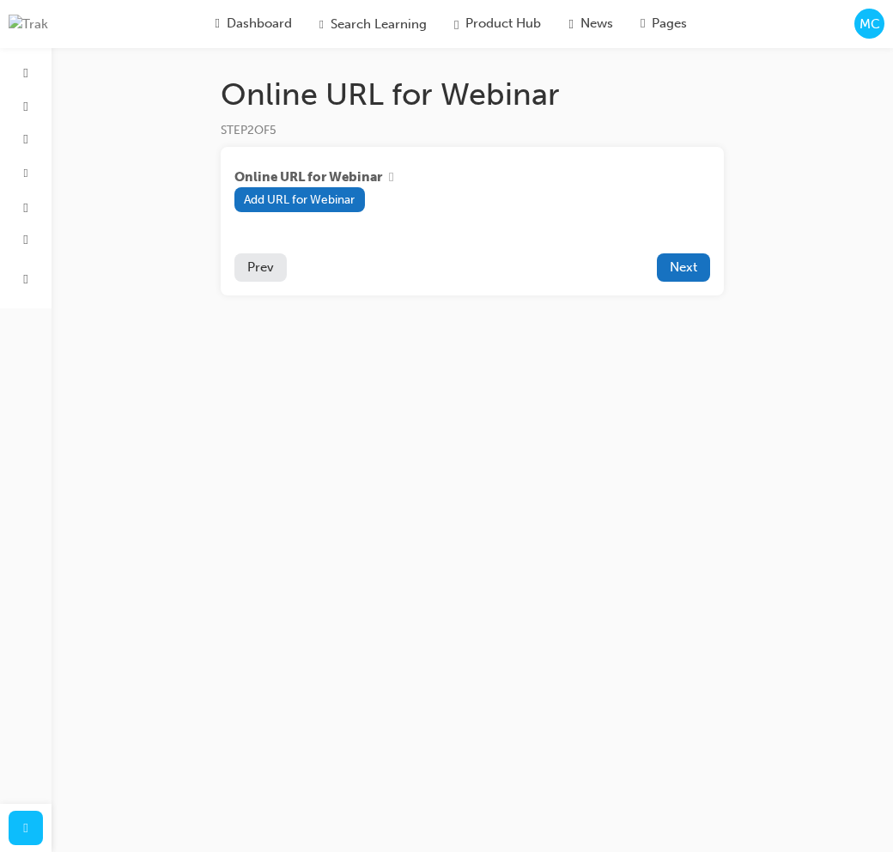
click at [9, 21] on img at bounding box center [29, 25] width 40 height 20
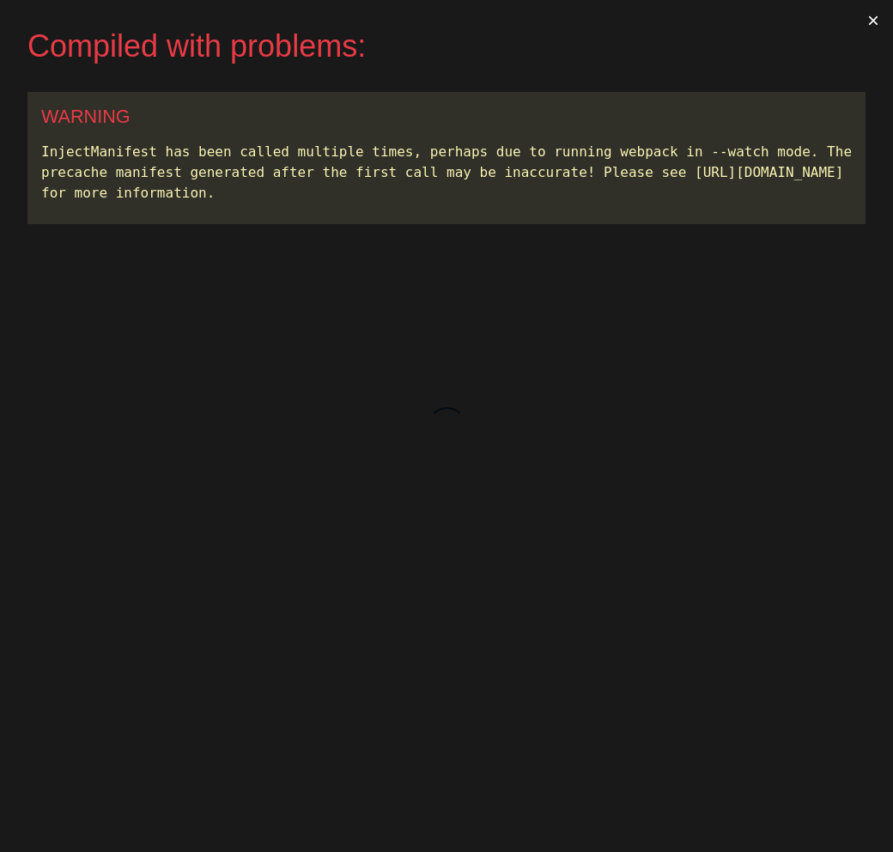
click at [875, 19] on button "×" at bounding box center [874, 20] width 40 height 41
click at [874, 21] on button "×" at bounding box center [874, 20] width 40 height 41
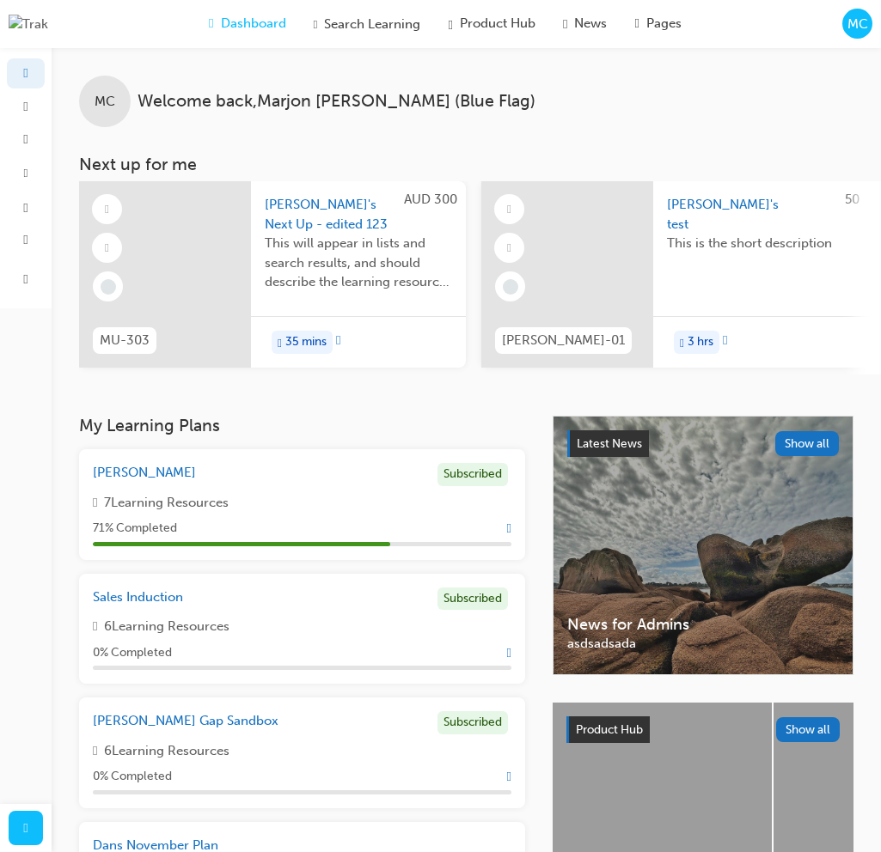
click at [863, 32] on span "MC" at bounding box center [857, 25] width 21 height 20
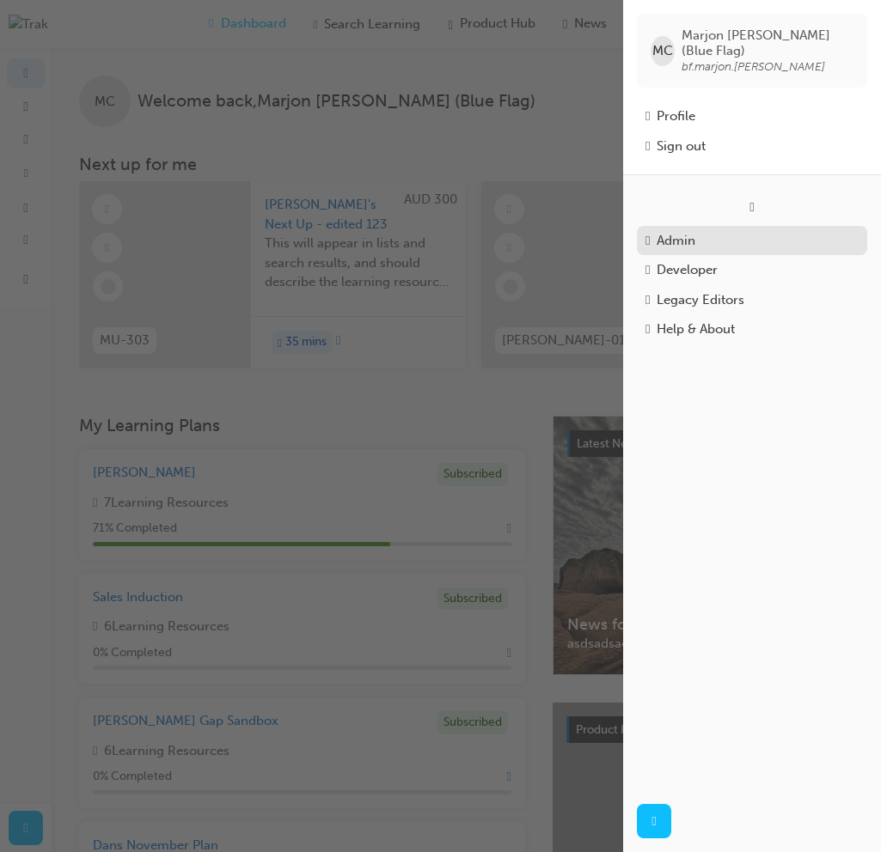
click at [695, 231] on div "Admin" at bounding box center [675, 241] width 39 height 20
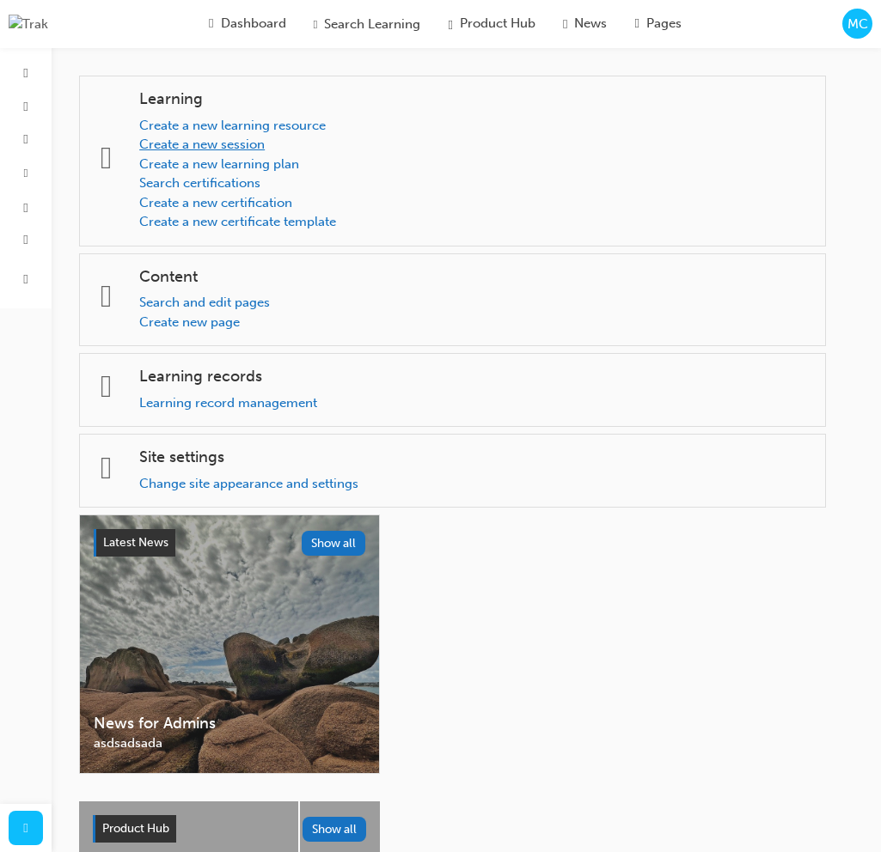
click at [256, 143] on link "Create a new session" at bounding box center [201, 144] width 125 height 15
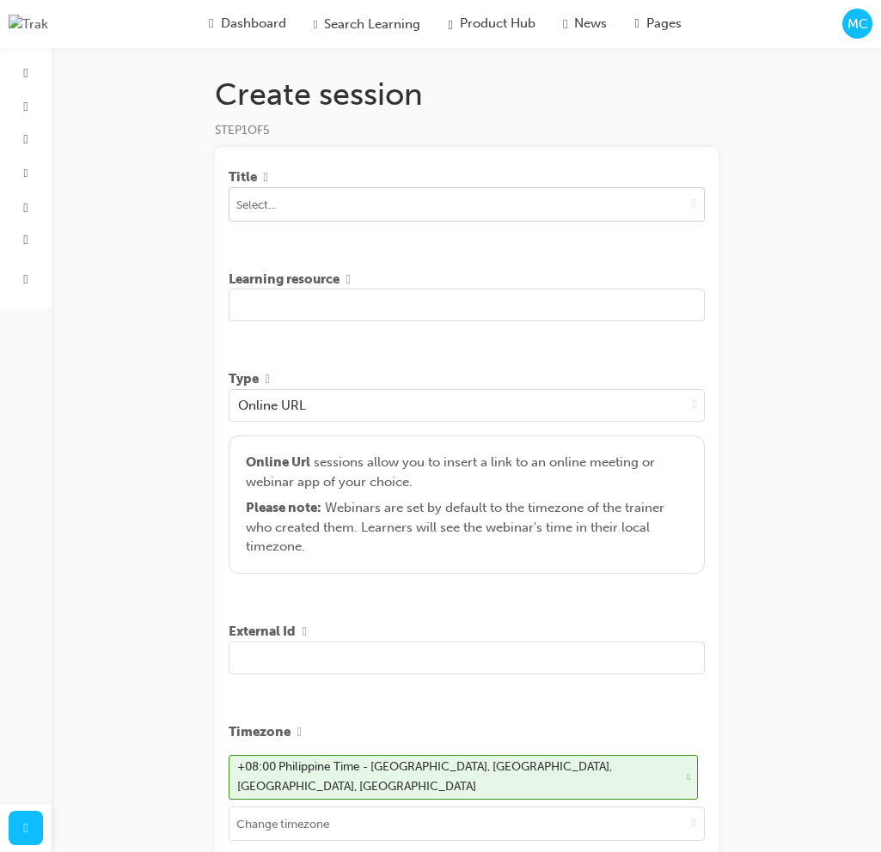
click at [329, 218] on input at bounding box center [466, 204] width 474 height 33
type input "Mar"
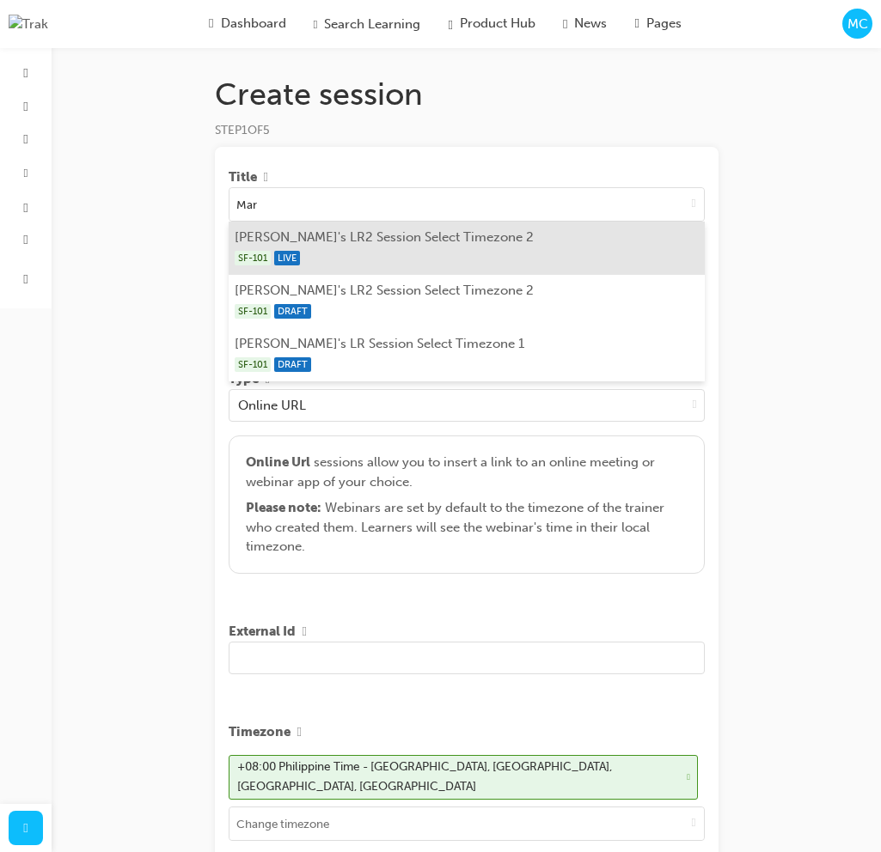
drag, startPoint x: 327, startPoint y: 237, endPoint x: 326, endPoint y: 257, distance: 19.8
click at [326, 238] on li "[PERSON_NAME]'s LR2 Session Select Timezone 2 SF-101 LIVE" at bounding box center [467, 248] width 476 height 53
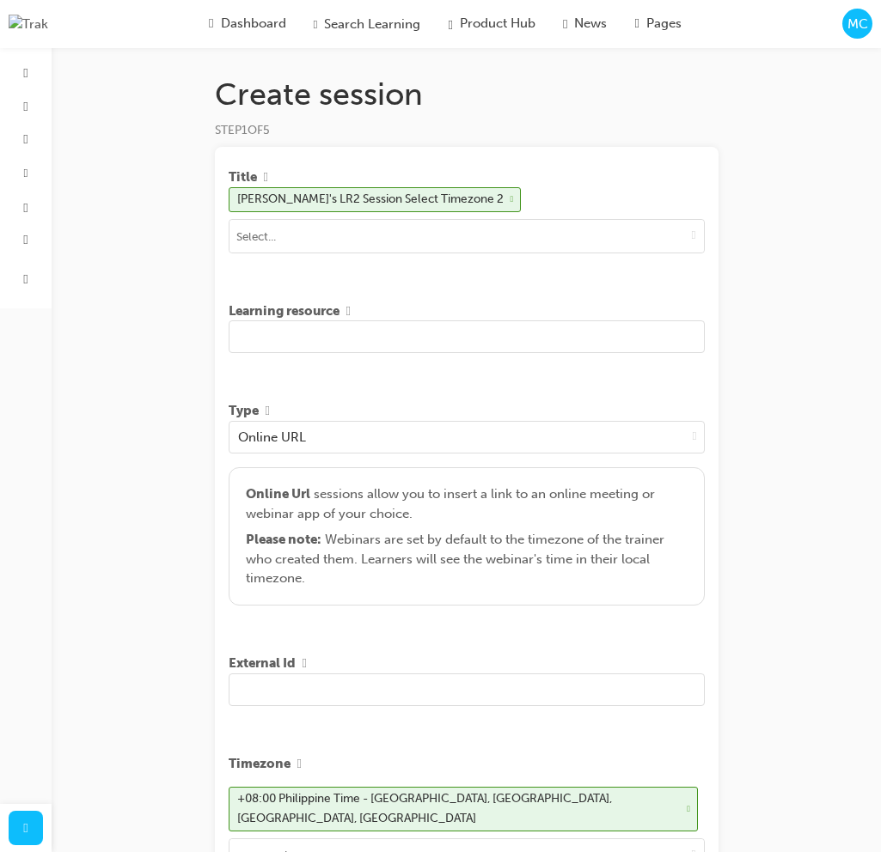
click at [365, 336] on input "text" at bounding box center [467, 336] width 476 height 33
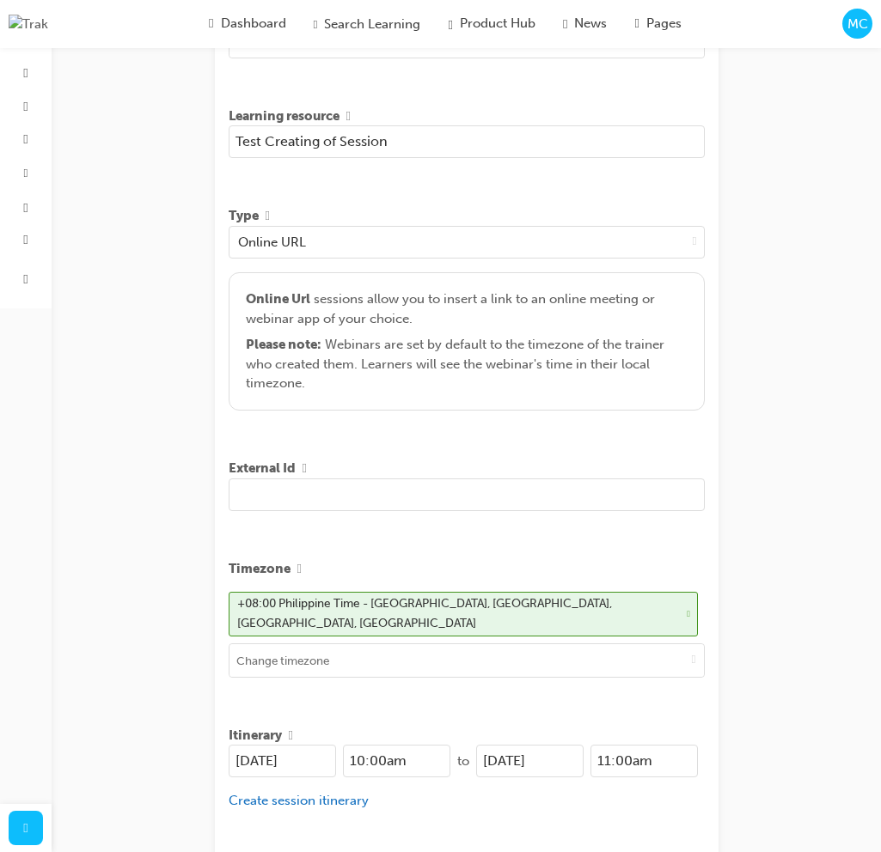
scroll to position [448, 0]
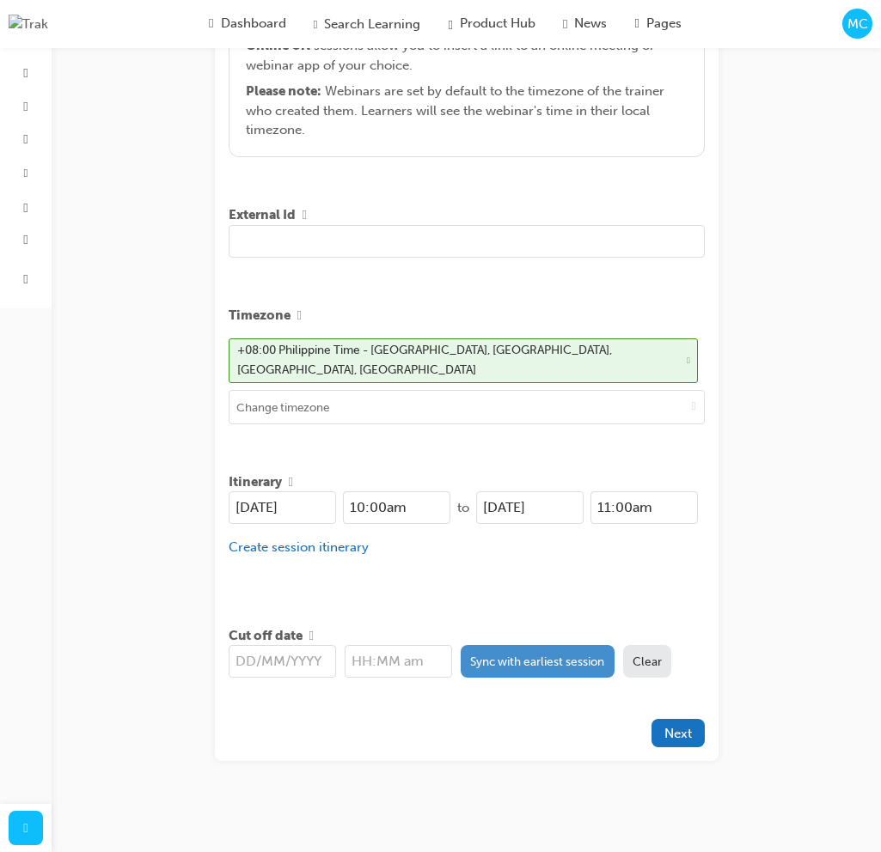
type input "Test Creating of Session"
click at [527, 655] on button "Sync with earliest session" at bounding box center [537, 661] width 154 height 33
type input "[DATE]"
type input "10:00am"
click at [694, 729] on button "Next" at bounding box center [677, 733] width 53 height 28
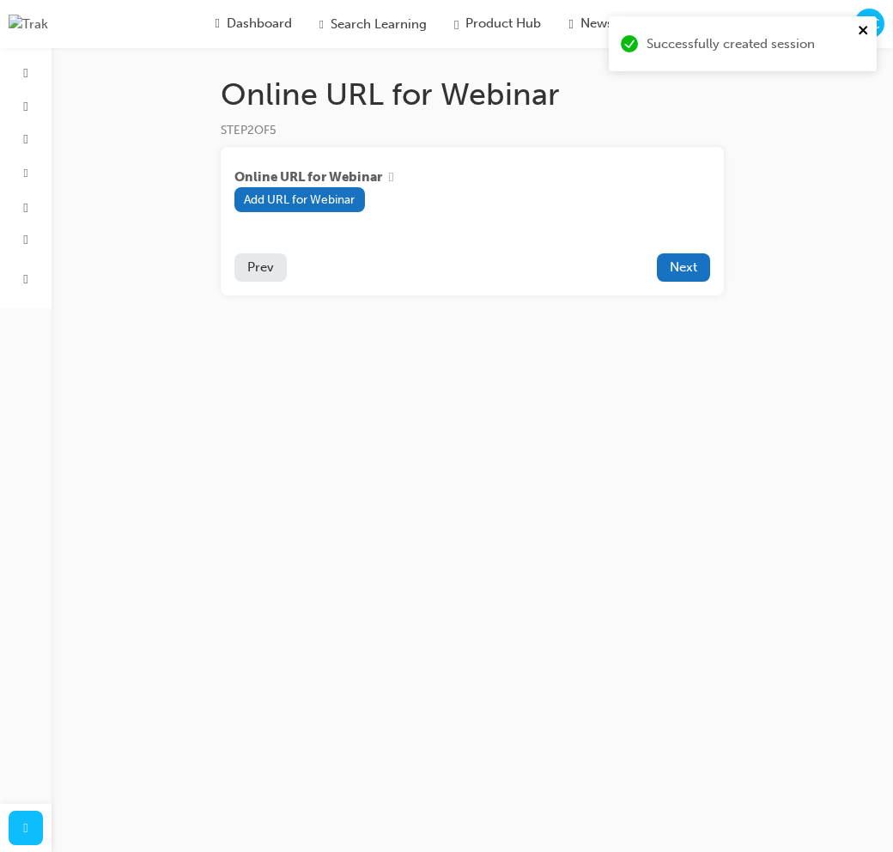
click at [868, 28] on icon "close" at bounding box center [864, 30] width 12 height 14
click at [683, 263] on span "Next" at bounding box center [683, 266] width 27 height 15
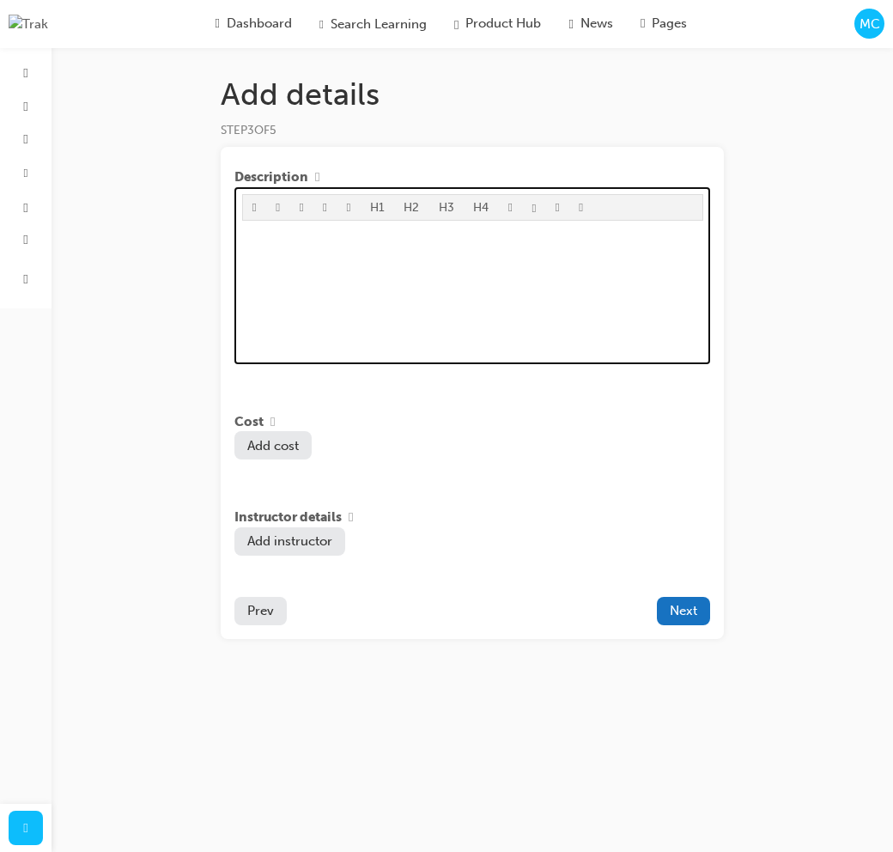
click at [516, 280] on div "﻿" at bounding box center [472, 292] width 461 height 129
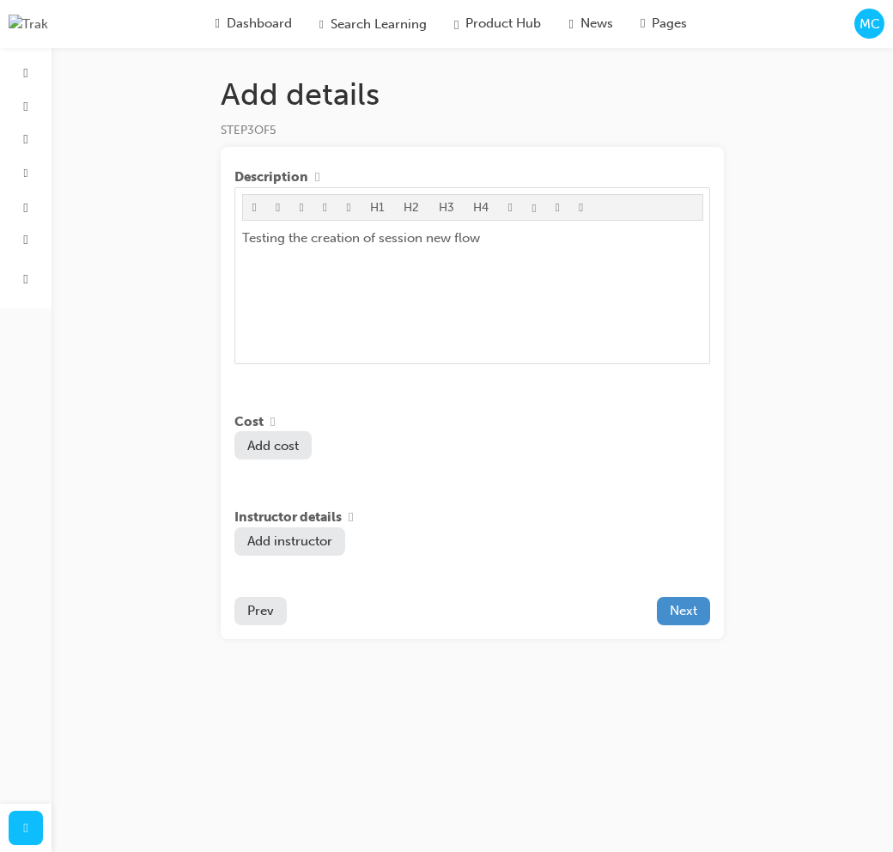
click at [670, 612] on span "Next" at bounding box center [683, 610] width 27 height 15
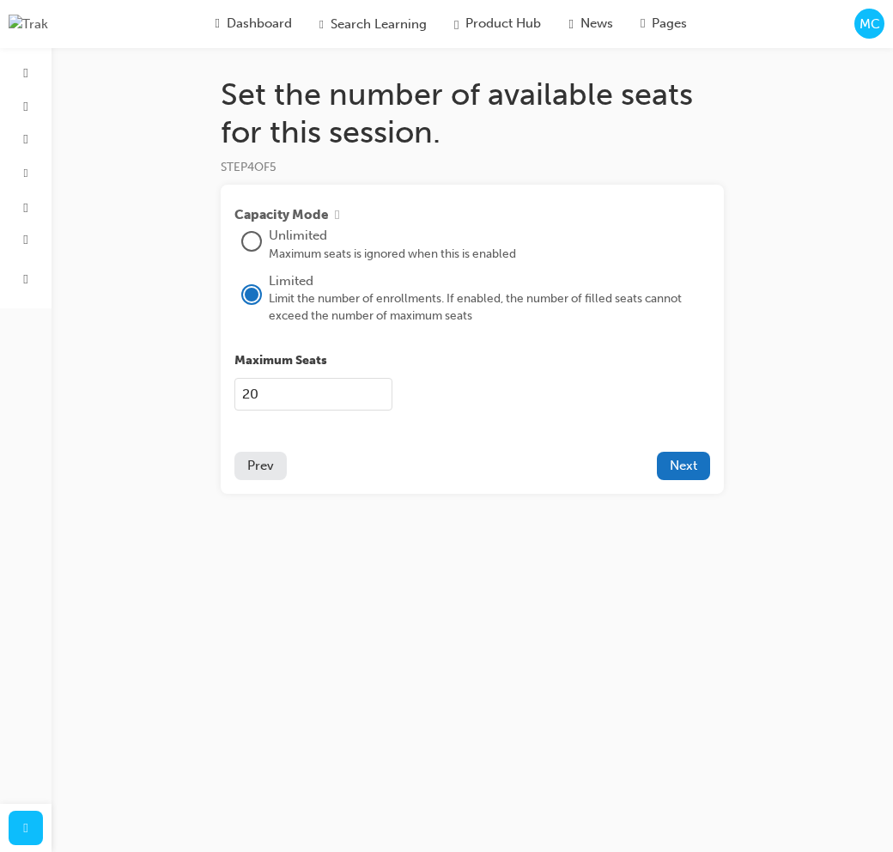
click at [244, 241] on div at bounding box center [251, 241] width 17 height 17
click at [687, 467] on span "Next" at bounding box center [683, 465] width 27 height 15
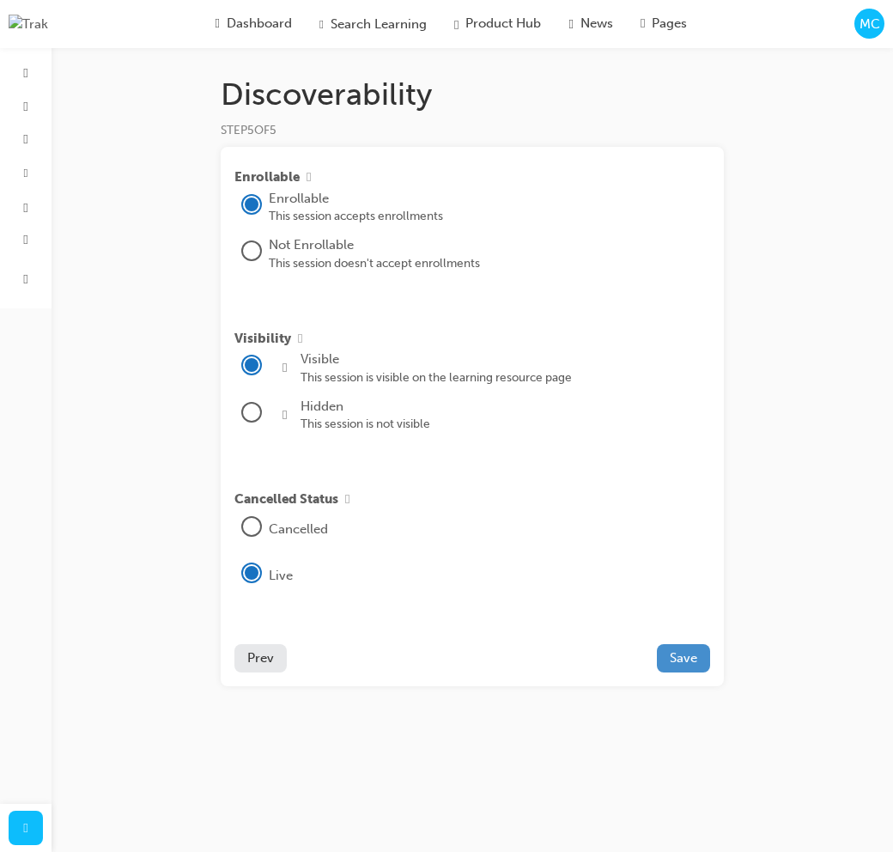
click at [696, 666] on span "Save" at bounding box center [683, 657] width 27 height 15
